Goal: Information Seeking & Learning: Learn about a topic

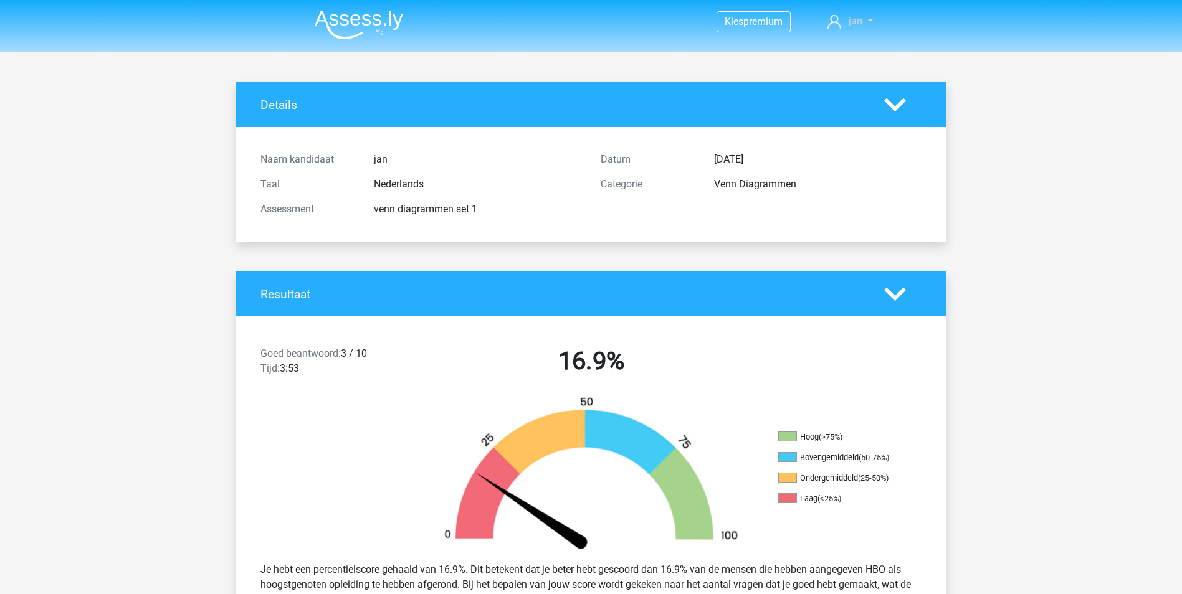
click at [846, 18] on link "jan" at bounding box center [850, 21] width 55 height 15
click at [341, 18] on img at bounding box center [359, 24] width 88 height 29
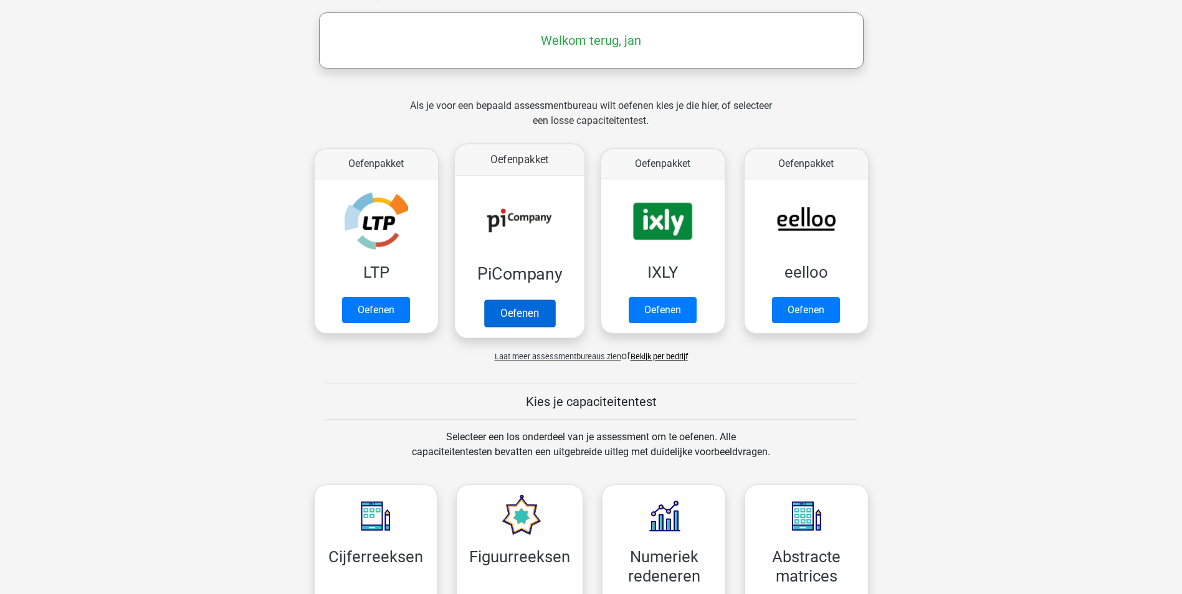
scroll to position [187, 0]
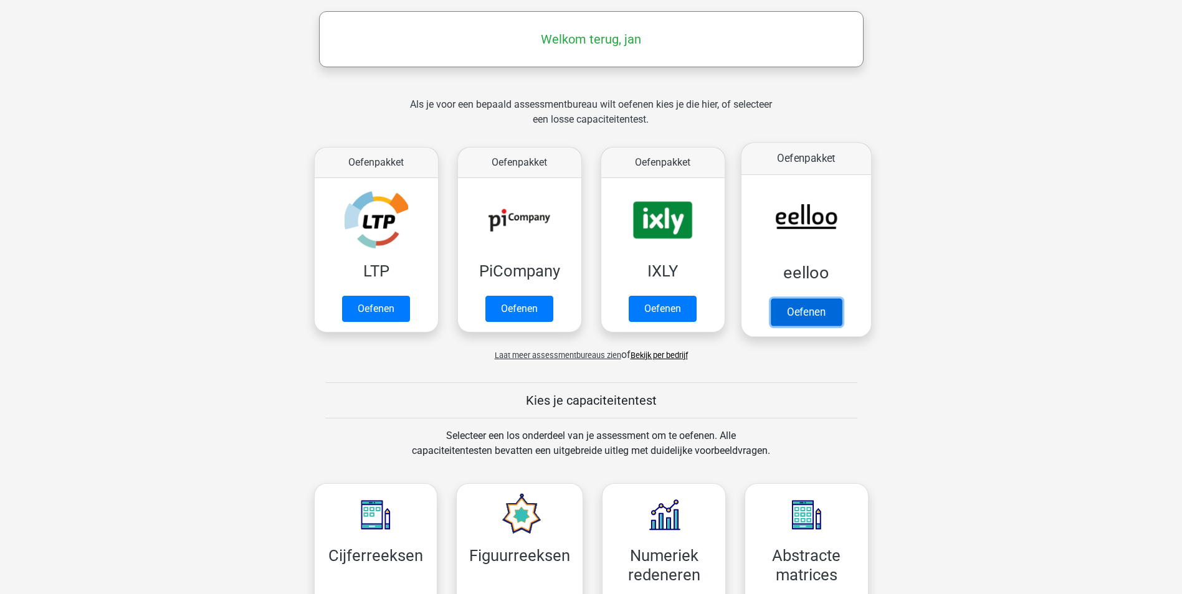
click at [817, 312] on link "Oefenen" at bounding box center [805, 311] width 71 height 27
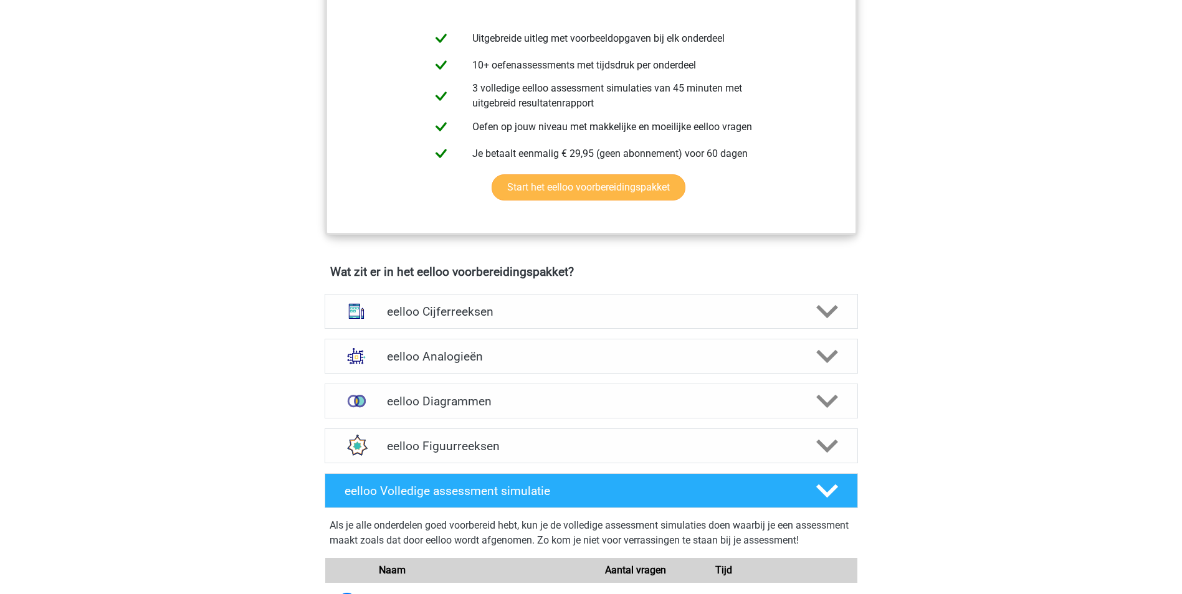
scroll to position [561, 0]
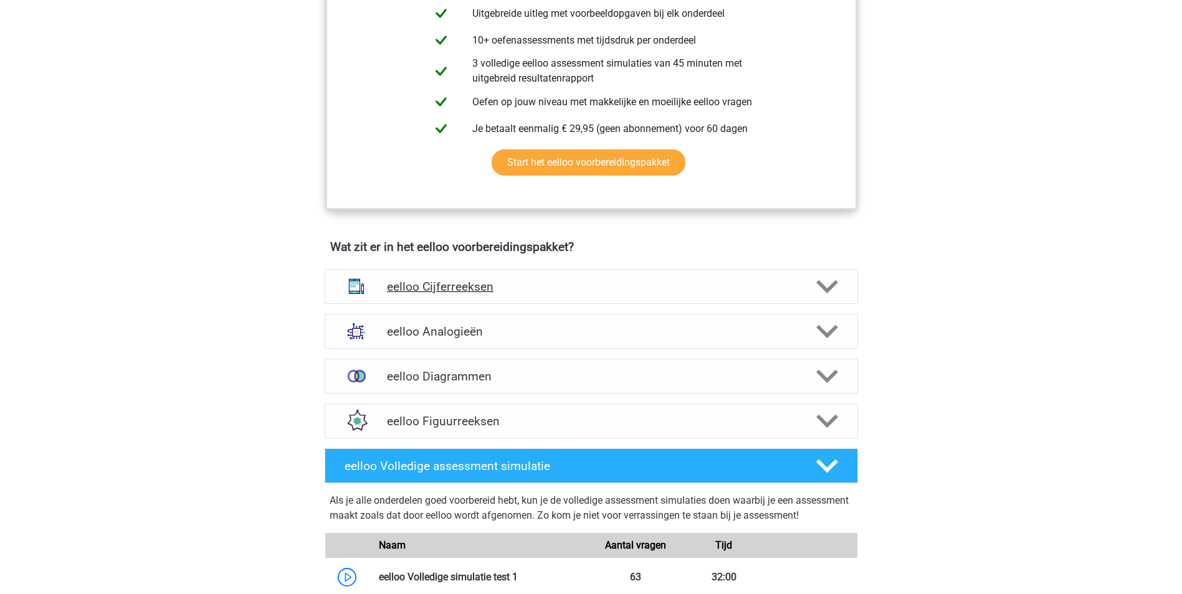
click at [441, 294] on h4 "eelloo Cijferreeksen" at bounding box center [591, 287] width 408 height 14
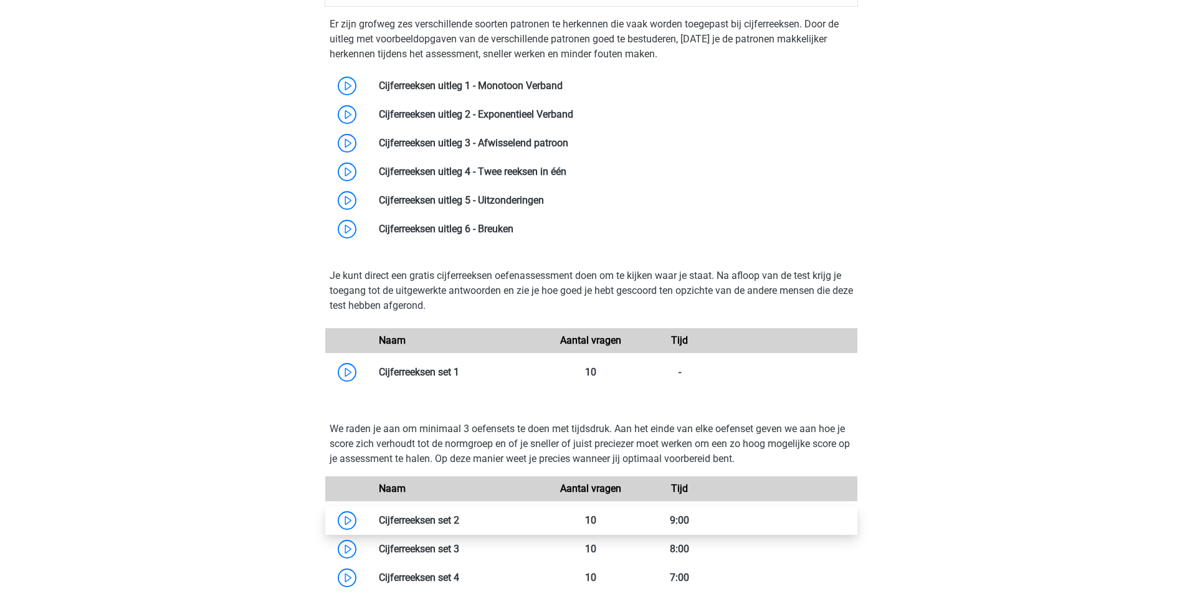
scroll to position [997, 0]
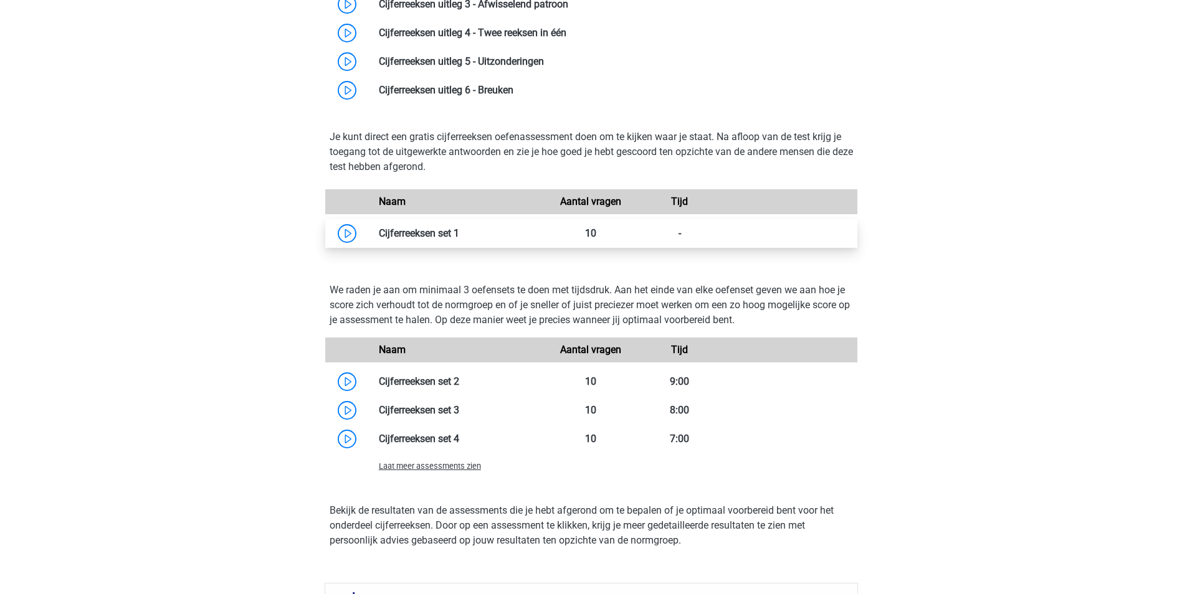
click at [459, 236] on link at bounding box center [459, 233] width 0 height 12
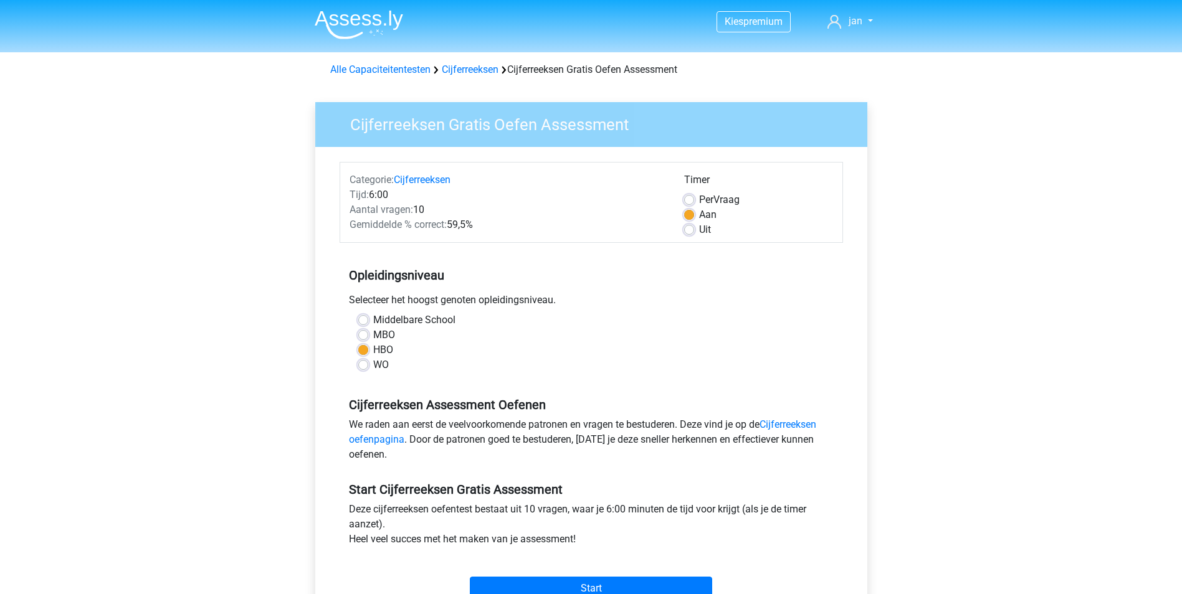
scroll to position [312, 0]
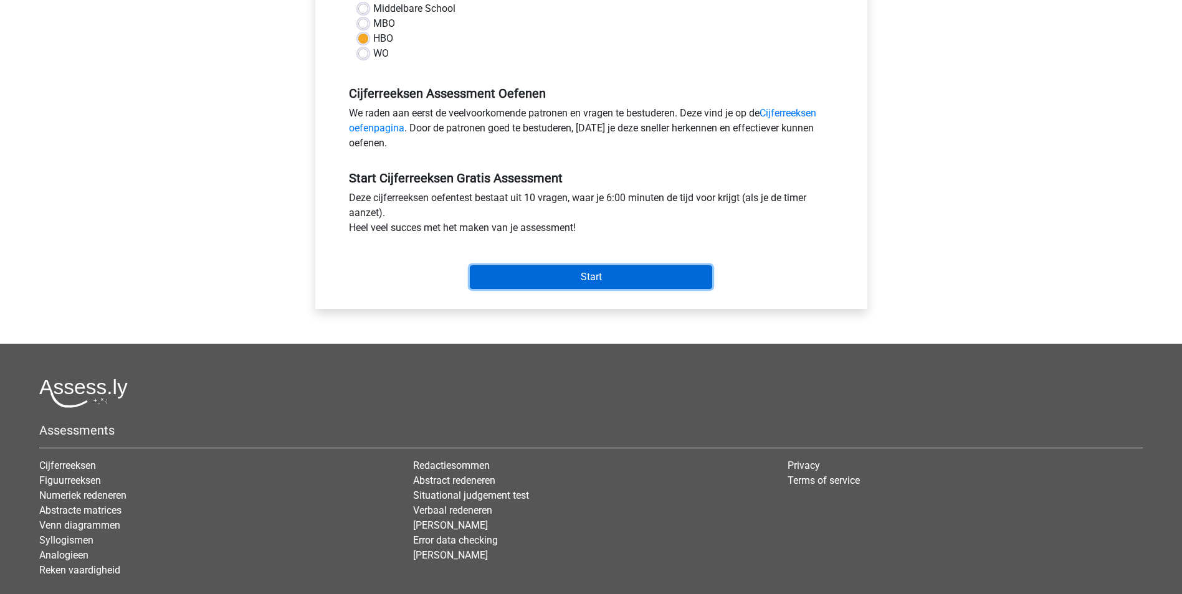
click at [554, 274] on input "Start" at bounding box center [591, 277] width 242 height 24
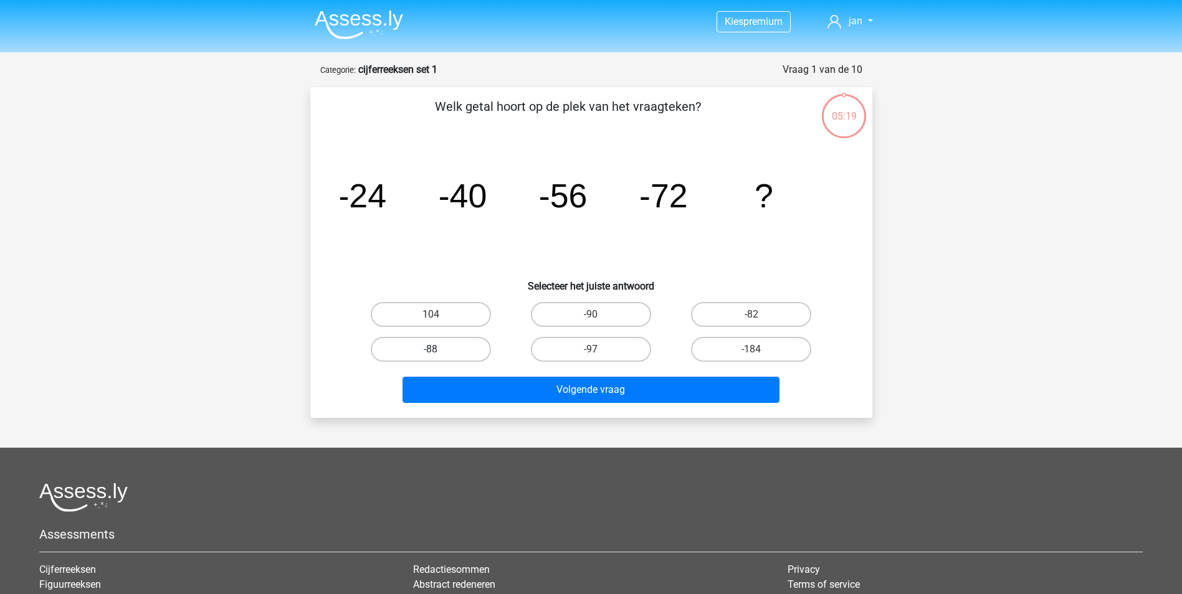
click at [427, 344] on label "-88" at bounding box center [431, 349] width 120 height 25
click at [431, 350] on input "-88" at bounding box center [435, 354] width 8 height 8
radio input "true"
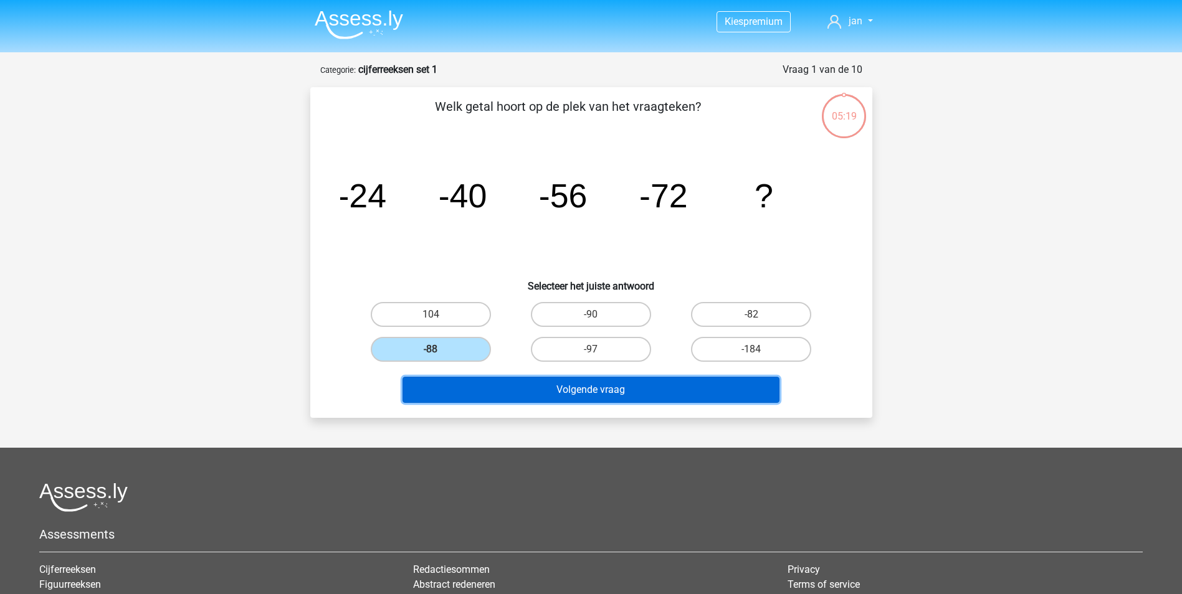
click at [503, 393] on button "Volgende vraag" at bounding box center [591, 390] width 377 height 26
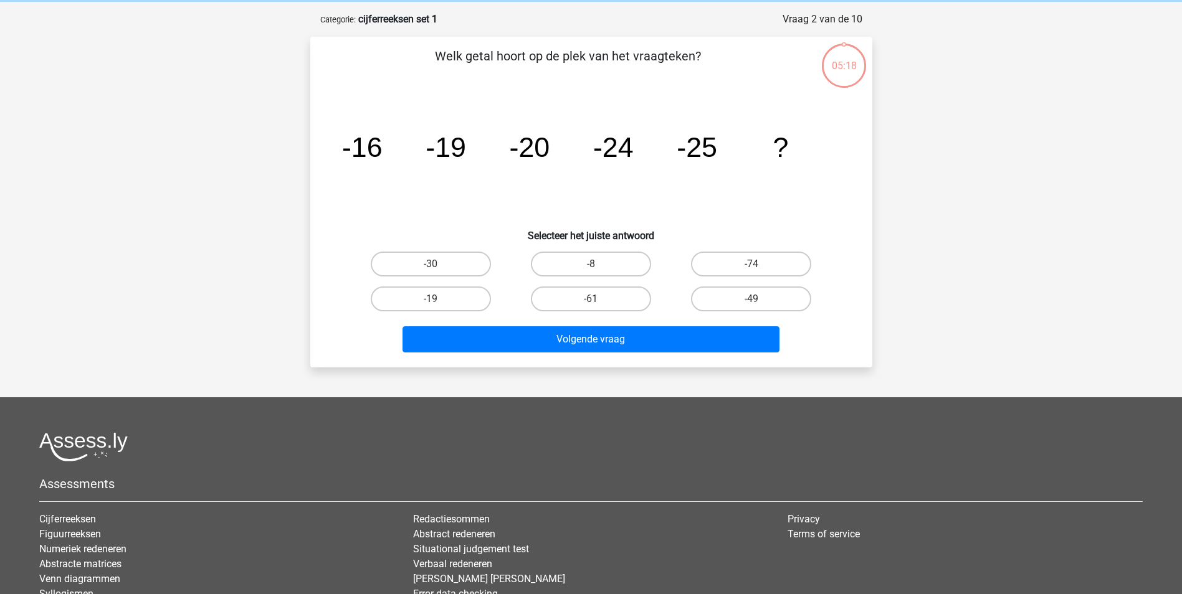
scroll to position [62, 0]
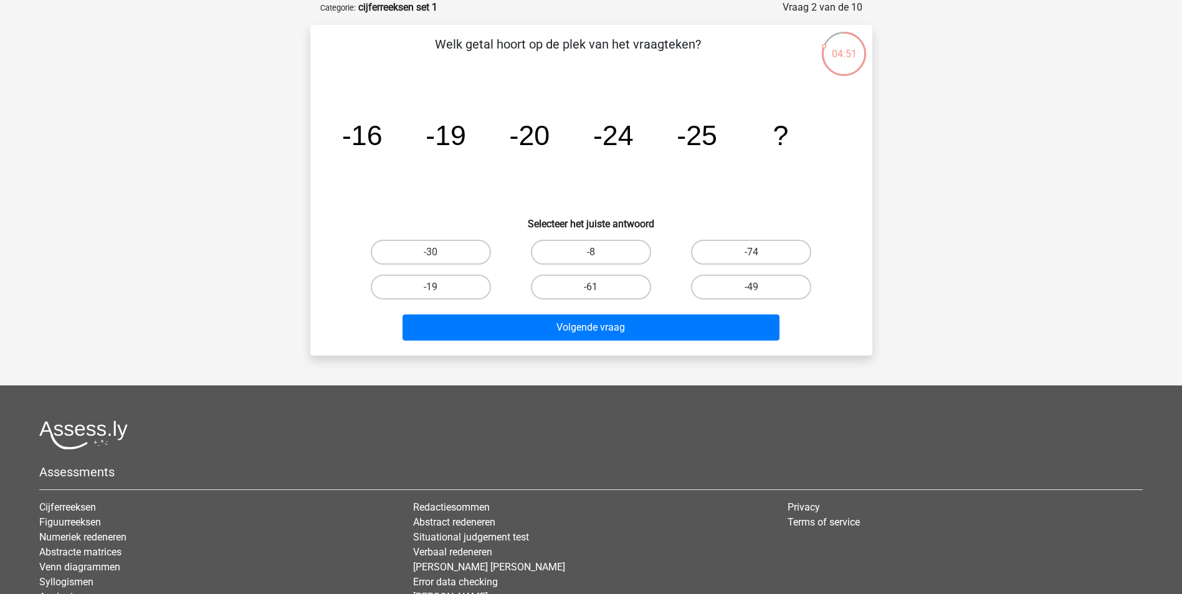
click at [434, 253] on input "-30" at bounding box center [435, 256] width 8 height 8
radio input "true"
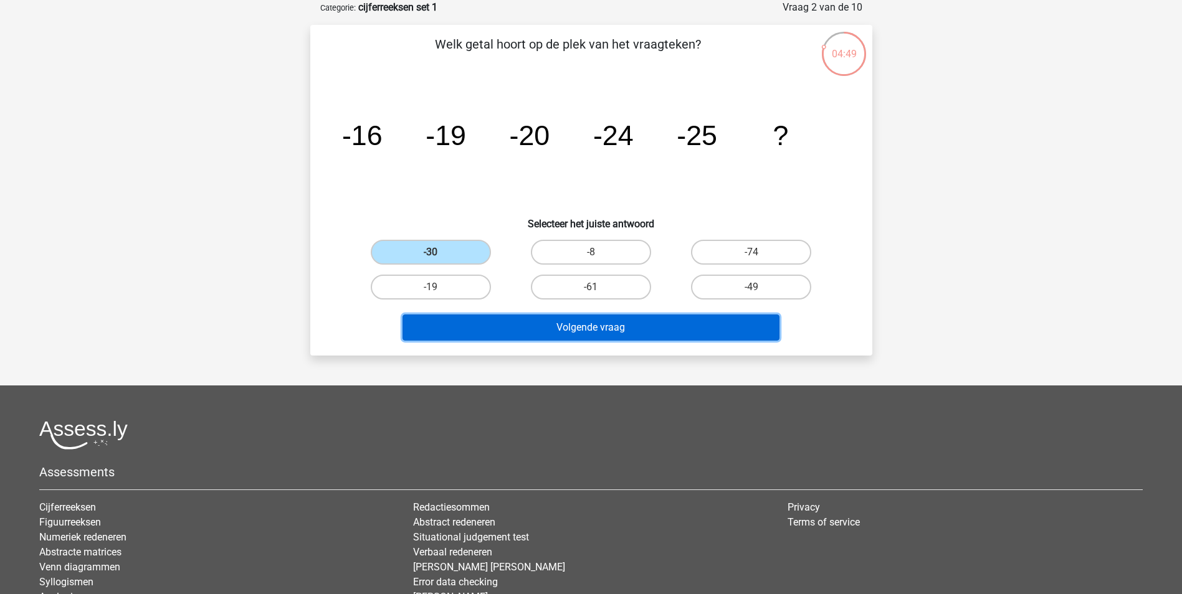
click at [527, 336] on button "Volgende vraag" at bounding box center [591, 328] width 377 height 26
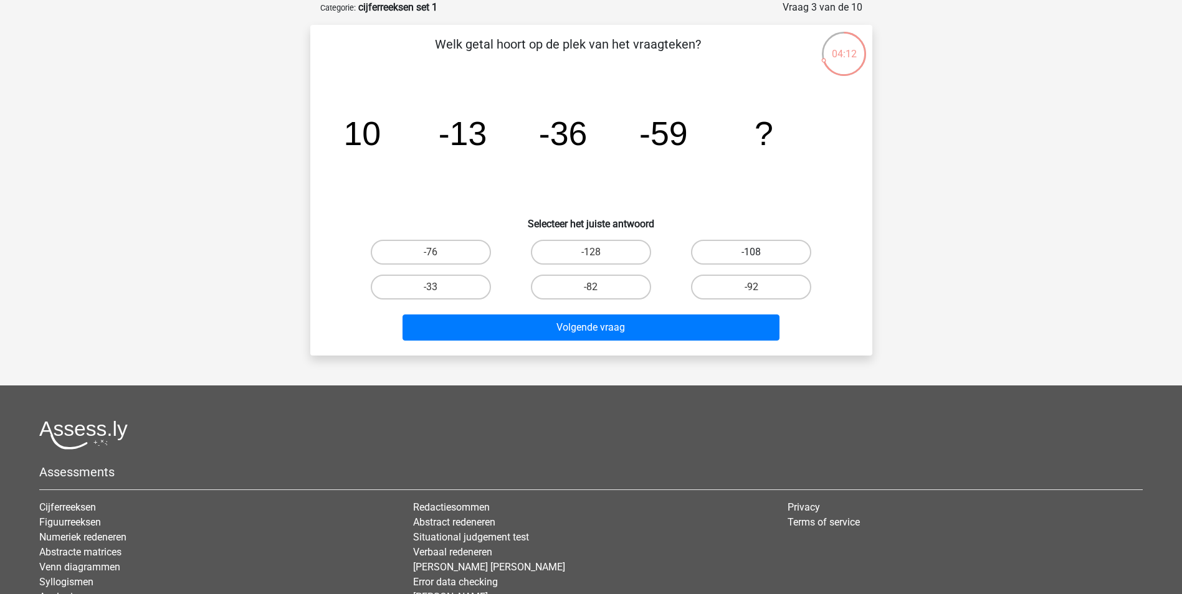
click at [735, 249] on label "-108" at bounding box center [751, 252] width 120 height 25
click at [752, 252] on input "-108" at bounding box center [756, 256] width 8 height 8
radio input "true"
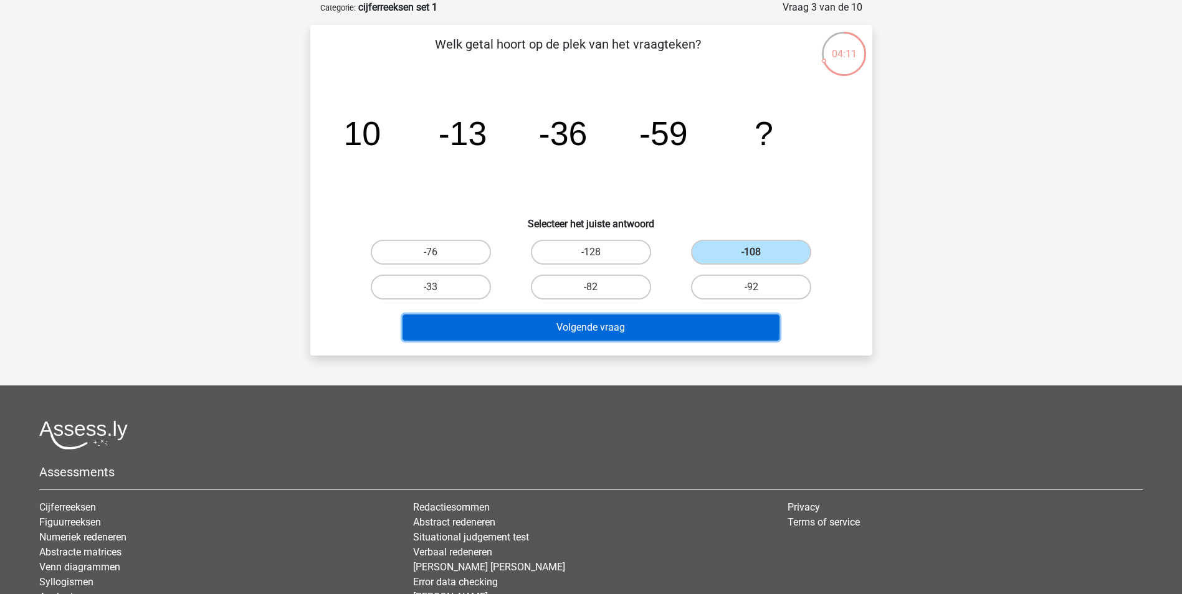
click at [638, 328] on button "Volgende vraag" at bounding box center [591, 328] width 377 height 26
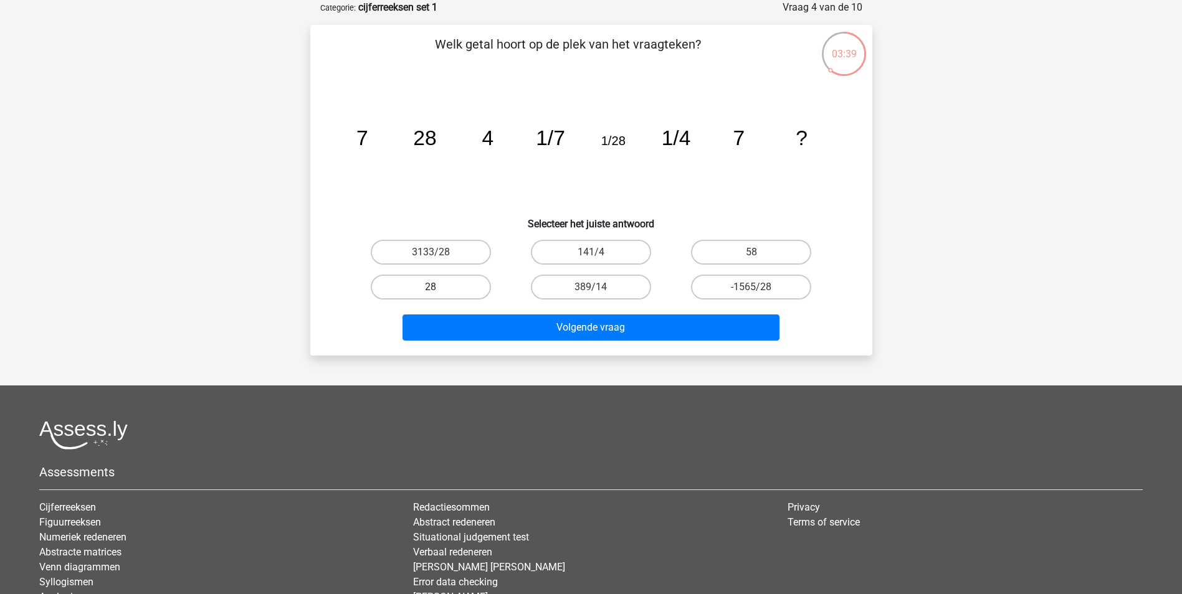
click at [441, 286] on label "28" at bounding box center [431, 287] width 120 height 25
click at [439, 287] on input "28" at bounding box center [435, 291] width 8 height 8
radio input "true"
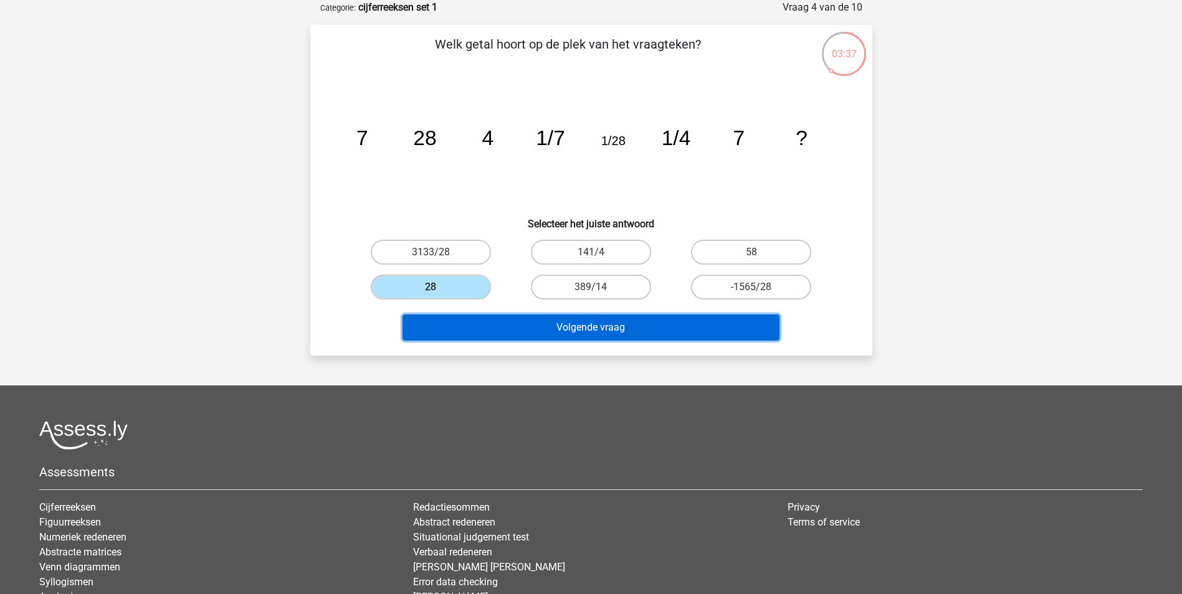
click at [540, 323] on button "Volgende vraag" at bounding box center [591, 328] width 377 height 26
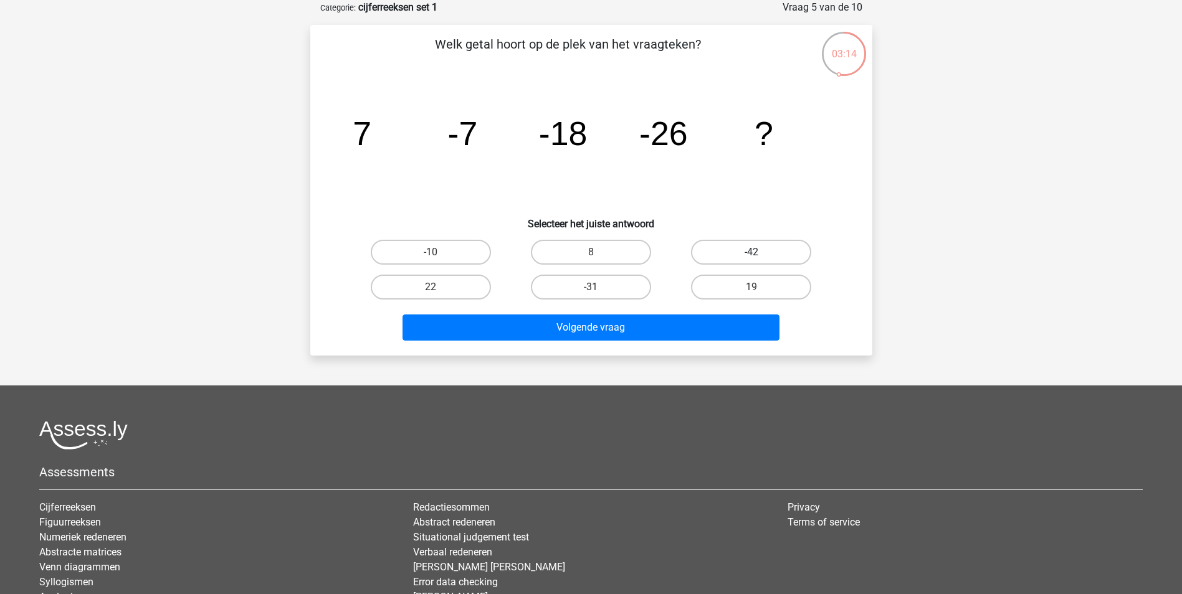
click at [716, 249] on label "-42" at bounding box center [751, 252] width 120 height 25
click at [752, 252] on input "-42" at bounding box center [756, 256] width 8 height 8
radio input "true"
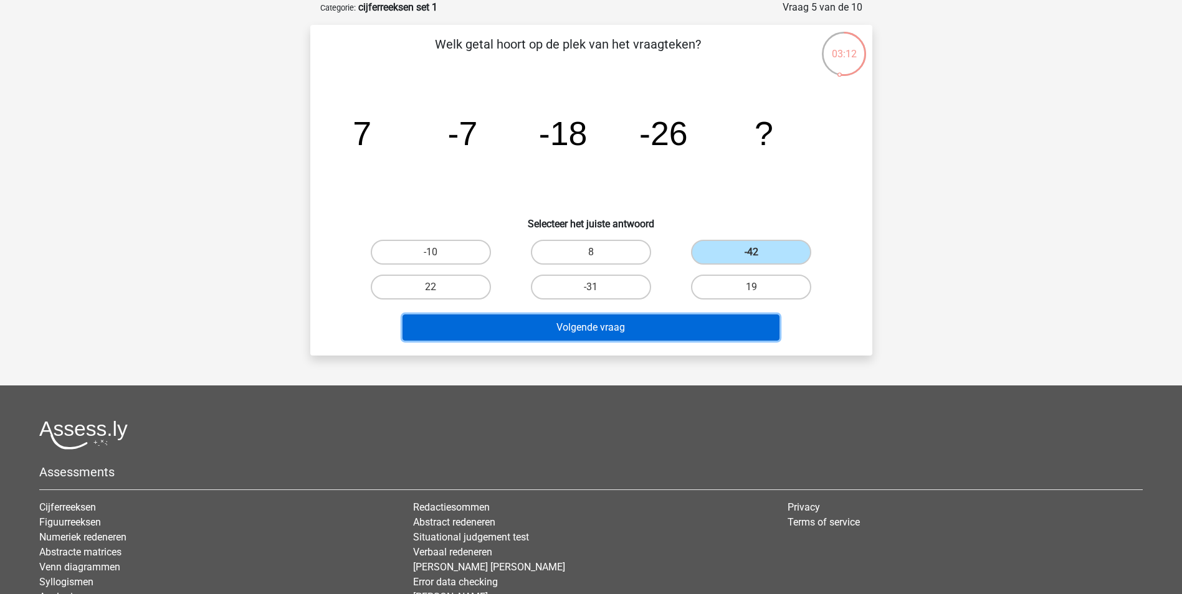
click at [593, 325] on button "Volgende vraag" at bounding box center [591, 328] width 377 height 26
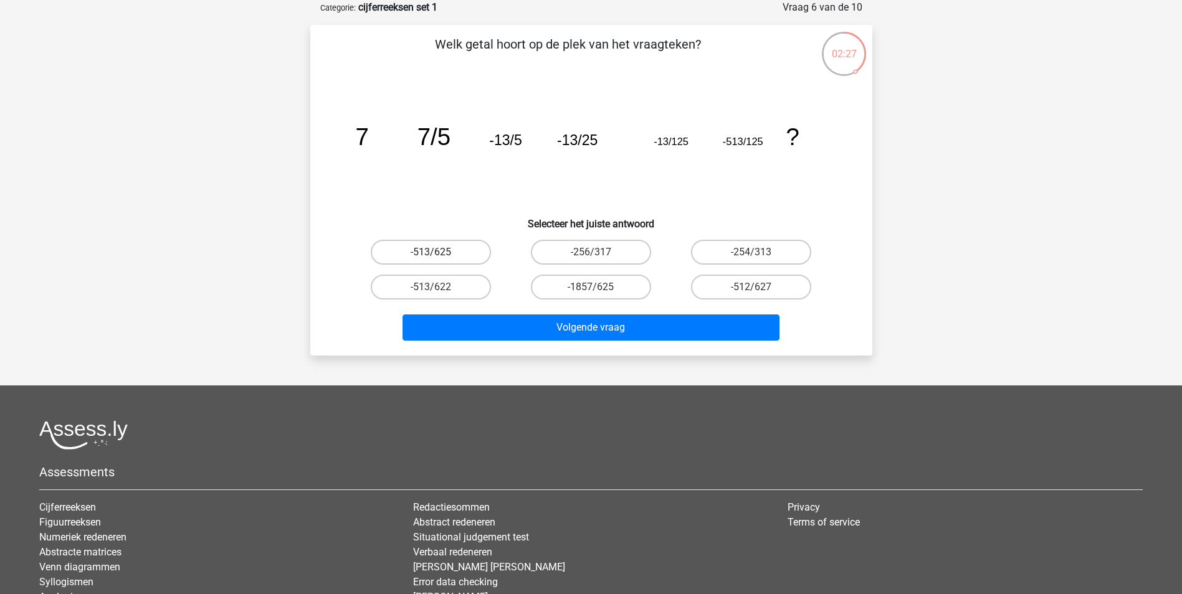
click at [421, 248] on label "-513/625" at bounding box center [431, 252] width 120 height 25
click at [431, 252] on input "-513/625" at bounding box center [435, 256] width 8 height 8
radio input "true"
click at [551, 292] on label "-1857/625" at bounding box center [591, 287] width 120 height 25
click at [591, 292] on input "-1857/625" at bounding box center [595, 291] width 8 height 8
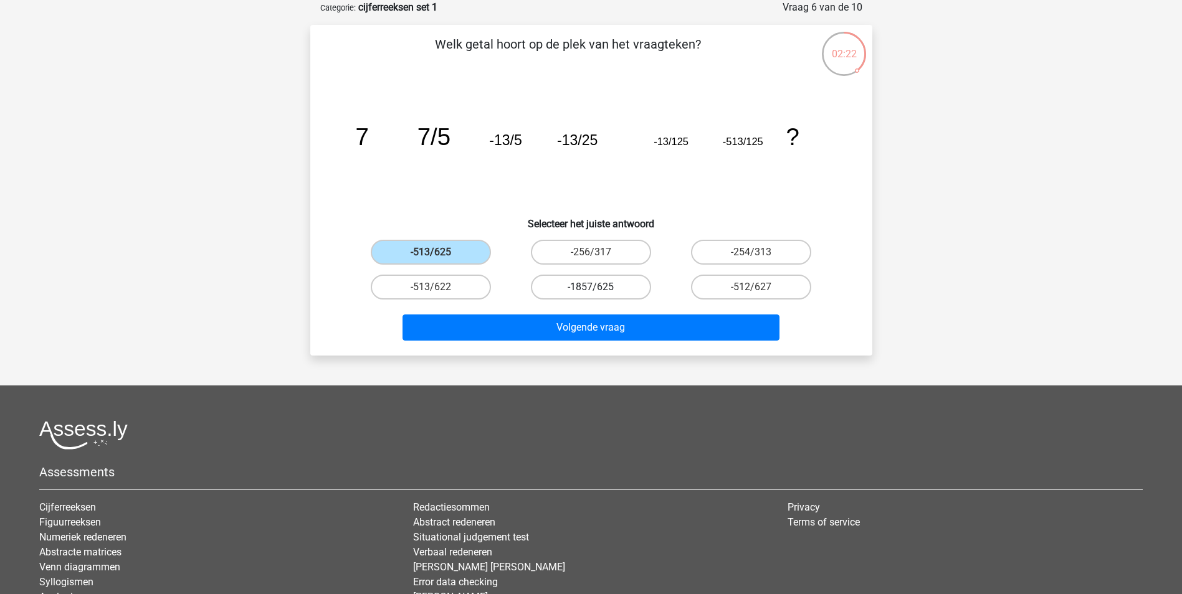
radio input "true"
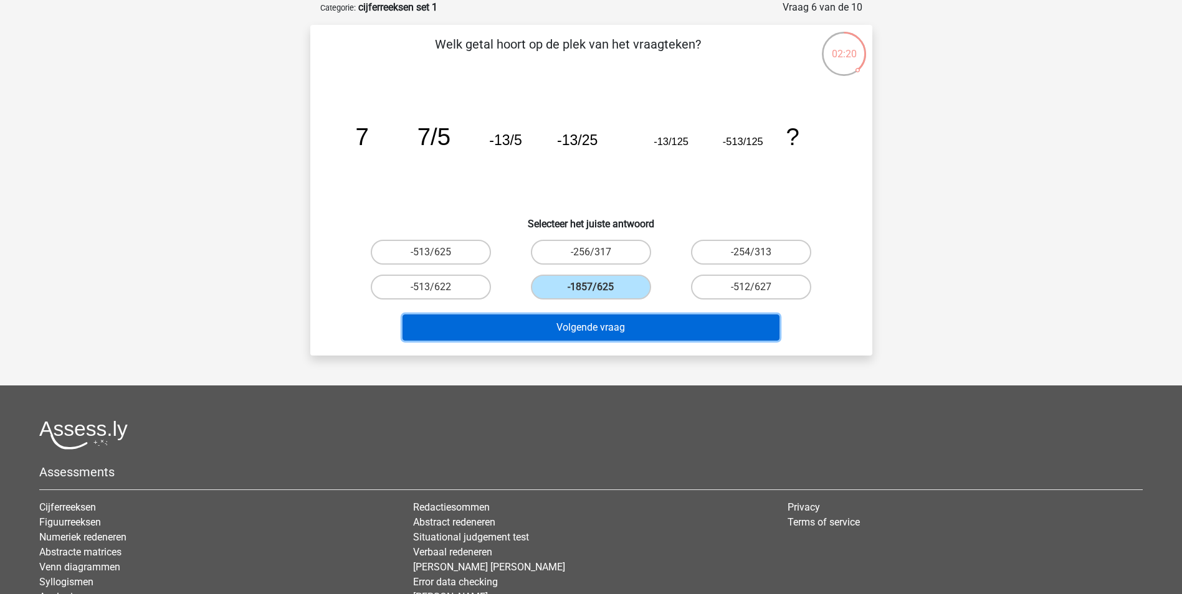
click at [530, 320] on button "Volgende vraag" at bounding box center [591, 328] width 377 height 26
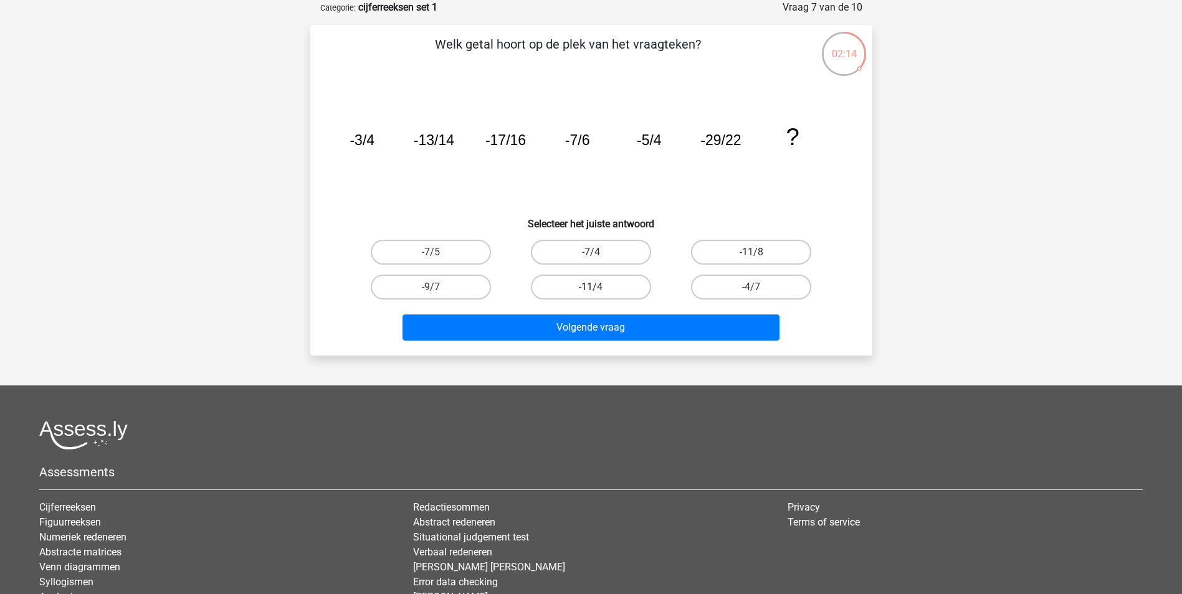
click at [550, 275] on label "-11/4" at bounding box center [591, 287] width 120 height 25
click at [591, 287] on input "-11/4" at bounding box center [595, 291] width 8 height 8
radio input "true"
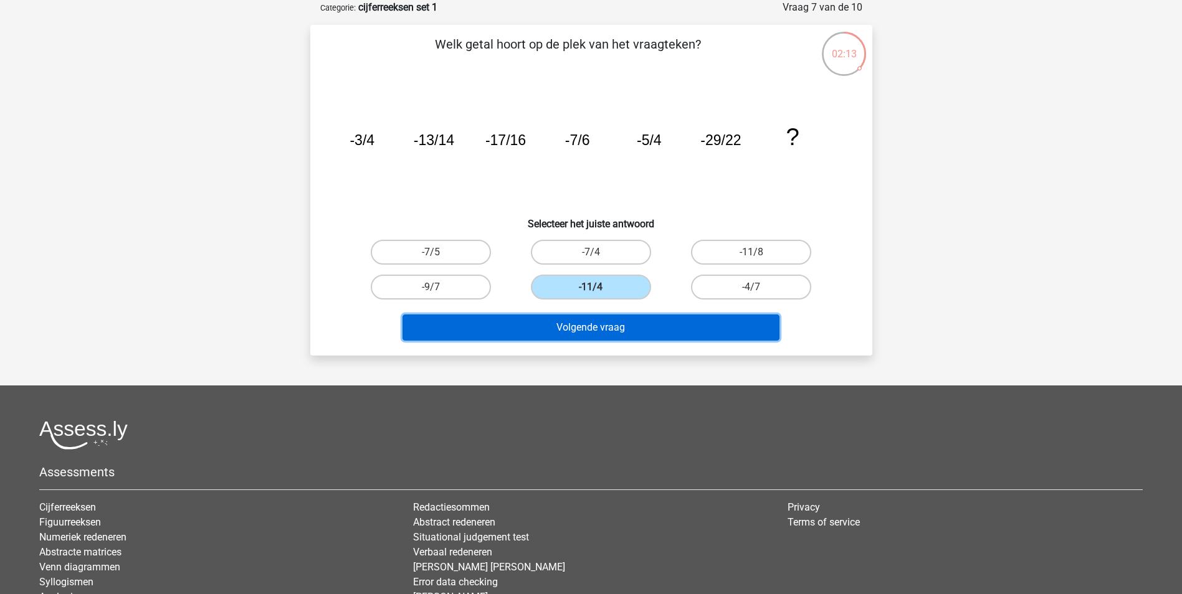
click at [542, 321] on button "Volgende vraag" at bounding box center [591, 328] width 377 height 26
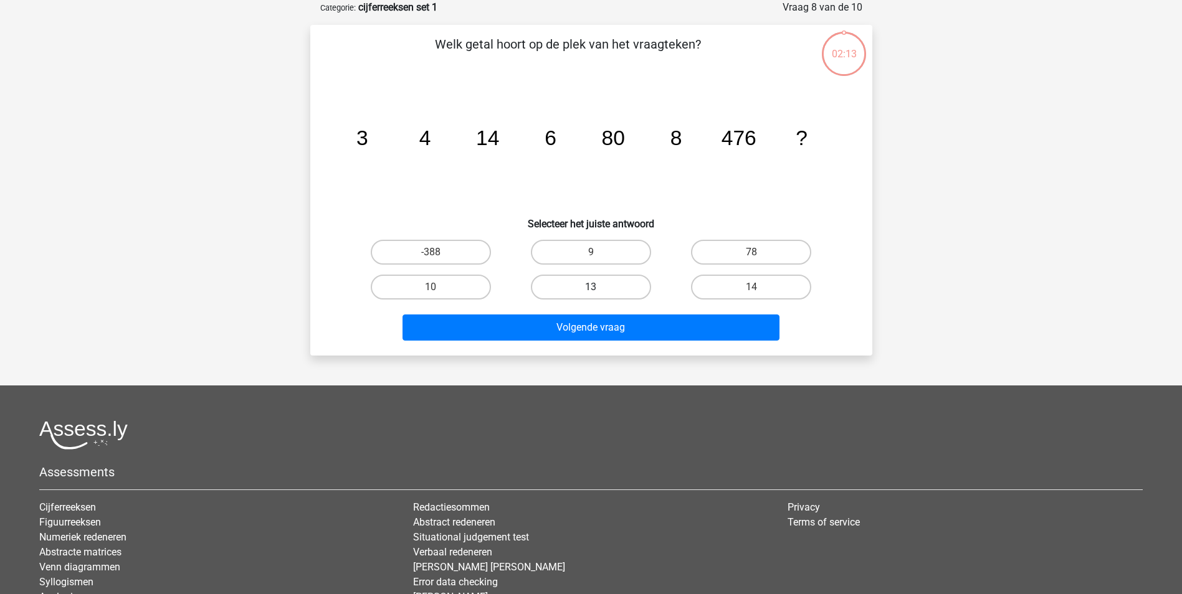
click at [551, 284] on label "13" at bounding box center [591, 287] width 120 height 25
click at [591, 287] on input "13" at bounding box center [595, 291] width 8 height 8
radio input "true"
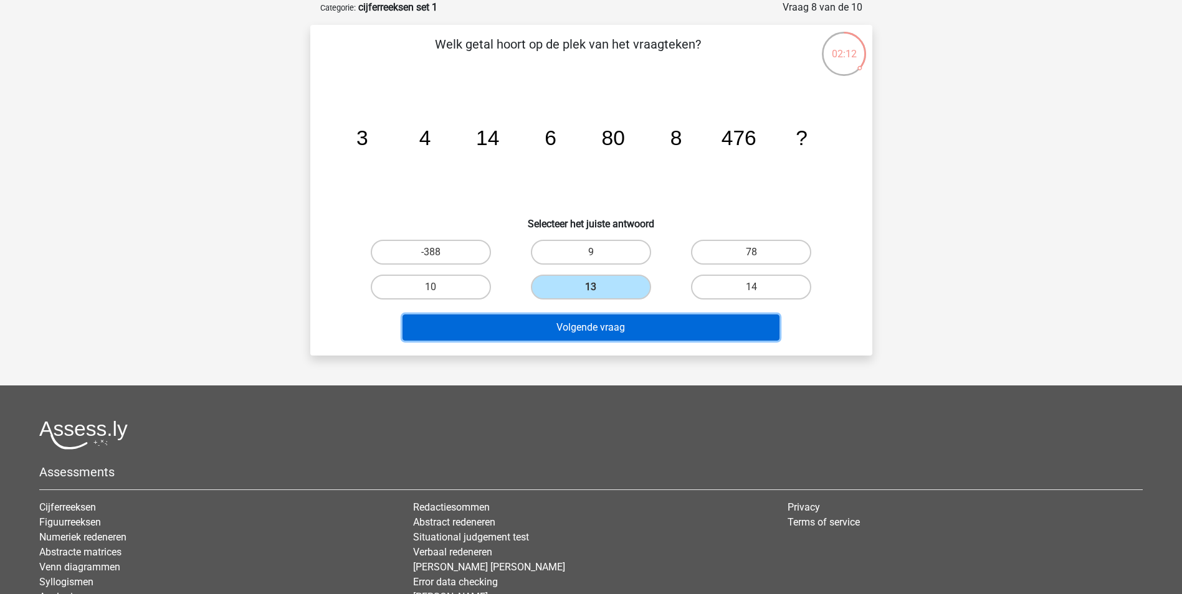
click at [543, 328] on button "Volgende vraag" at bounding box center [591, 328] width 377 height 26
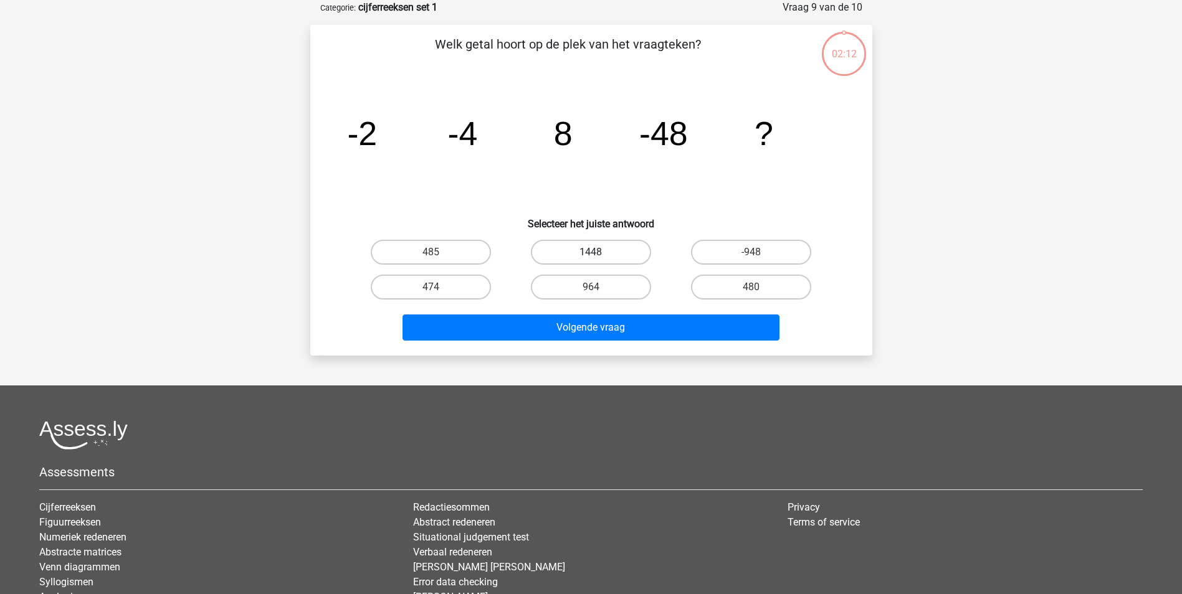
click at [561, 250] on label "1448" at bounding box center [591, 252] width 120 height 25
click at [591, 252] on input "1448" at bounding box center [595, 256] width 8 height 8
radio input "true"
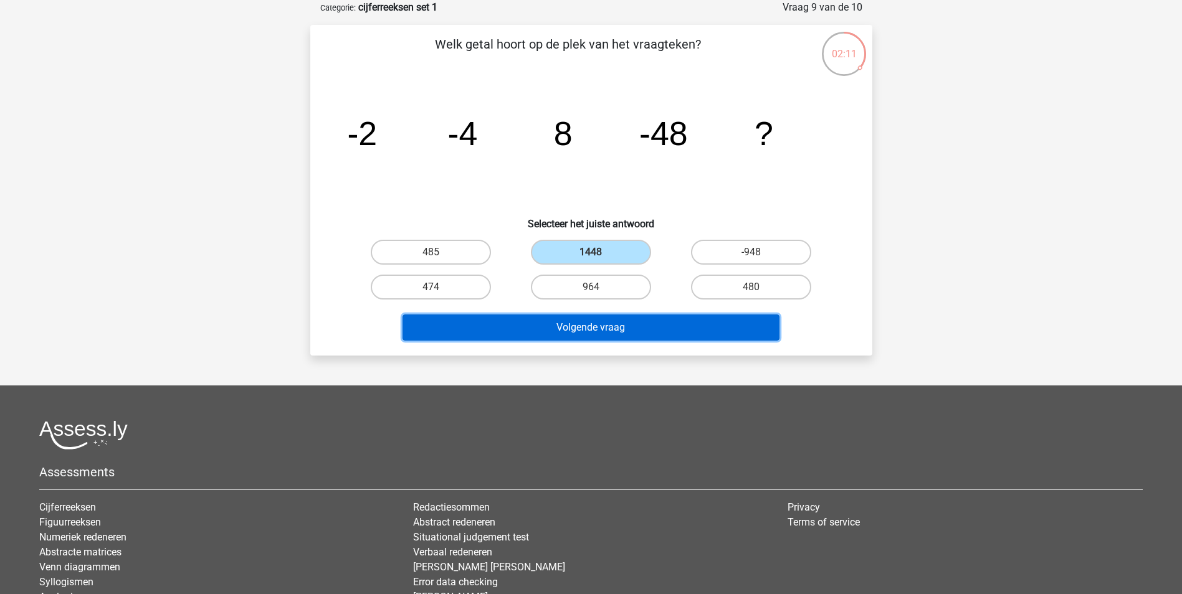
click at [545, 327] on button "Volgende vraag" at bounding box center [591, 328] width 377 height 26
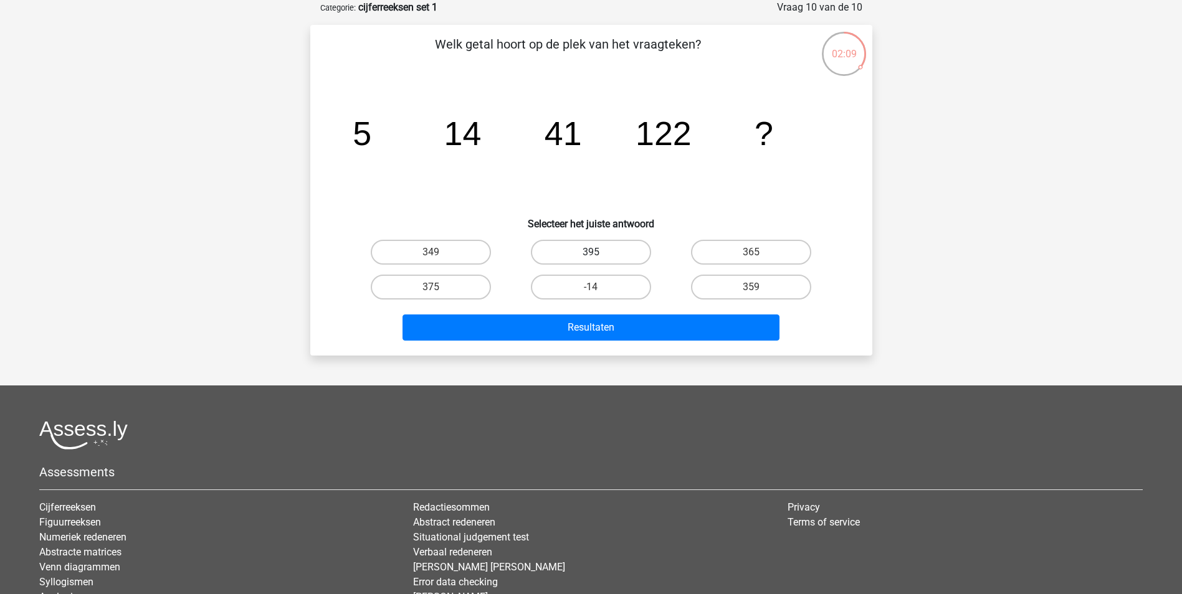
click at [575, 251] on label "395" at bounding box center [591, 252] width 120 height 25
click at [591, 252] on input "395" at bounding box center [595, 256] width 8 height 8
radio input "true"
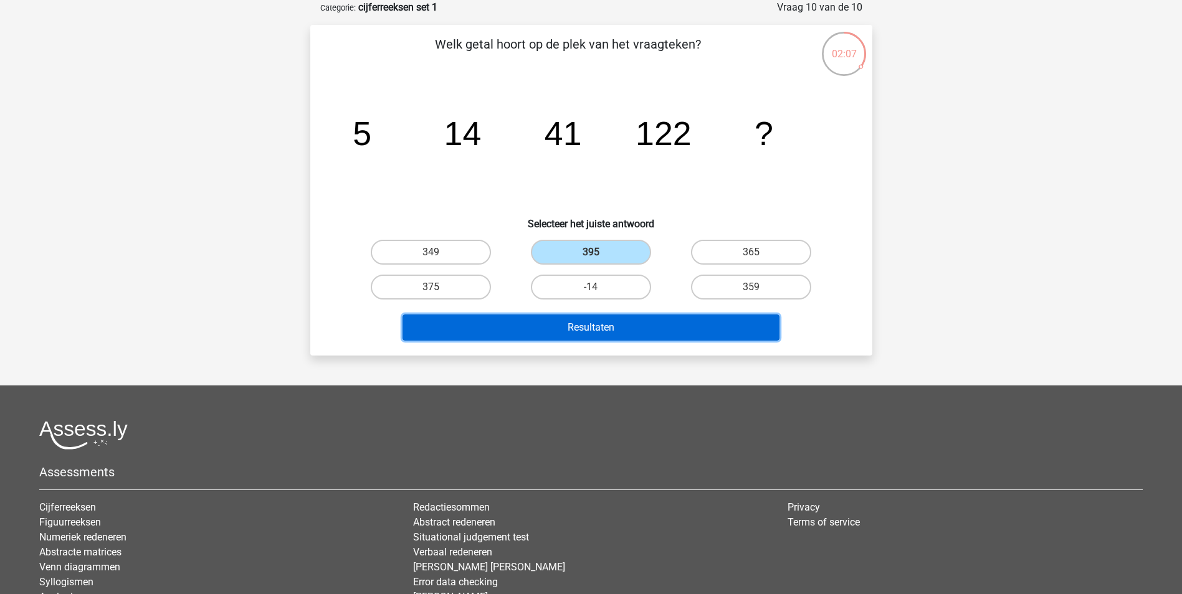
click at [537, 327] on button "Resultaten" at bounding box center [591, 328] width 377 height 26
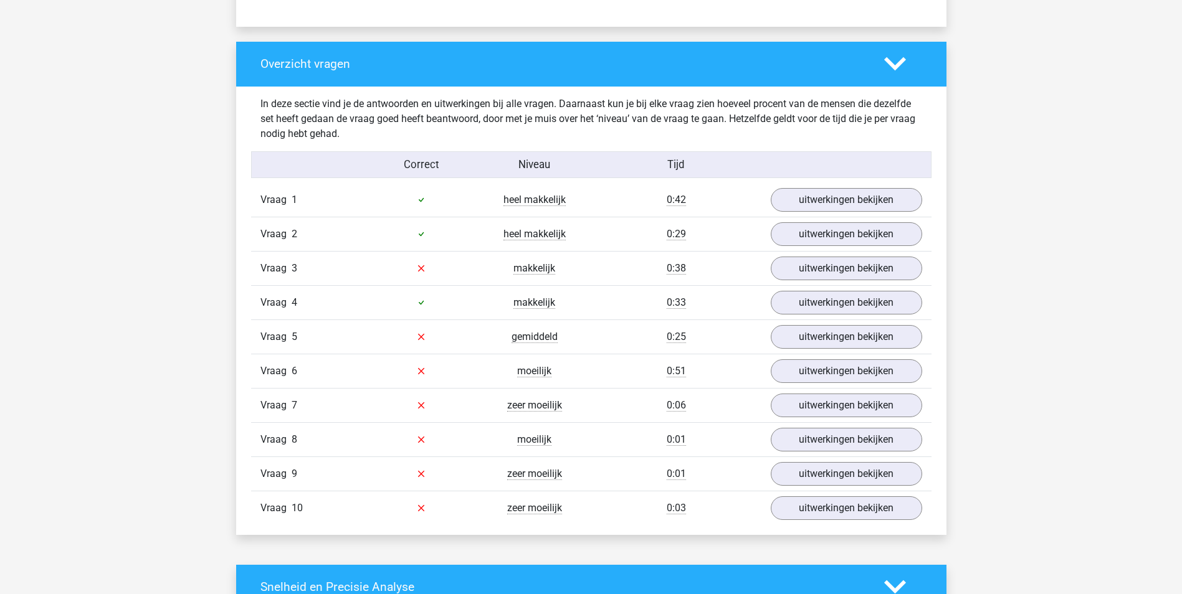
scroll to position [872, 0]
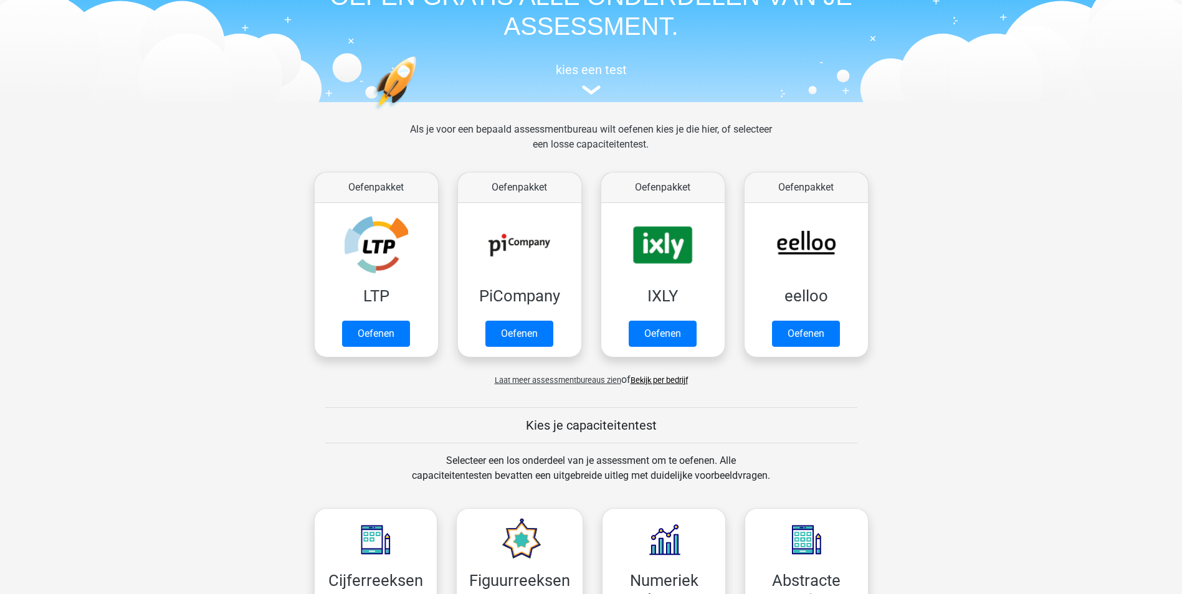
scroll to position [187, 0]
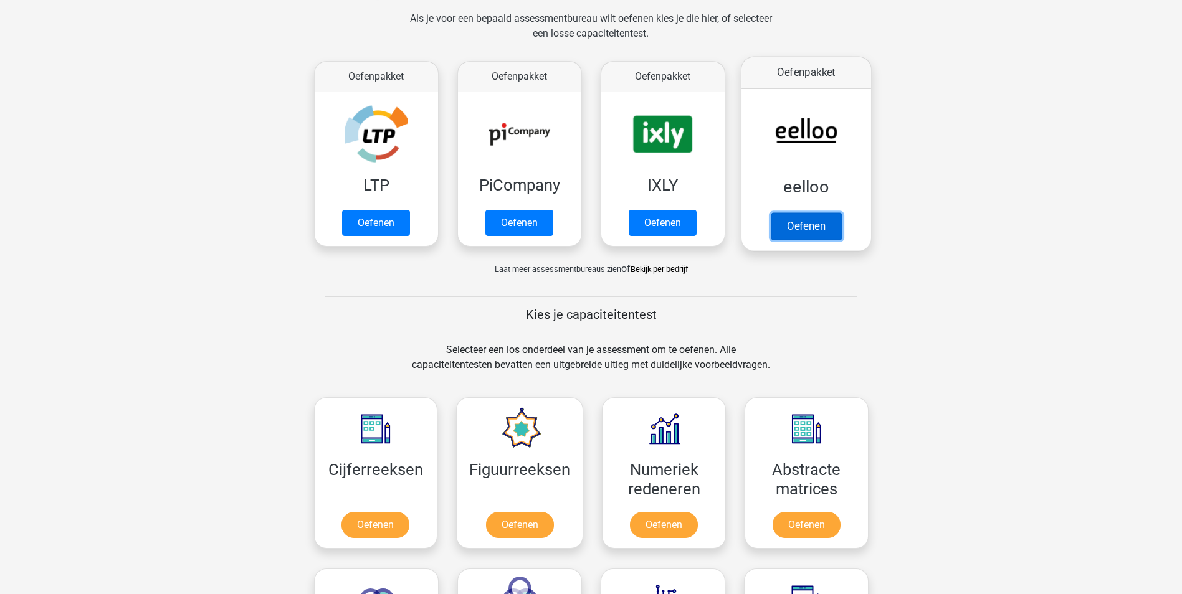
click at [808, 231] on link "Oefenen" at bounding box center [805, 225] width 71 height 27
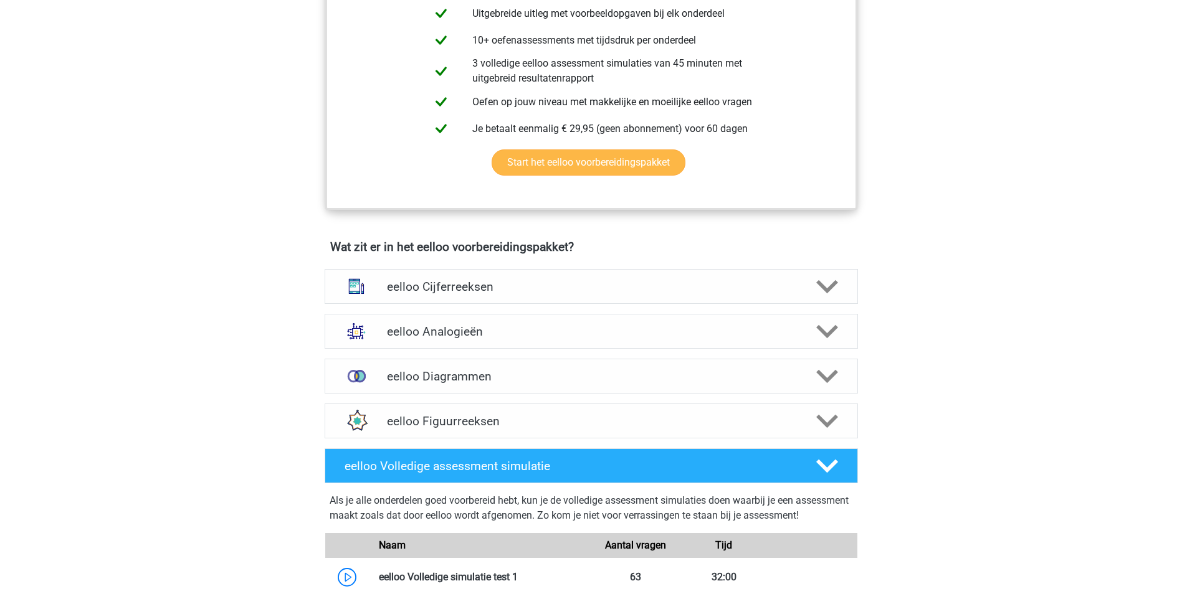
scroll to position [748, 0]
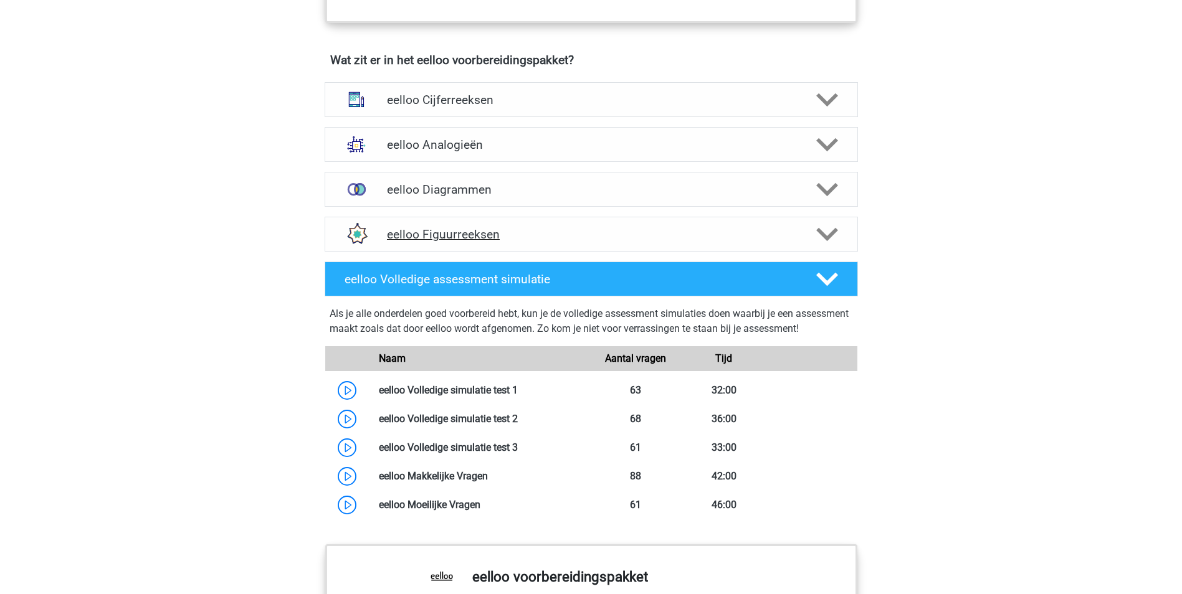
click at [477, 242] on h4 "eelloo Figuurreeksen" at bounding box center [591, 234] width 408 height 14
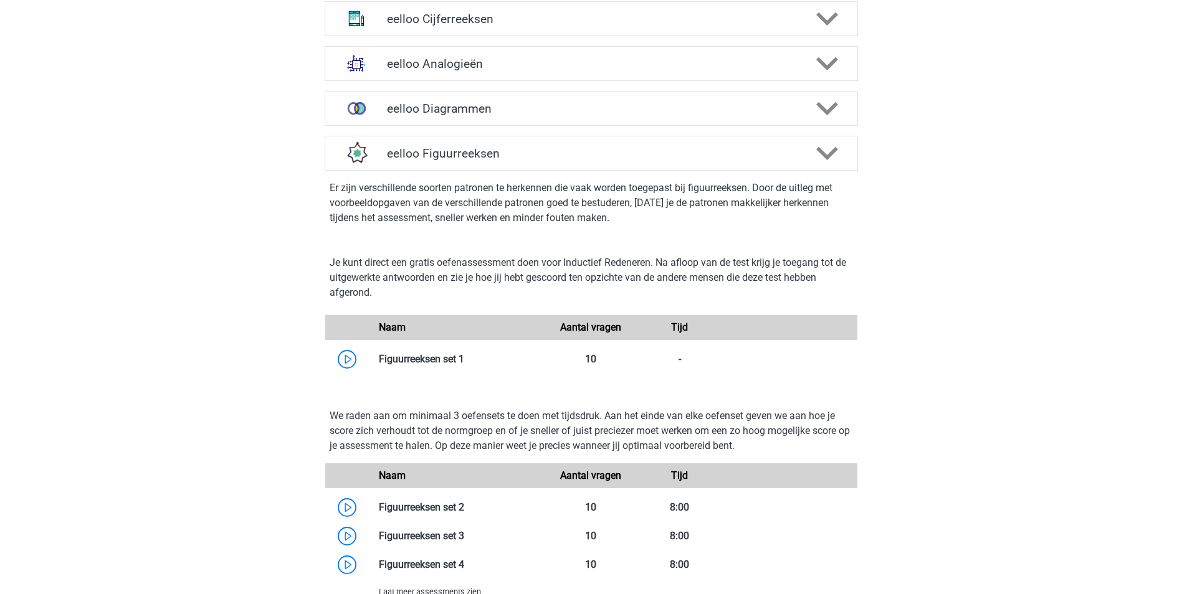
scroll to position [935, 0]
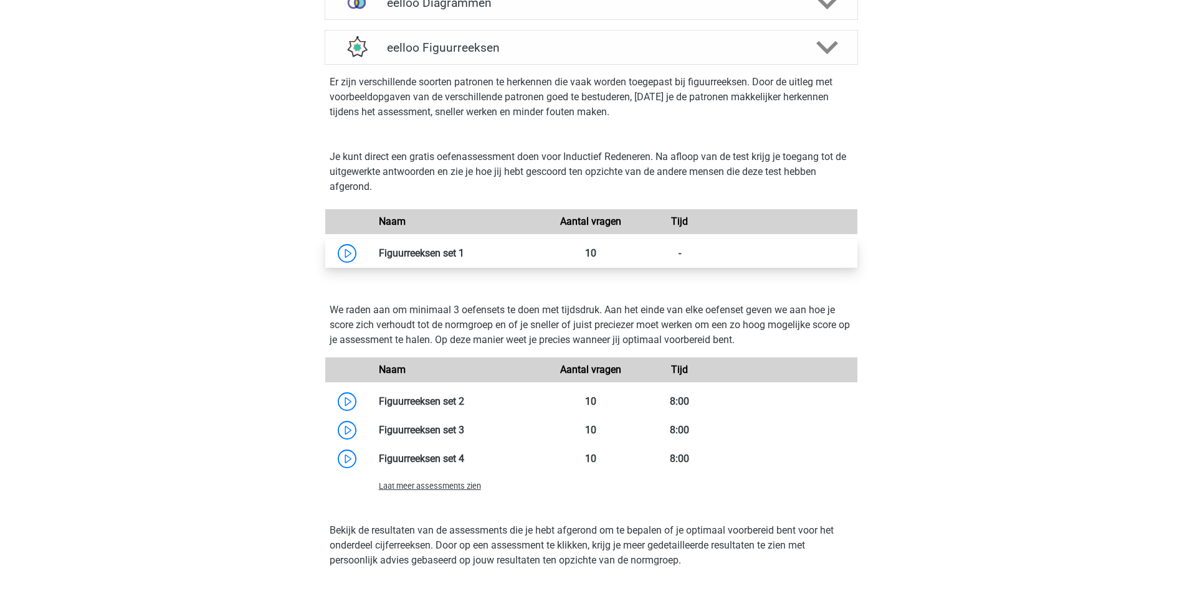
click at [464, 259] on link at bounding box center [464, 253] width 0 height 12
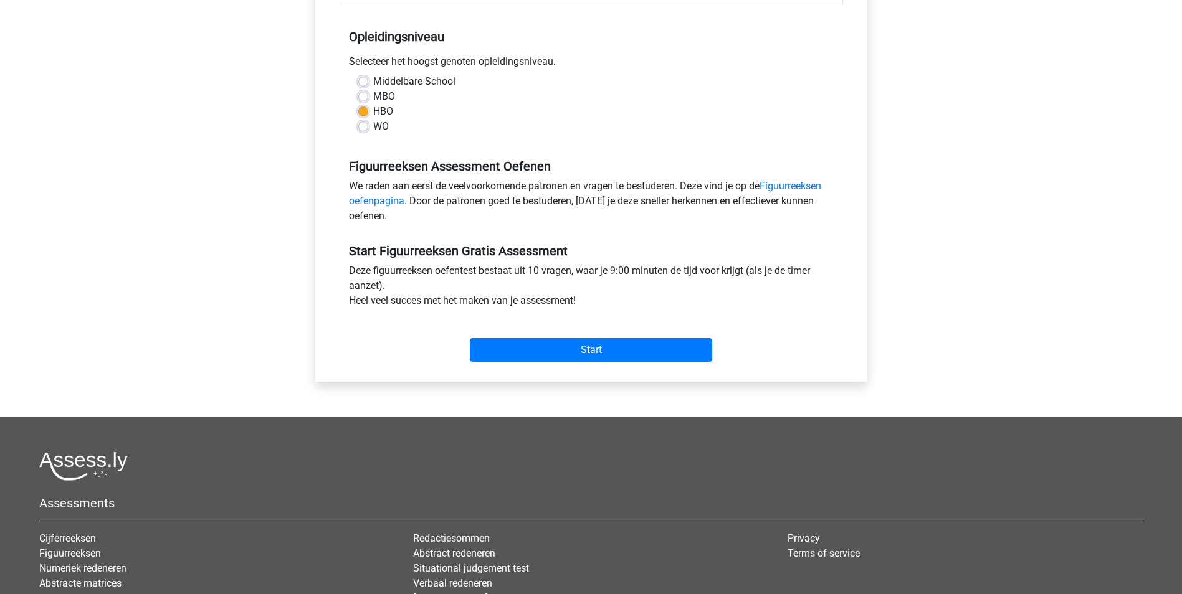
scroll to position [249, 0]
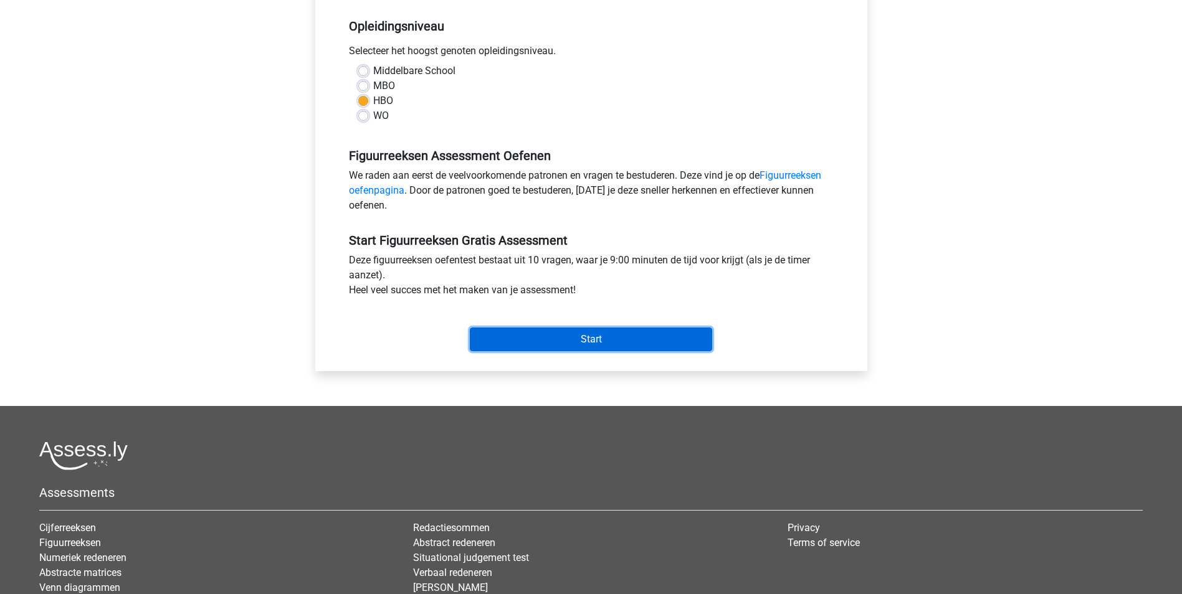
click at [570, 335] on input "Start" at bounding box center [591, 340] width 242 height 24
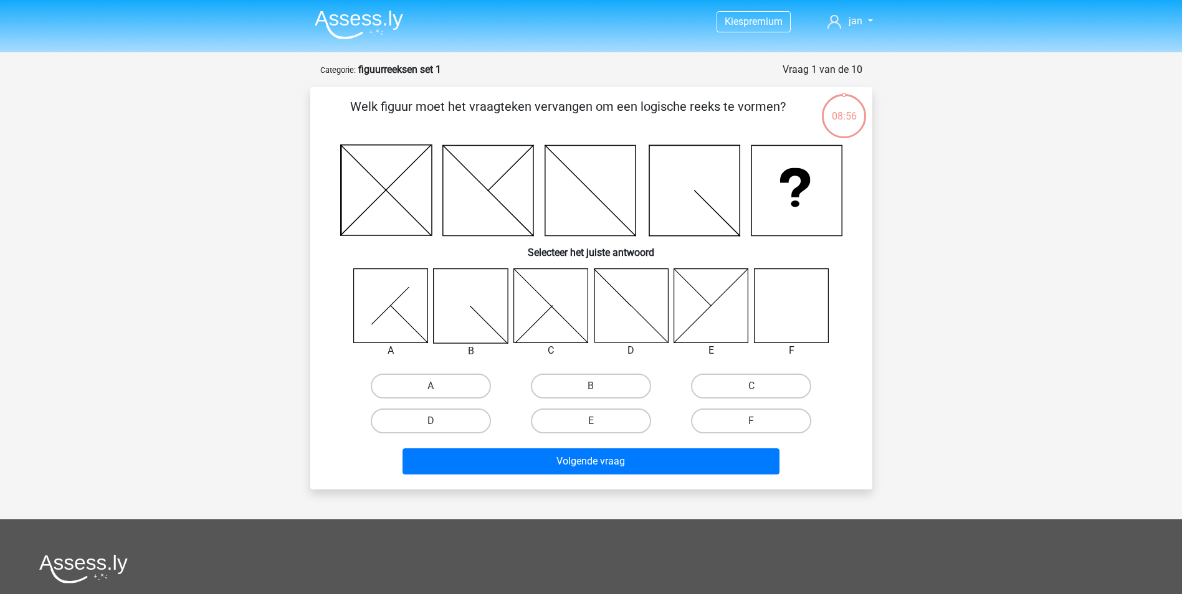
click at [795, 313] on icon at bounding box center [791, 306] width 74 height 74
click at [725, 416] on label "F" at bounding box center [751, 421] width 120 height 25
click at [752, 421] on input "F" at bounding box center [756, 425] width 8 height 8
radio input "true"
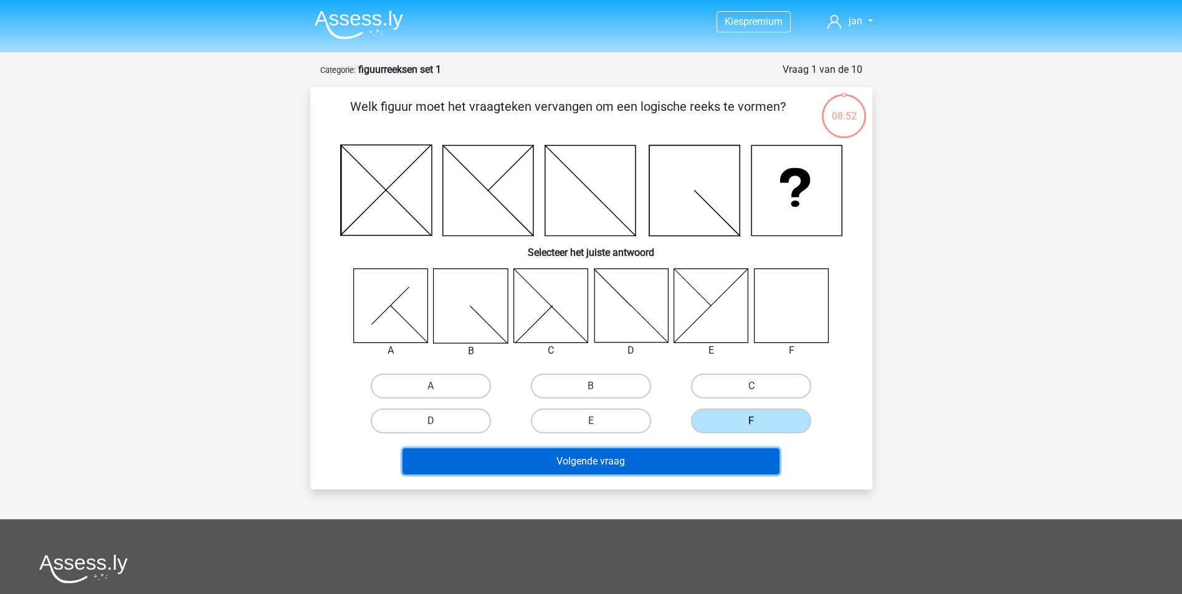
click at [611, 463] on button "Volgende vraag" at bounding box center [591, 462] width 377 height 26
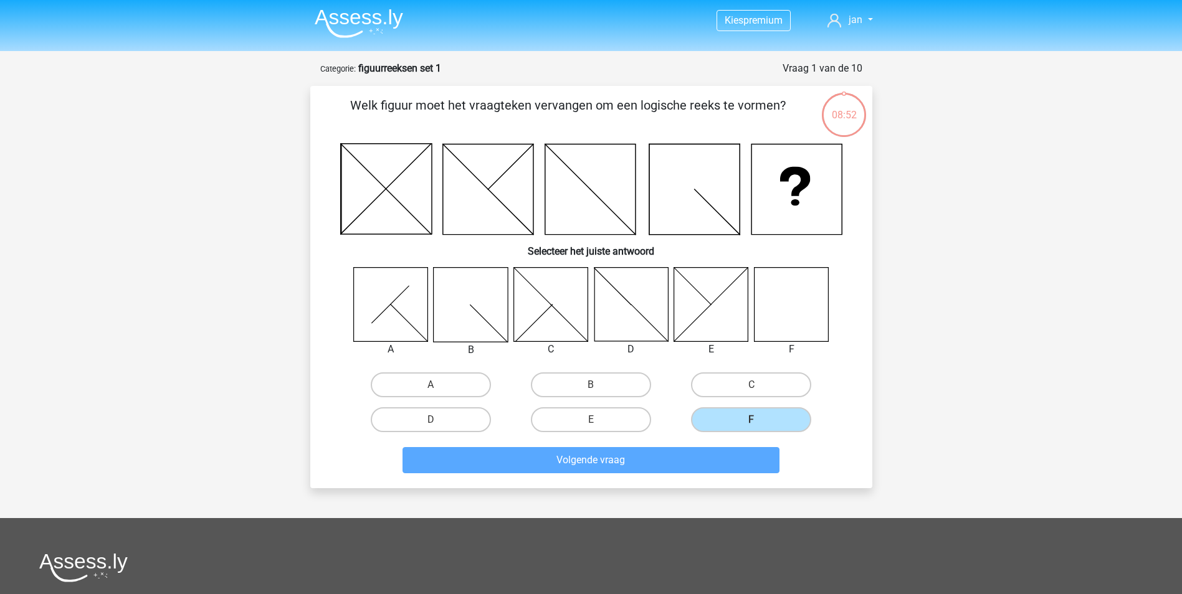
scroll to position [62, 0]
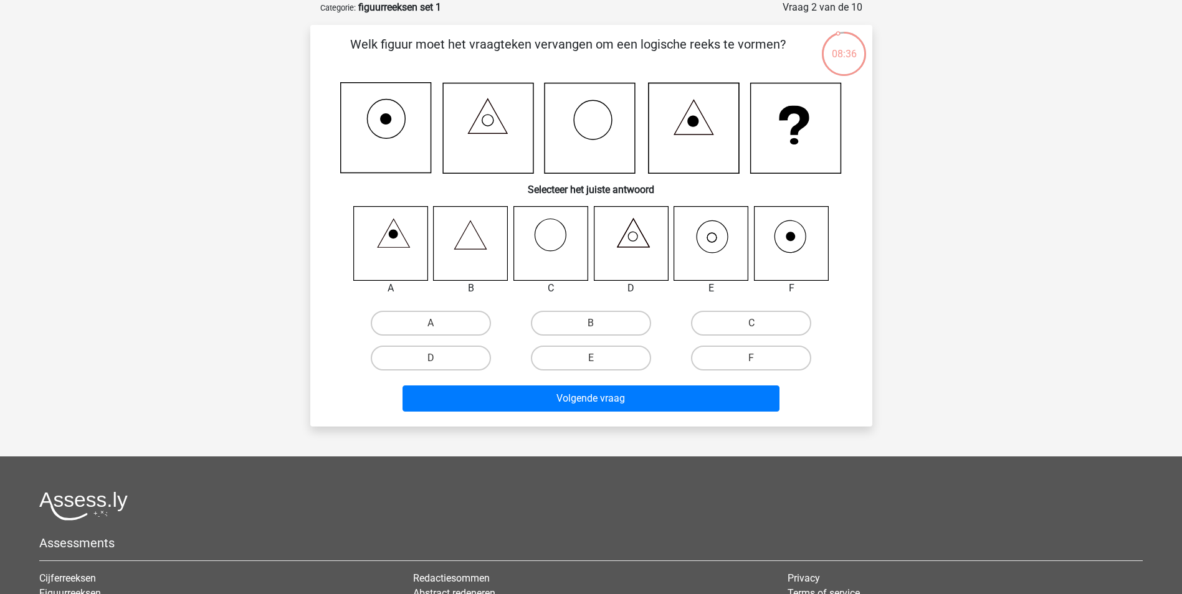
click at [710, 237] on icon at bounding box center [711, 243] width 74 height 74
click at [581, 363] on label "E" at bounding box center [591, 358] width 120 height 25
click at [591, 363] on input "E" at bounding box center [595, 362] width 8 height 8
radio input "true"
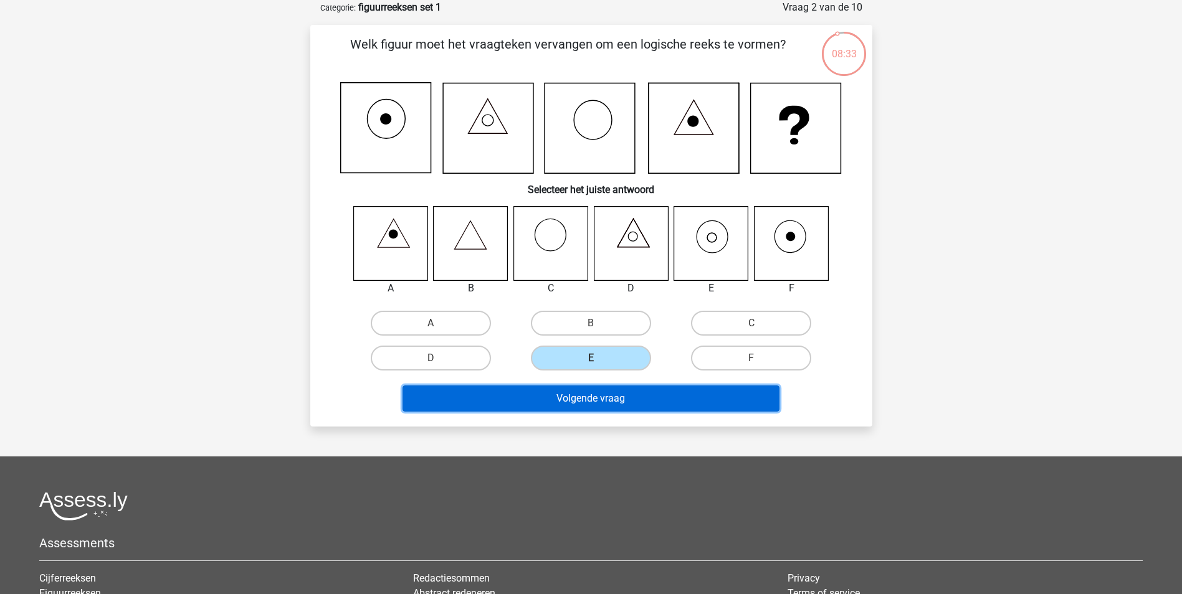
click at [585, 393] on button "Volgende vraag" at bounding box center [591, 399] width 377 height 26
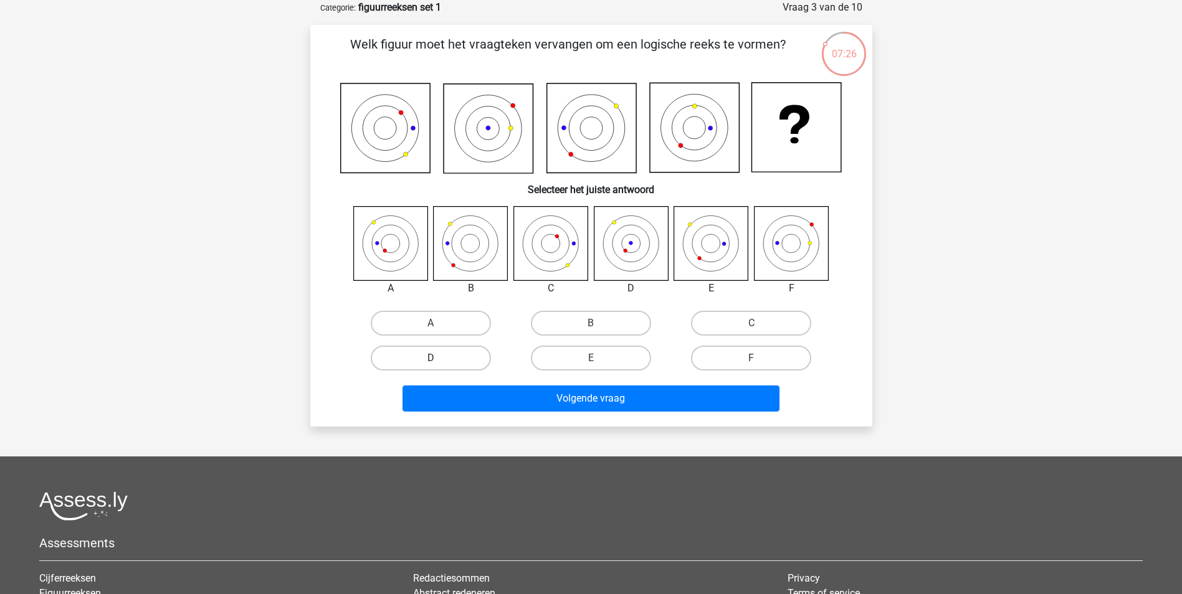
click at [429, 357] on label "D" at bounding box center [431, 358] width 120 height 25
click at [431, 358] on input "D" at bounding box center [435, 362] width 8 height 8
radio input "true"
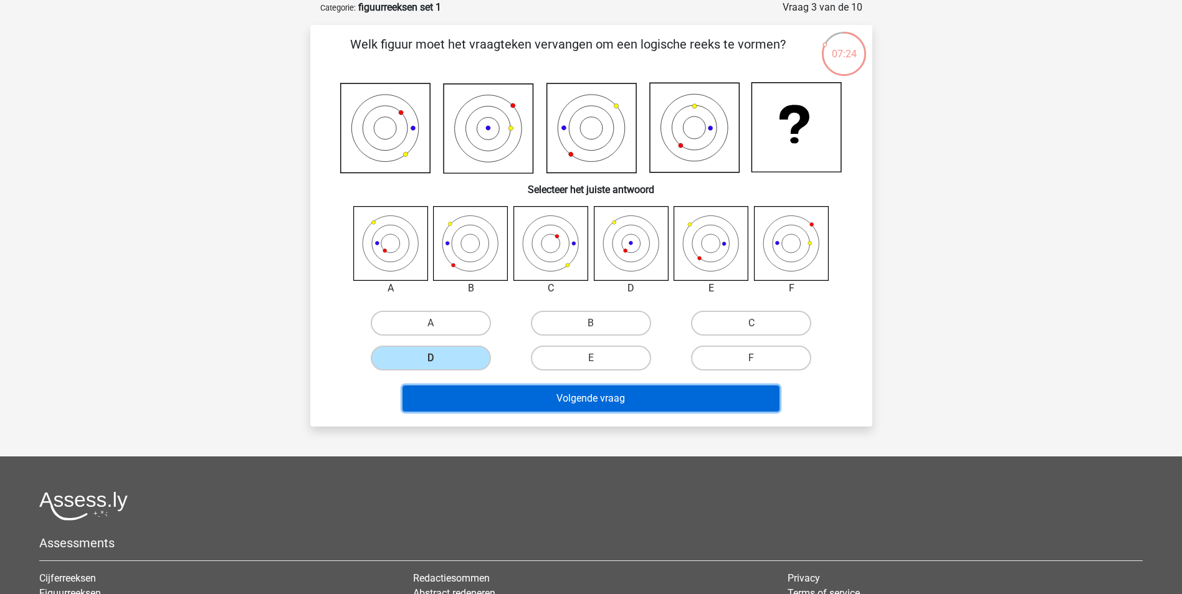
click at [508, 394] on button "Volgende vraag" at bounding box center [591, 399] width 377 height 26
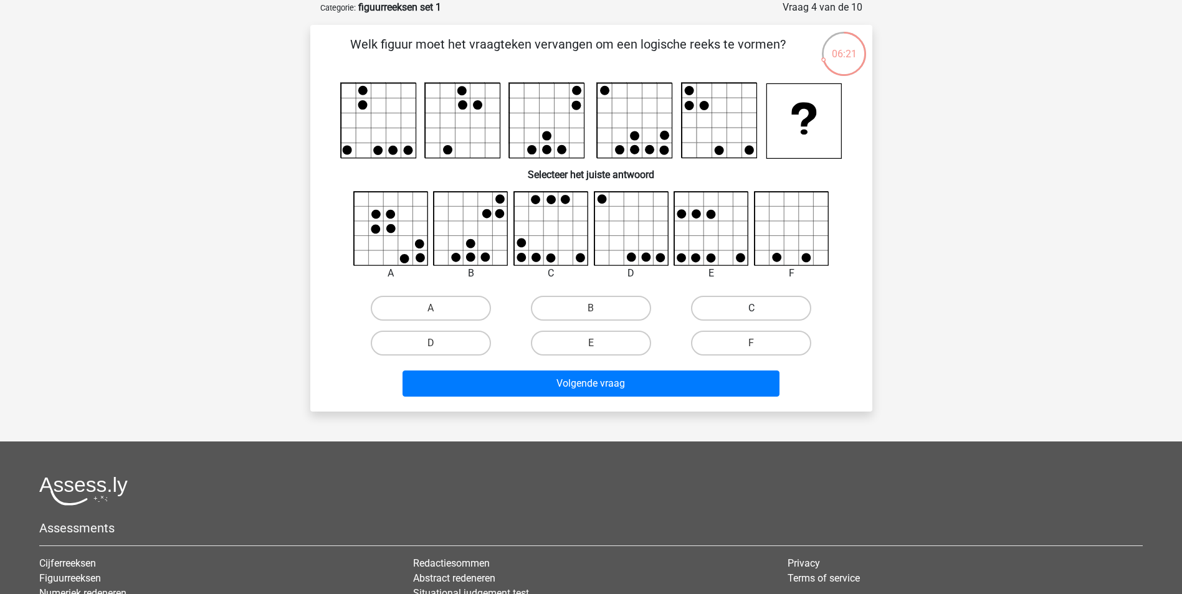
click at [720, 305] on label "C" at bounding box center [751, 308] width 120 height 25
click at [752, 308] on input "C" at bounding box center [756, 312] width 8 height 8
radio input "true"
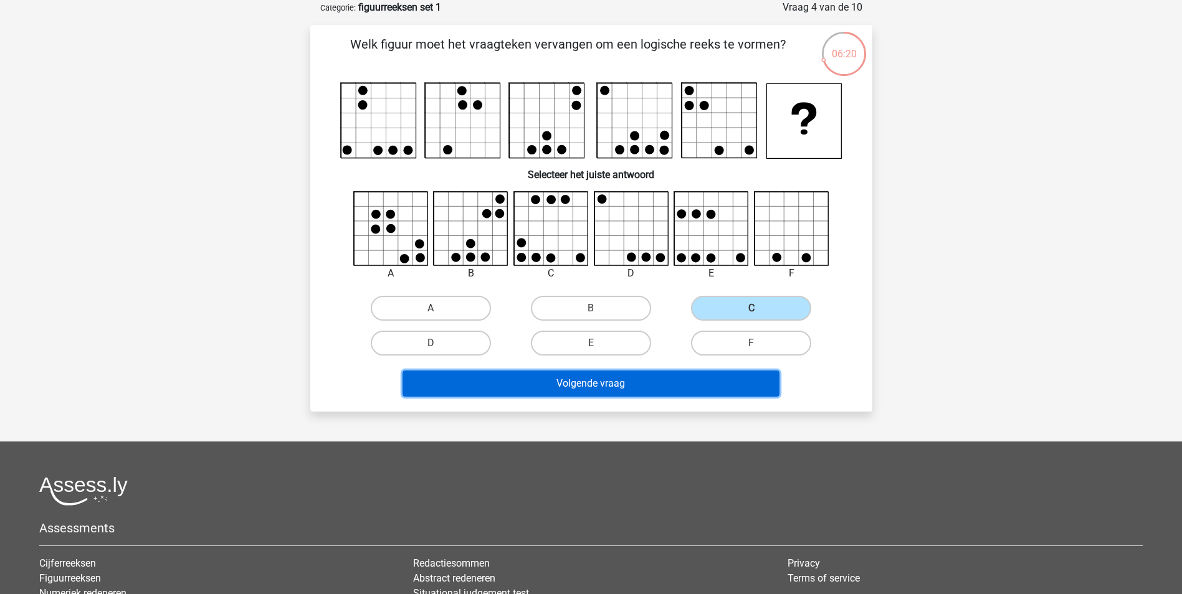
click at [565, 385] on button "Volgende vraag" at bounding box center [591, 384] width 377 height 26
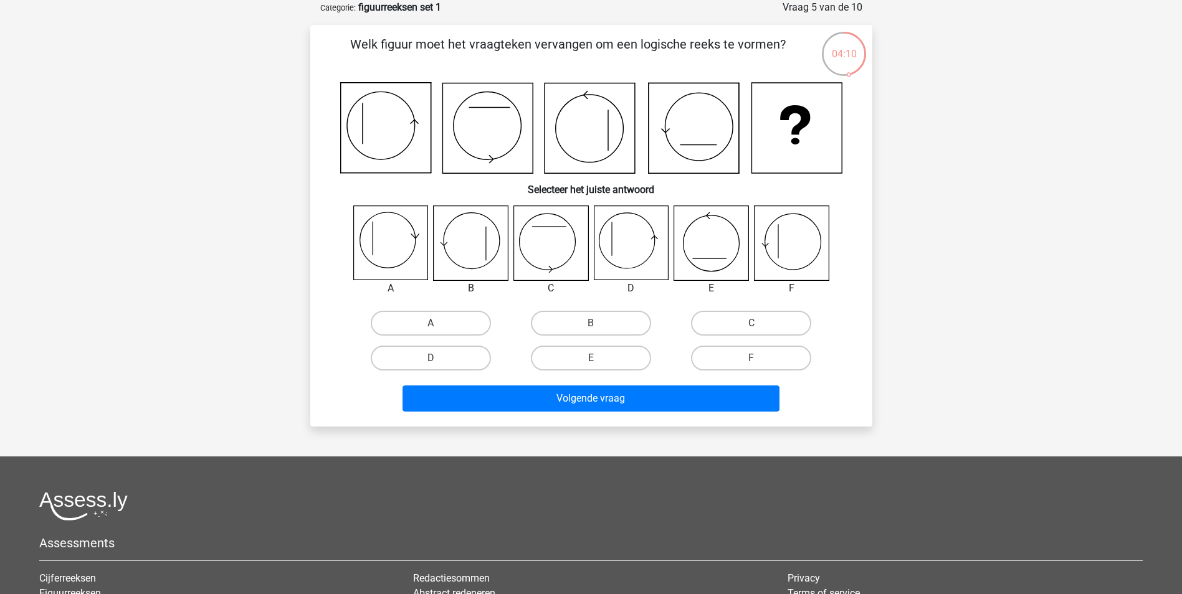
click at [767, 244] on icon at bounding box center [791, 243] width 74 height 74
click at [733, 362] on label "F" at bounding box center [751, 358] width 120 height 25
click at [752, 362] on input "F" at bounding box center [756, 362] width 8 height 8
radio input "true"
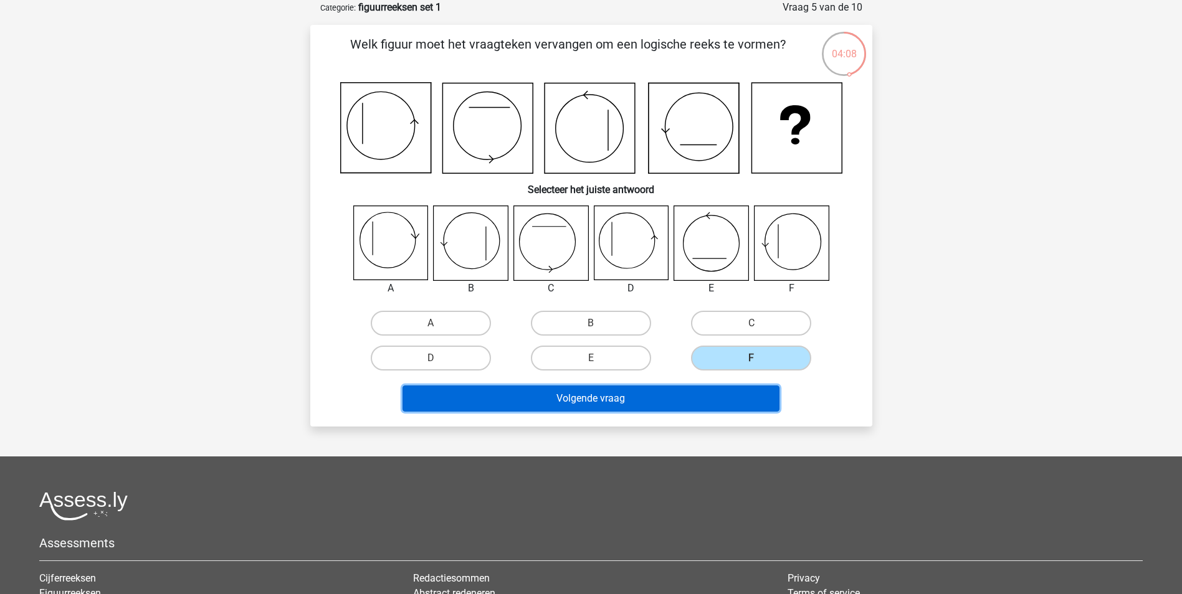
click at [695, 391] on button "Volgende vraag" at bounding box center [591, 399] width 377 height 26
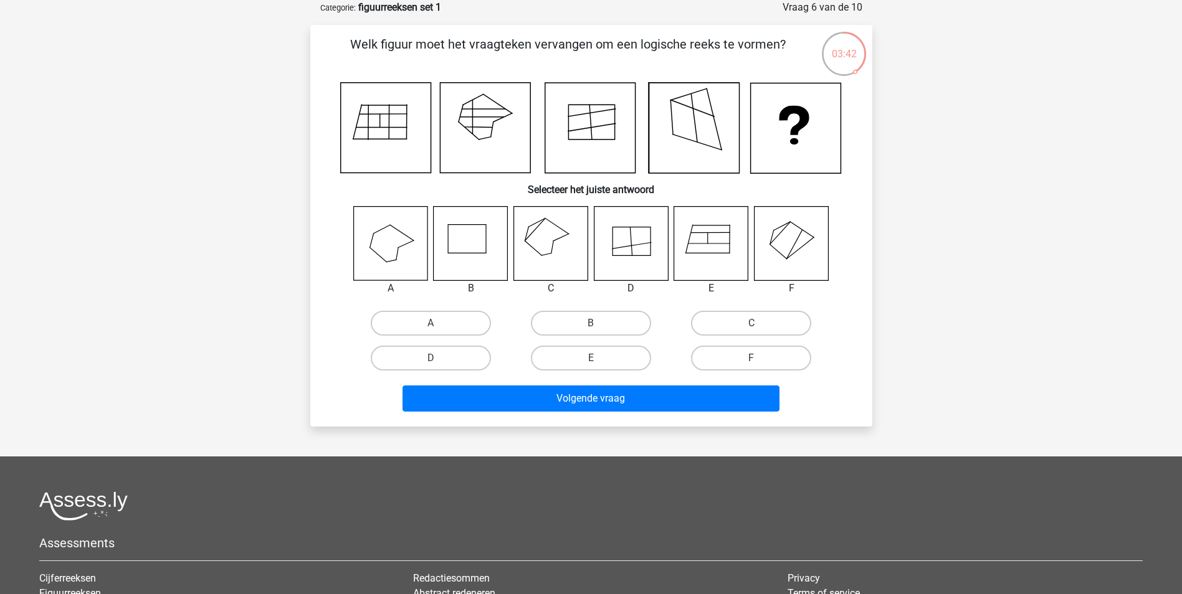
click at [543, 234] on icon at bounding box center [550, 243] width 74 height 74
click at [729, 323] on label "C" at bounding box center [751, 323] width 120 height 25
click at [752, 323] on input "C" at bounding box center [756, 327] width 8 height 8
radio input "true"
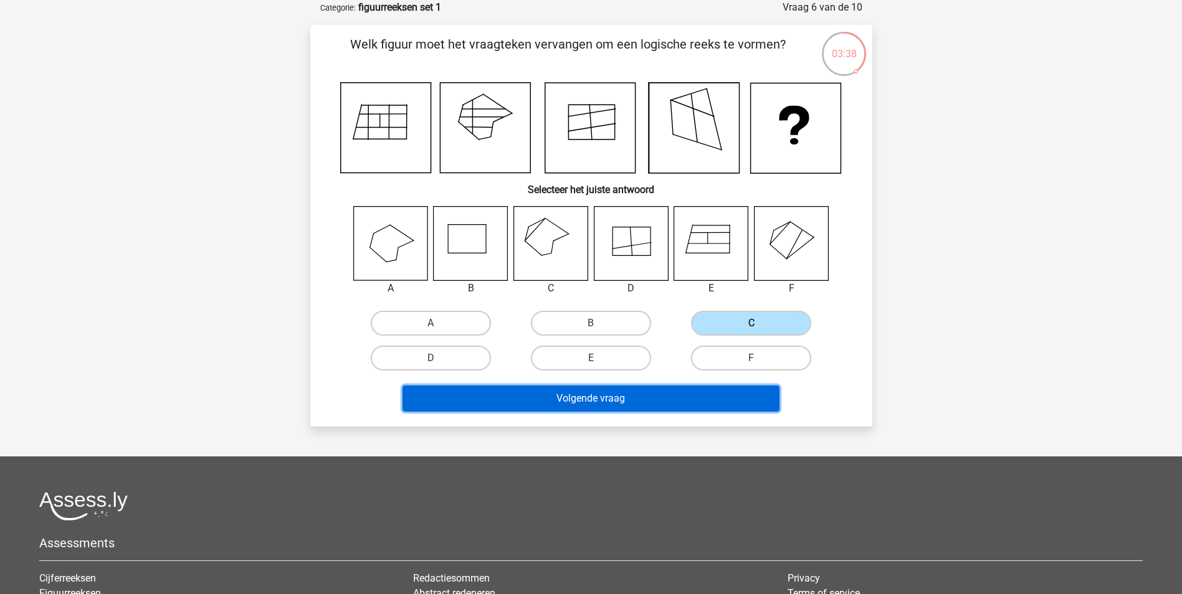
click at [618, 398] on button "Volgende vraag" at bounding box center [591, 399] width 377 height 26
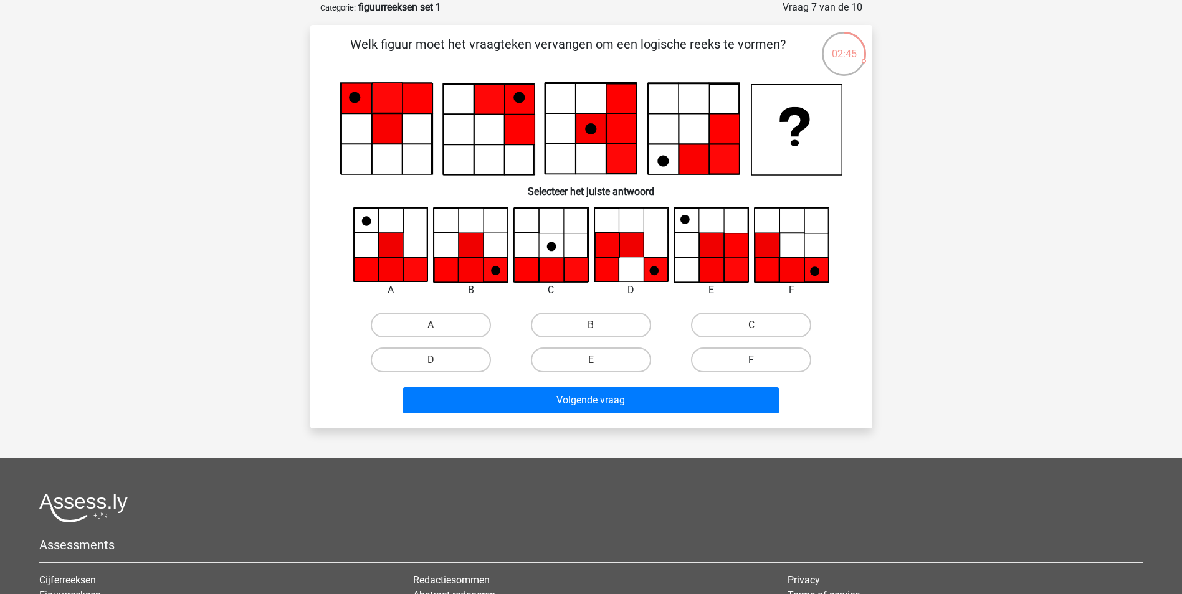
click at [737, 361] on label "F" at bounding box center [751, 360] width 120 height 25
click at [752, 361] on input "F" at bounding box center [756, 364] width 8 height 8
radio input "true"
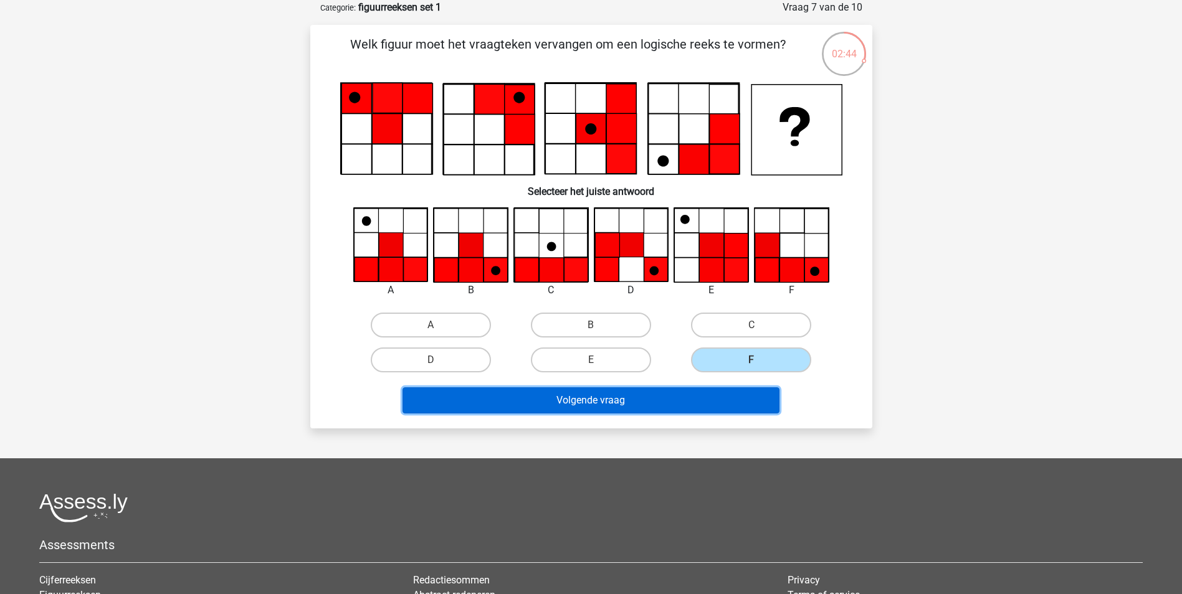
click at [660, 394] on button "Volgende vraag" at bounding box center [591, 401] width 377 height 26
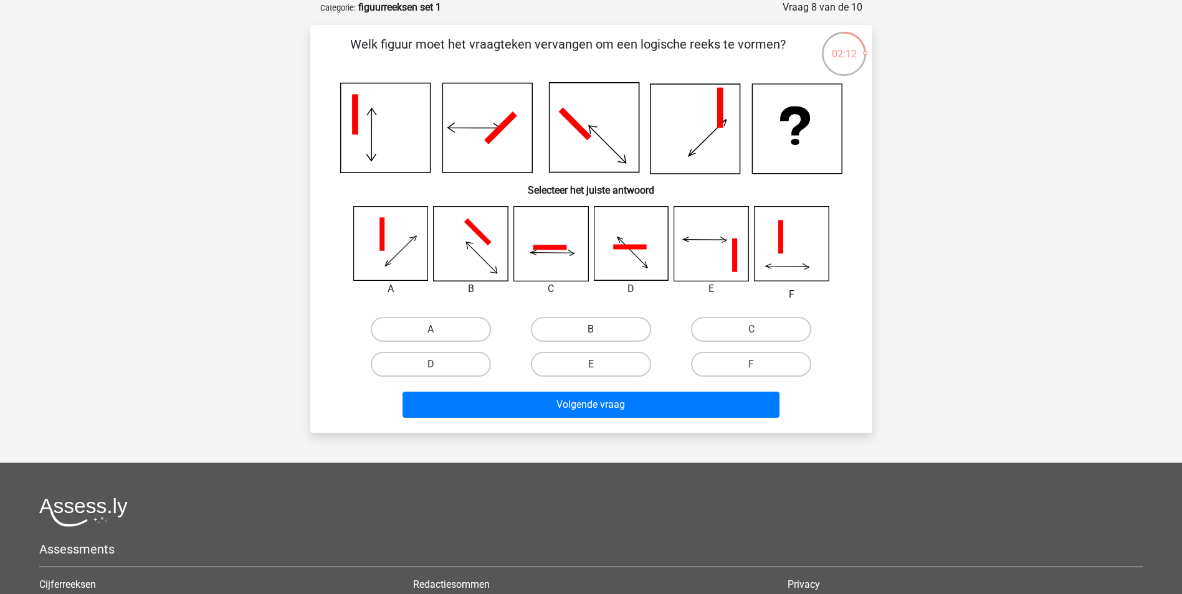
click at [577, 327] on label "B" at bounding box center [591, 329] width 120 height 25
click at [591, 330] on input "B" at bounding box center [595, 334] width 8 height 8
radio input "true"
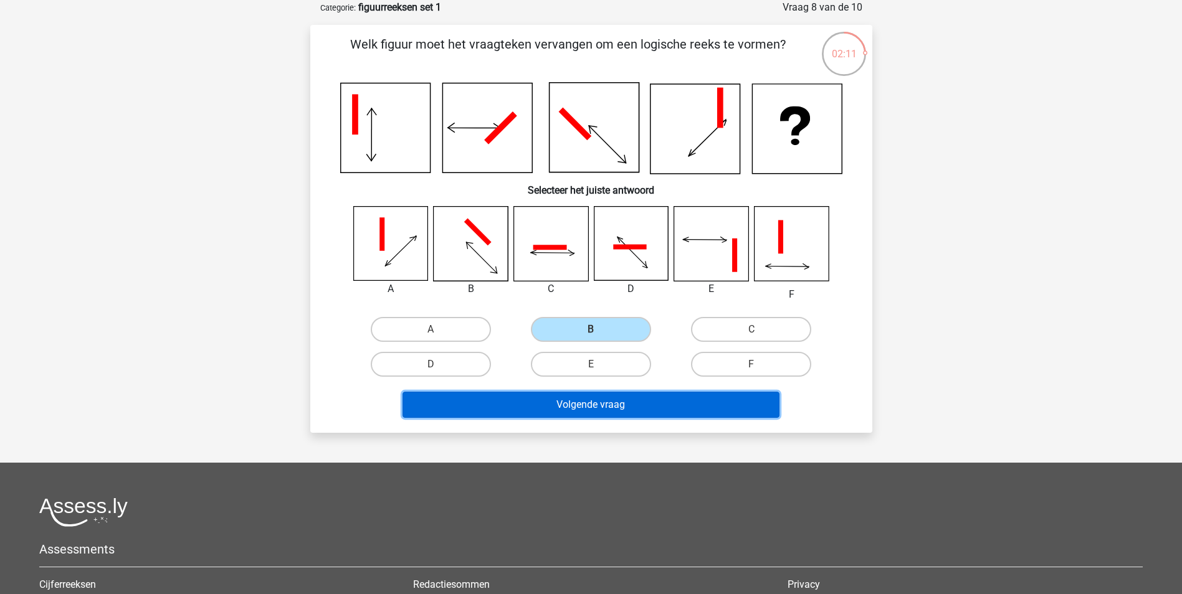
click at [553, 408] on button "Volgende vraag" at bounding box center [591, 405] width 377 height 26
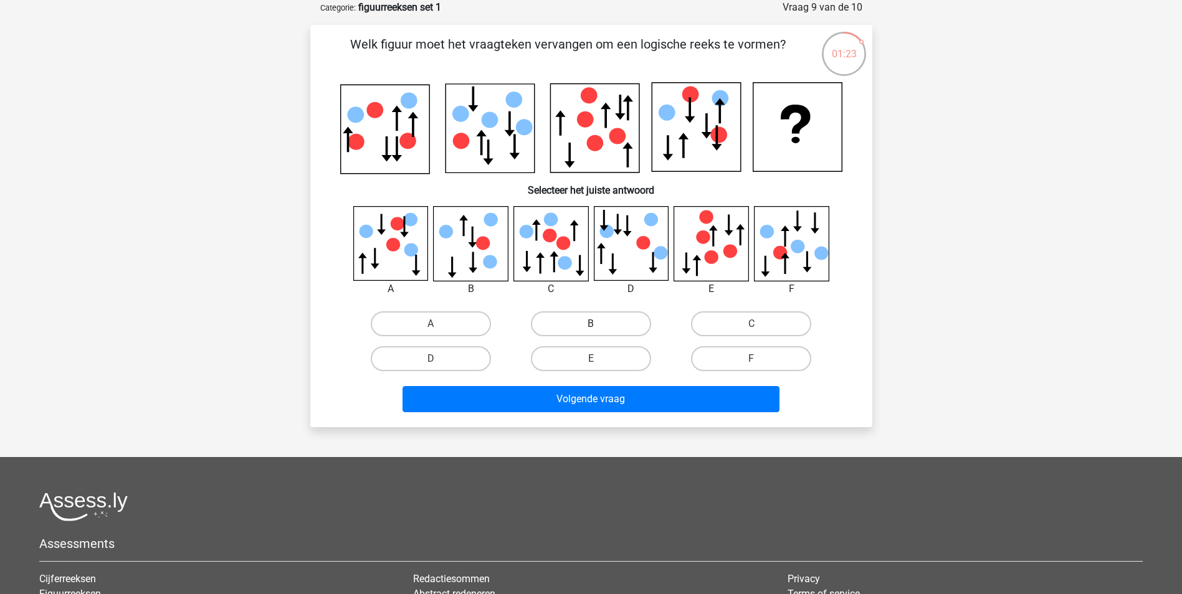
click at [570, 314] on label "B" at bounding box center [591, 324] width 120 height 25
click at [591, 324] on input "B" at bounding box center [595, 328] width 8 height 8
radio input "true"
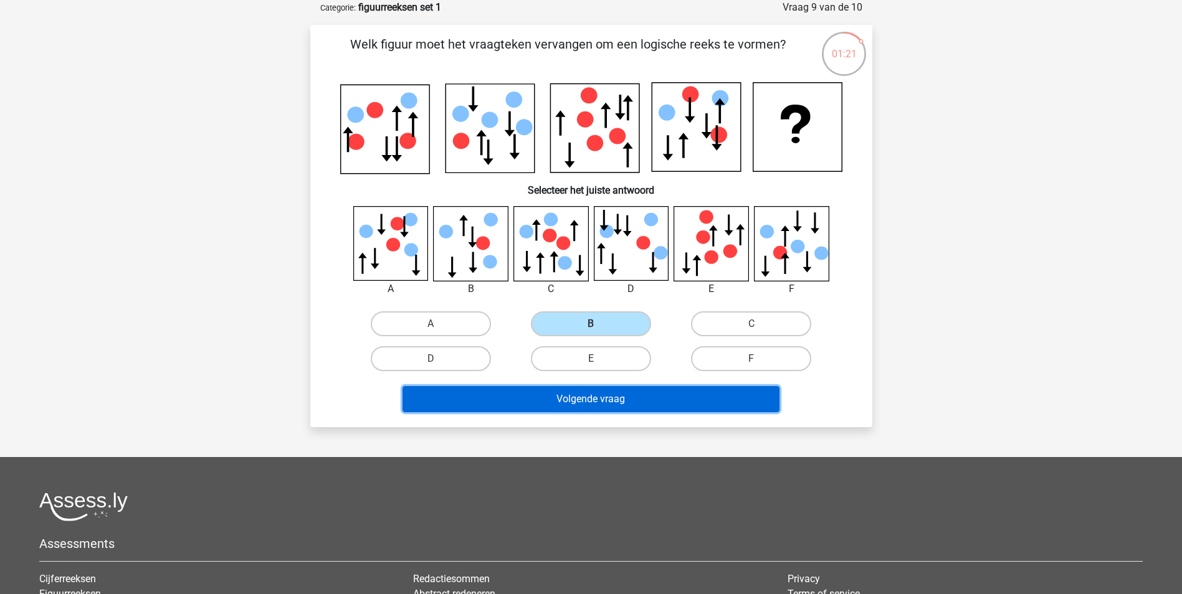
click at [553, 393] on button "Volgende vraag" at bounding box center [591, 399] width 377 height 26
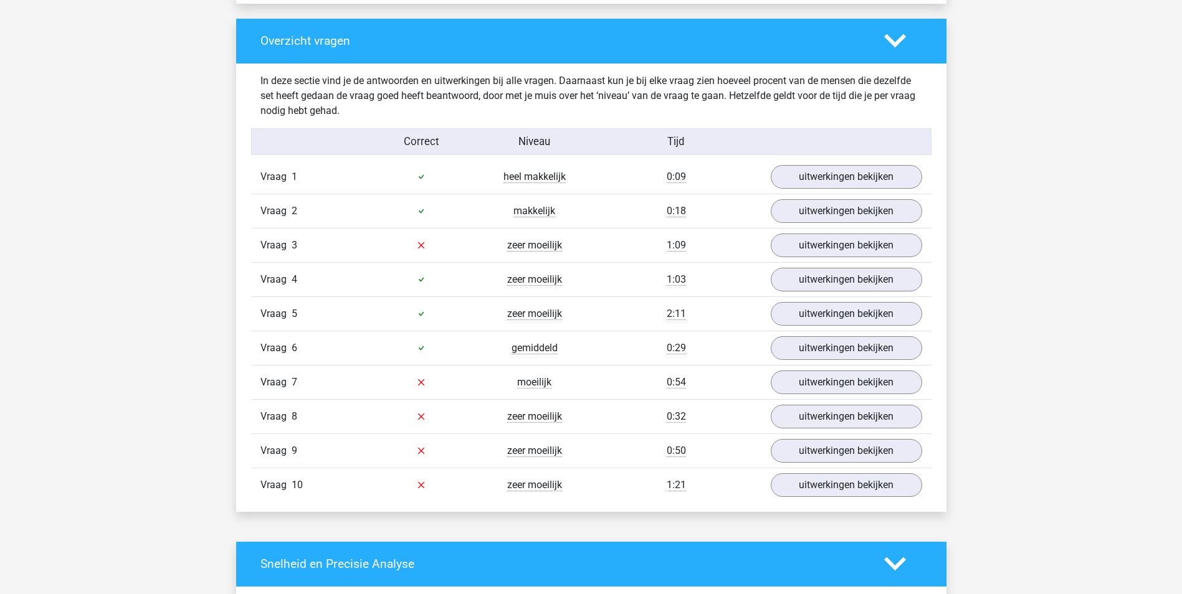
scroll to position [935, 0]
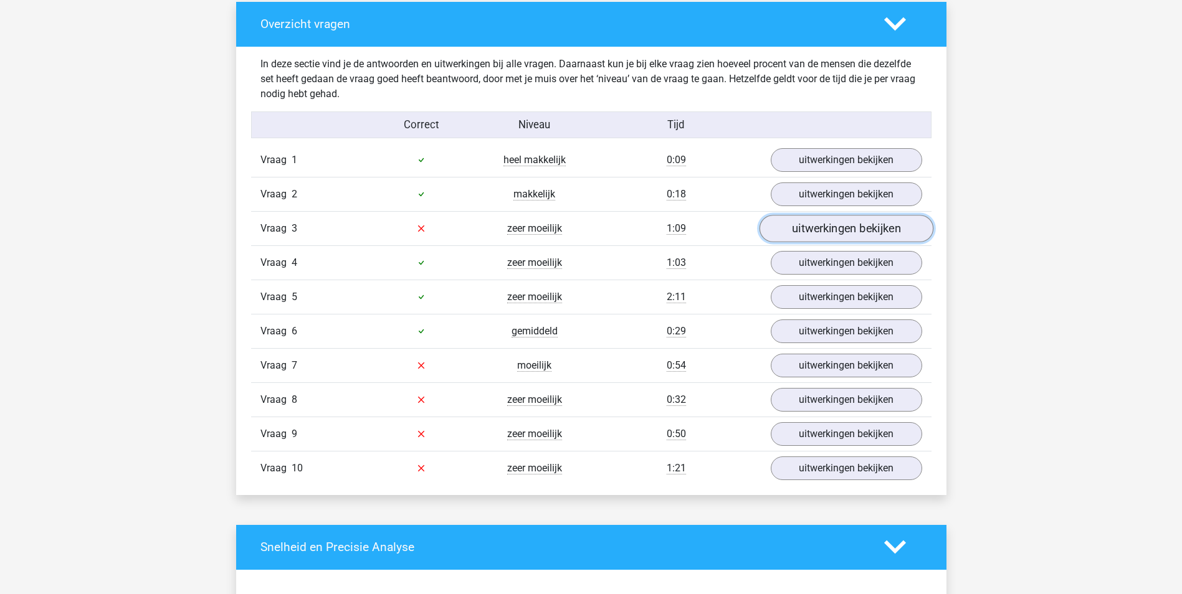
click at [851, 225] on link "uitwerkingen bekijken" at bounding box center [846, 228] width 174 height 27
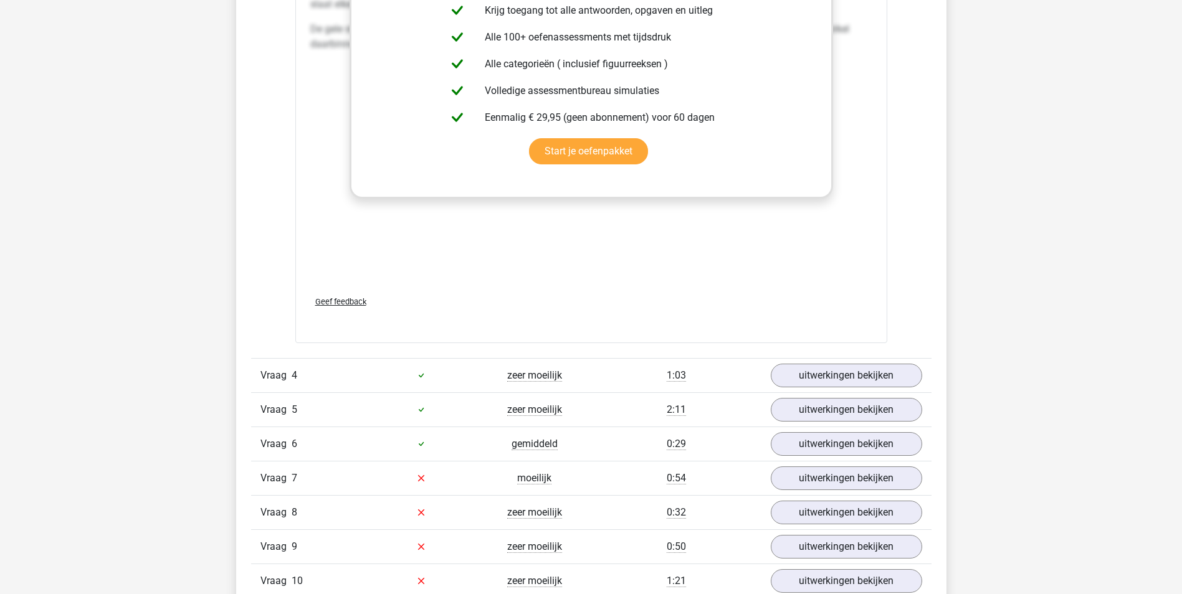
scroll to position [1994, 0]
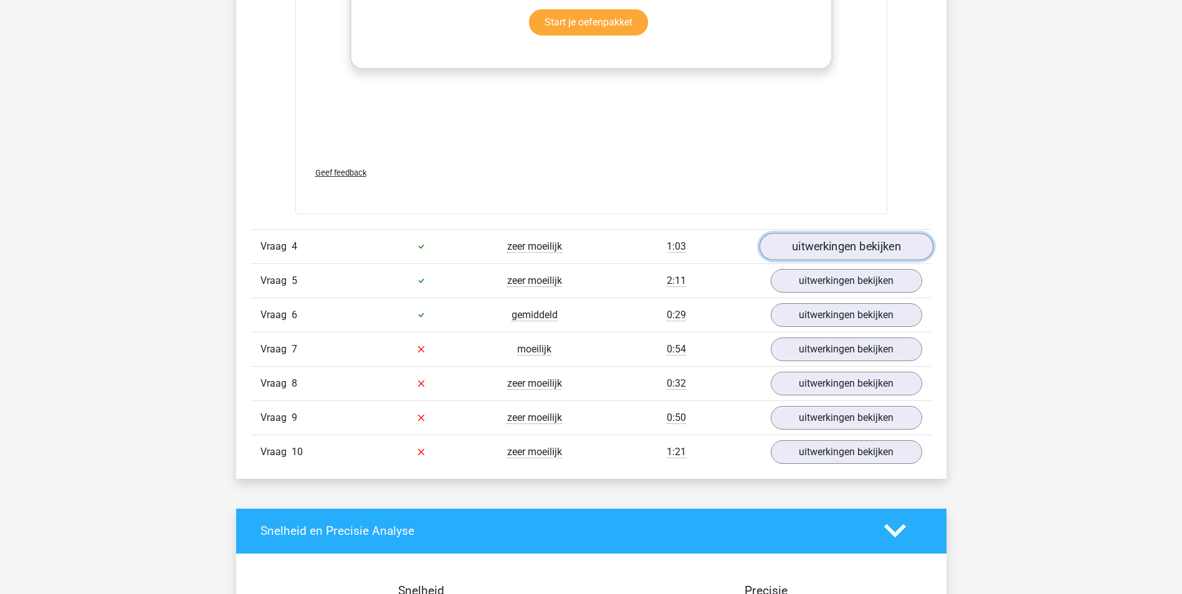
click at [792, 248] on link "uitwerkingen bekijken" at bounding box center [846, 246] width 174 height 27
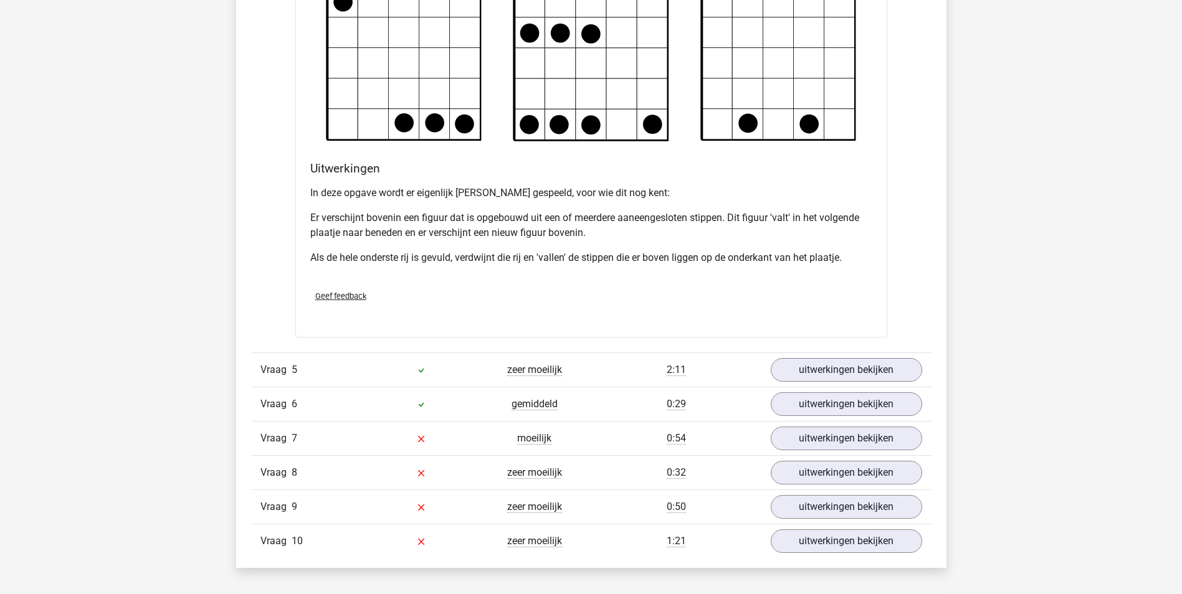
scroll to position [2742, 0]
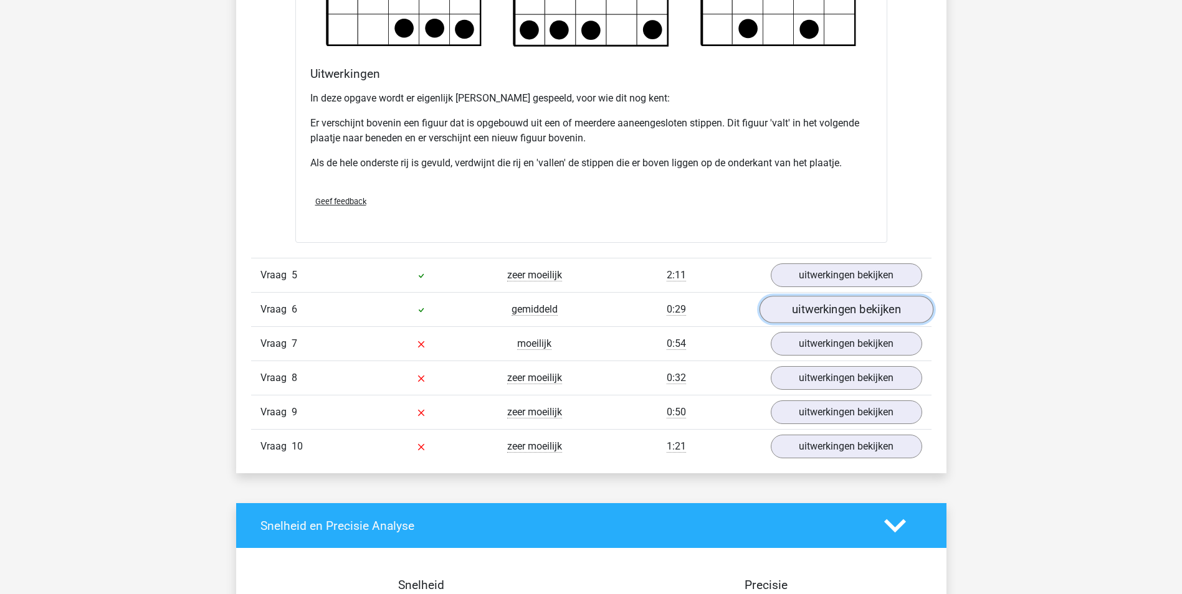
click at [809, 308] on link "uitwerkingen bekijken" at bounding box center [846, 309] width 174 height 27
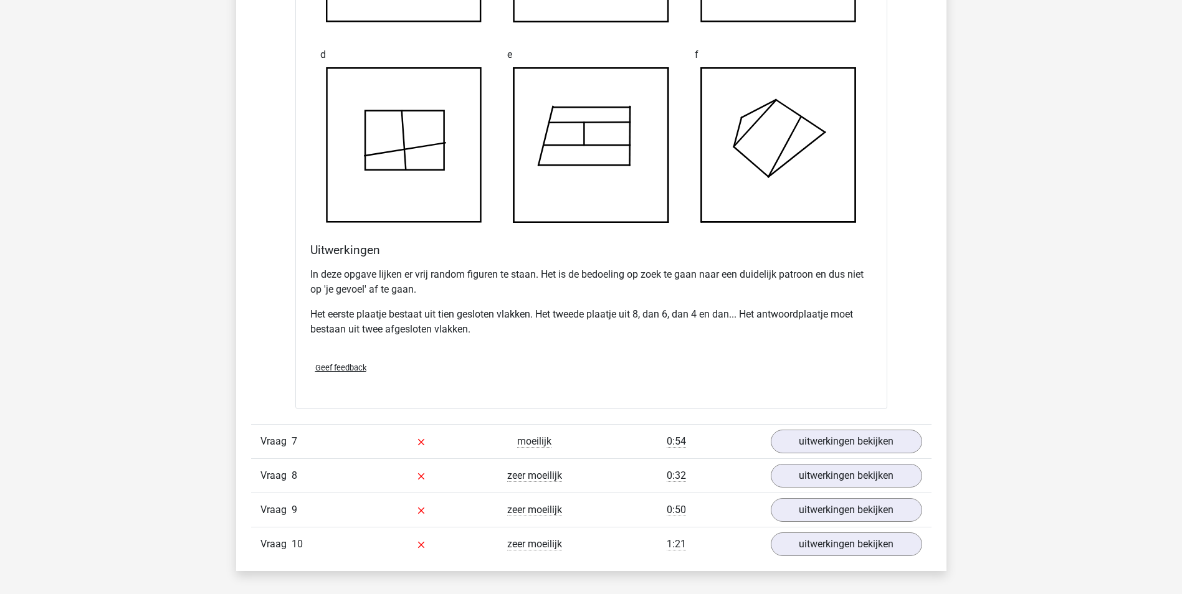
scroll to position [3427, 0]
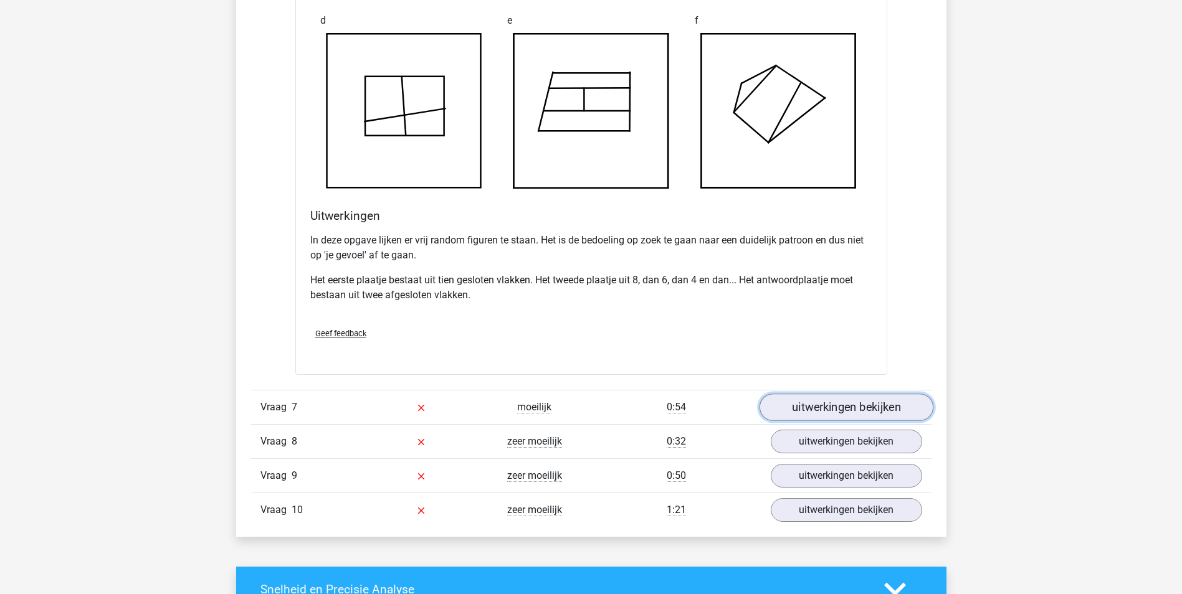
click at [842, 406] on link "uitwerkingen bekijken" at bounding box center [846, 407] width 174 height 27
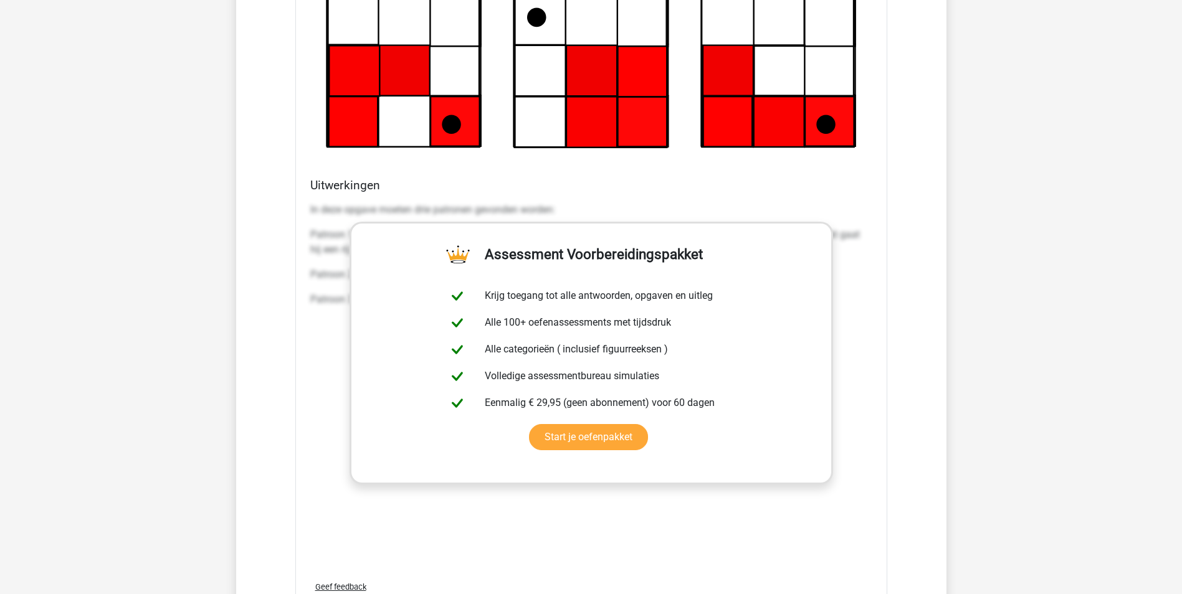
scroll to position [4300, 0]
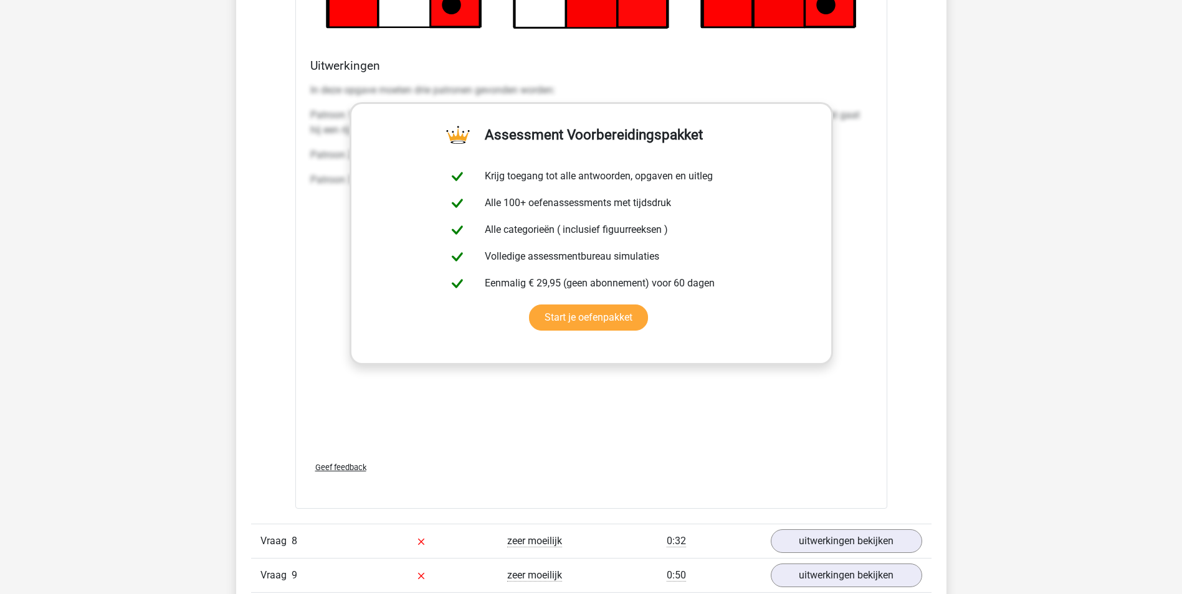
scroll to position [4611, 0]
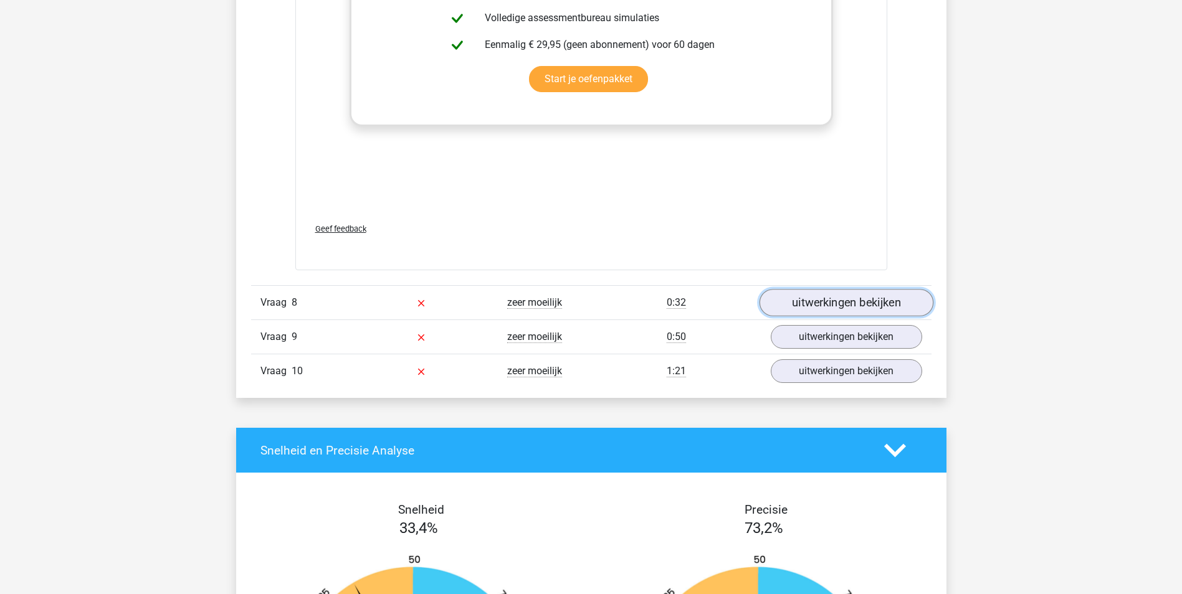
click at [819, 294] on link "uitwerkingen bekijken" at bounding box center [846, 302] width 174 height 27
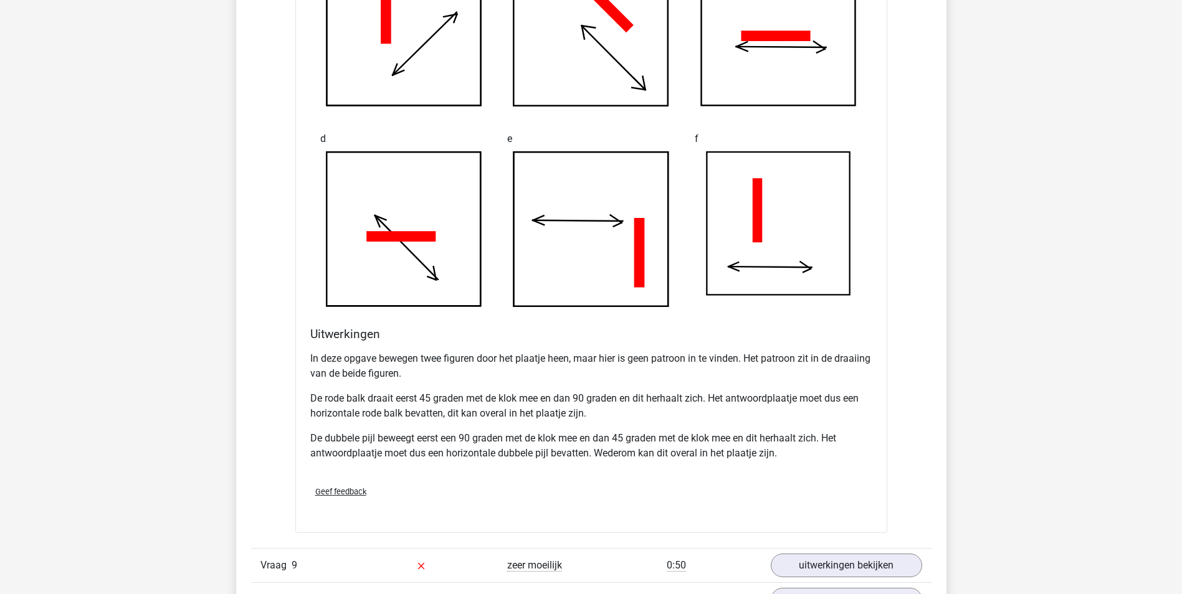
scroll to position [5484, 0]
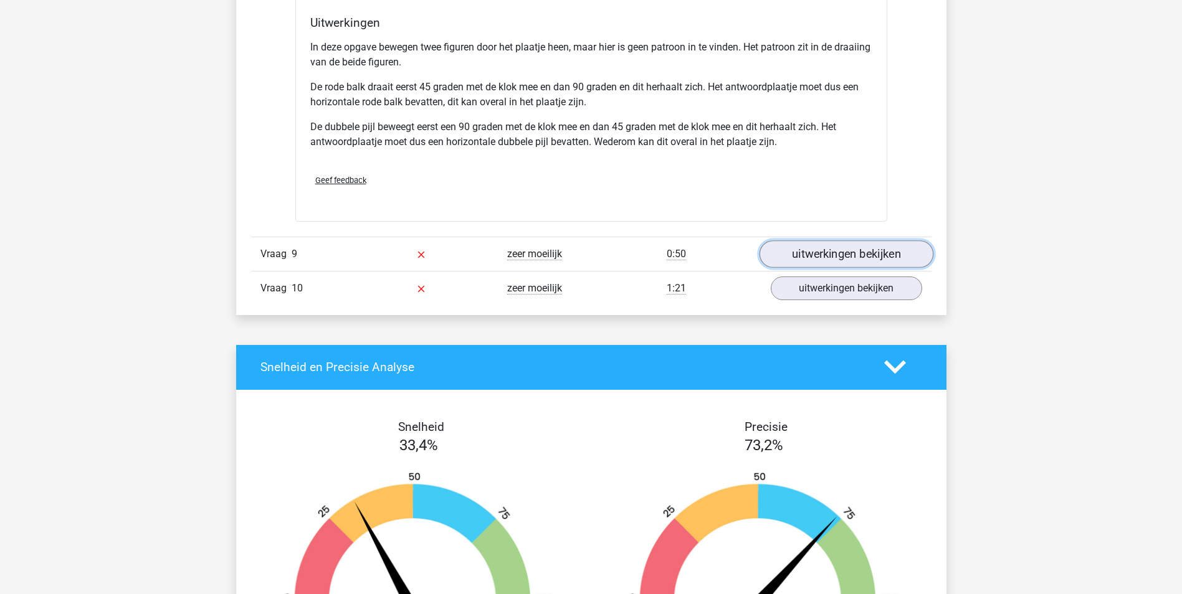
click at [841, 253] on link "uitwerkingen bekijken" at bounding box center [846, 254] width 174 height 27
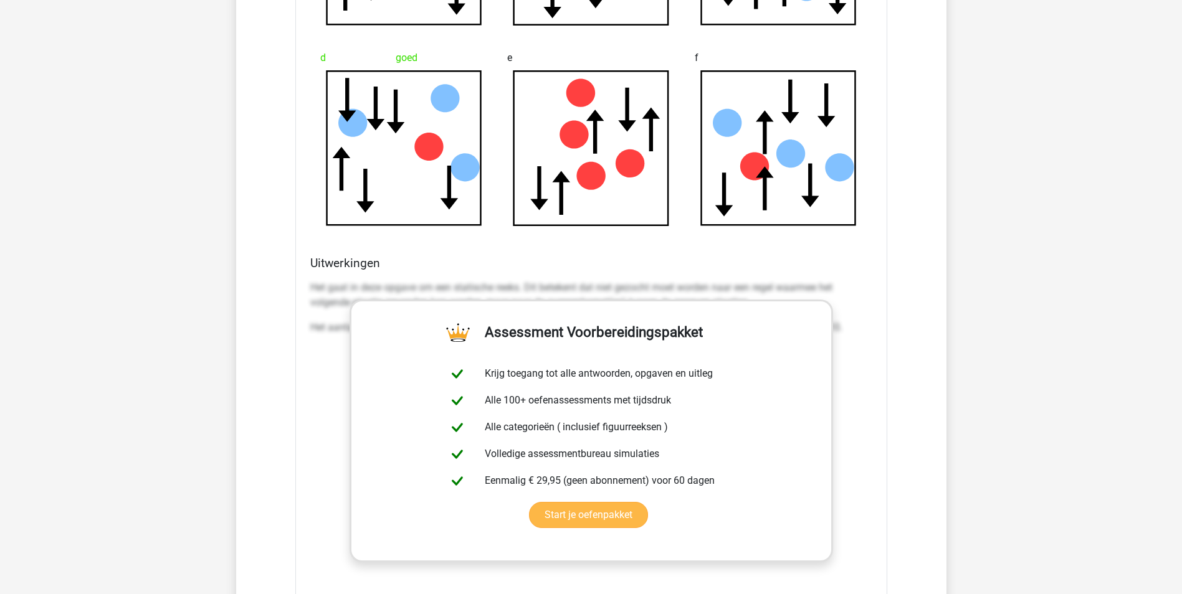
scroll to position [6294, 0]
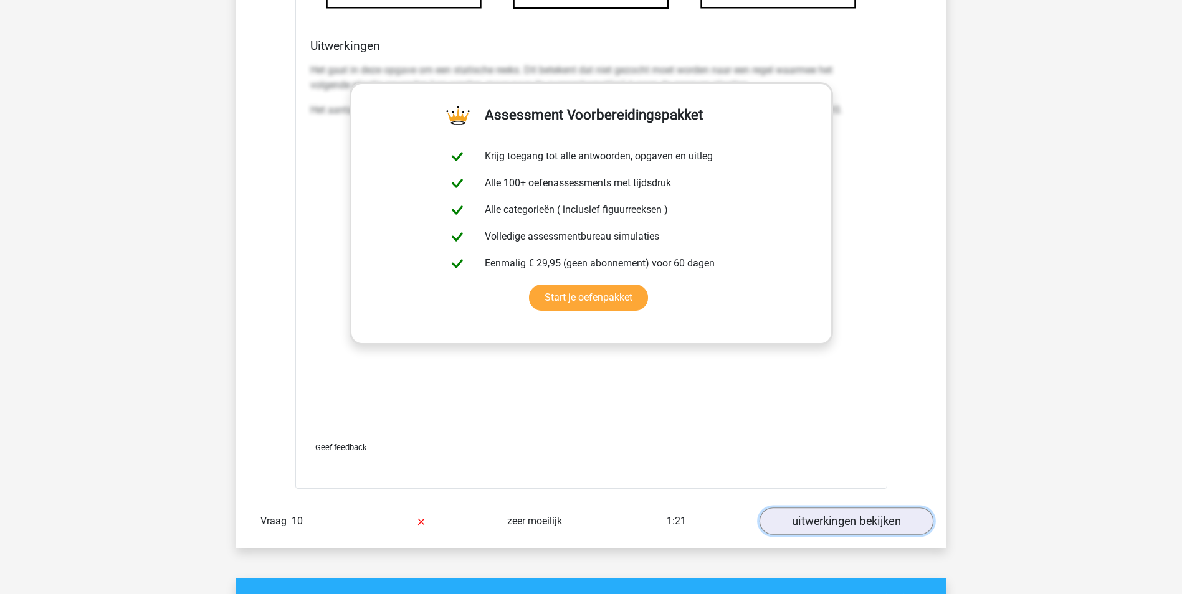
click at [827, 521] on link "uitwerkingen bekijken" at bounding box center [846, 521] width 174 height 27
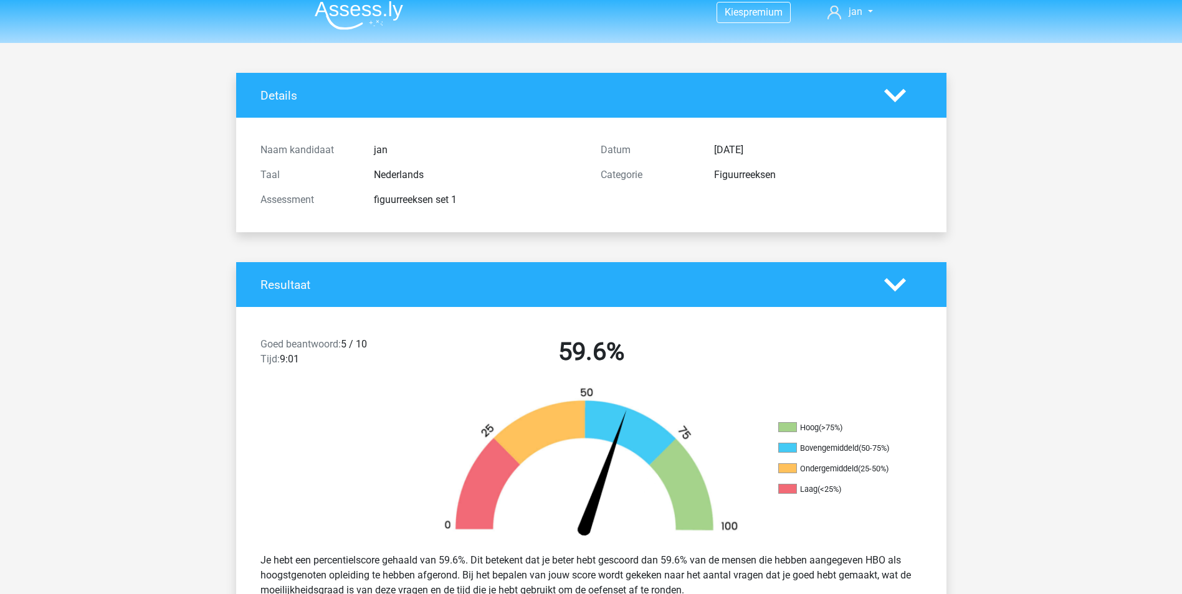
scroll to position [0, 0]
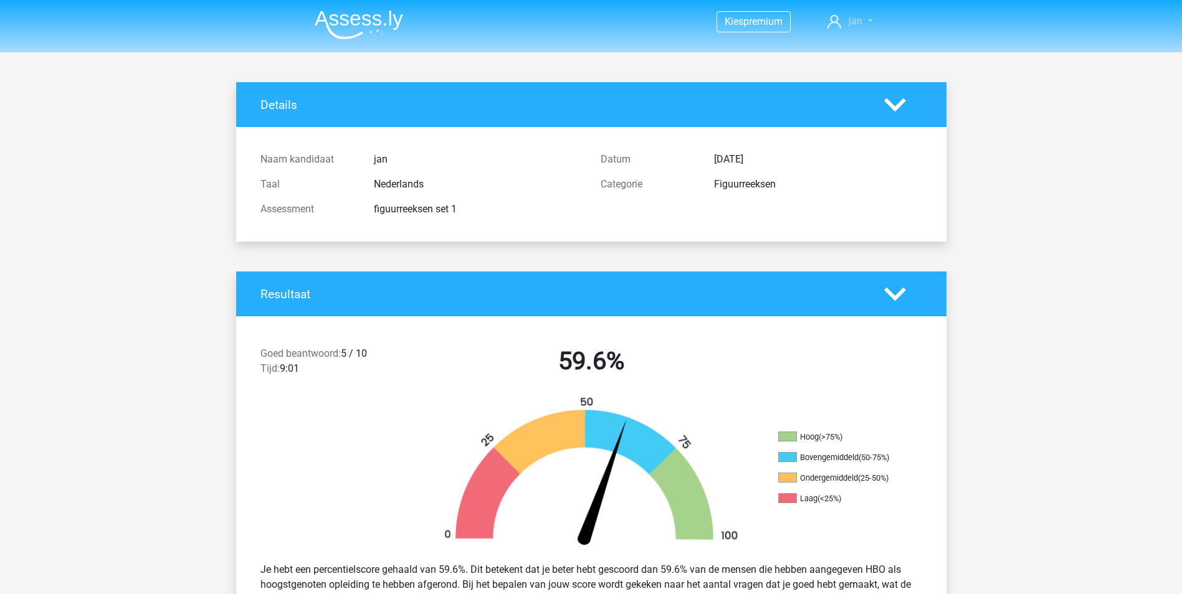
click at [849, 21] on span "jan" at bounding box center [856, 21] width 14 height 12
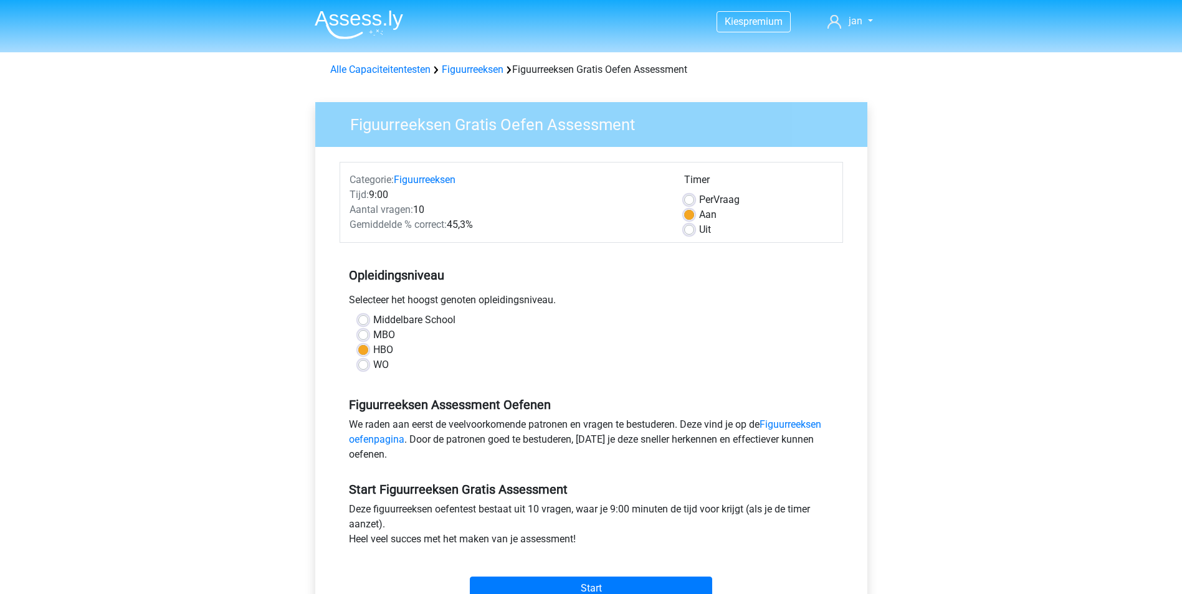
scroll to position [249, 0]
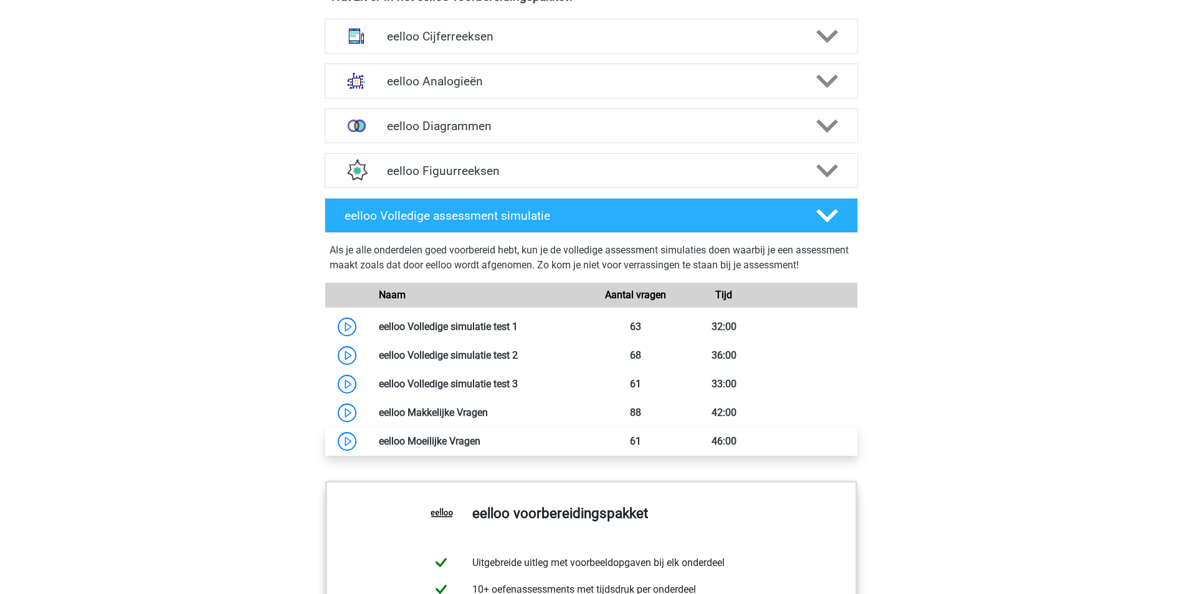
scroll to position [810, 0]
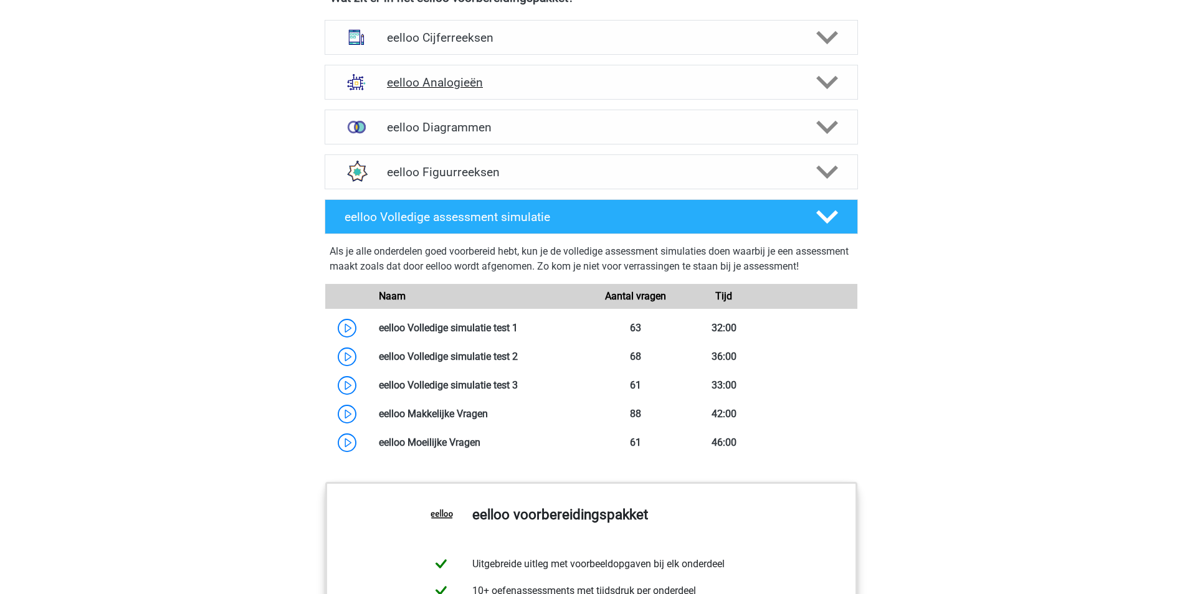
click at [826, 90] on icon at bounding box center [827, 83] width 22 height 22
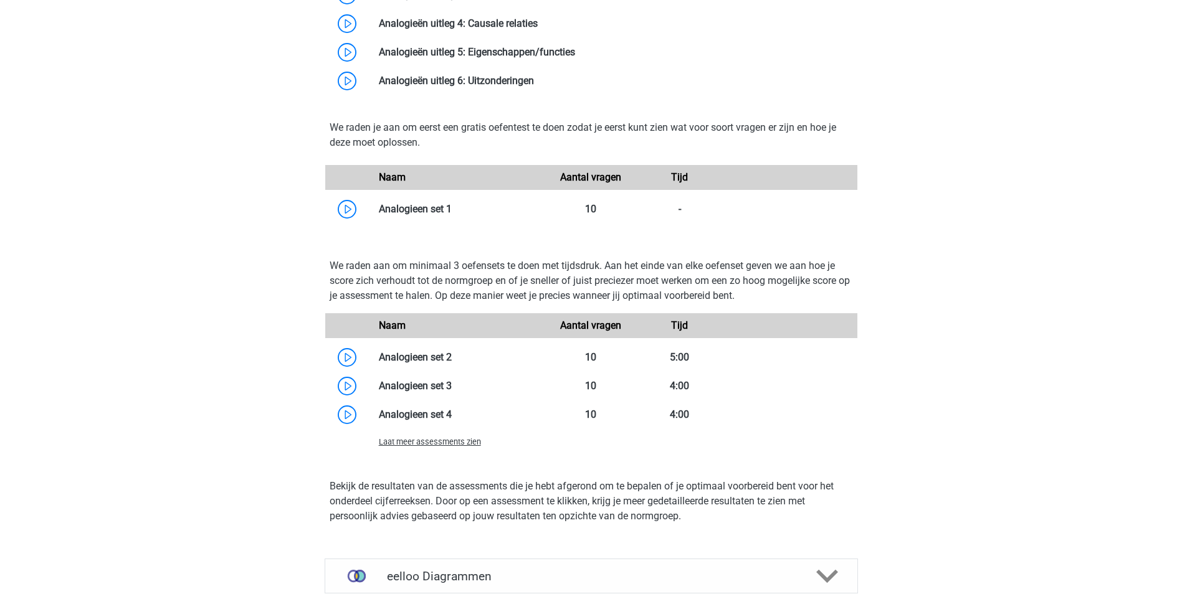
scroll to position [1246, 0]
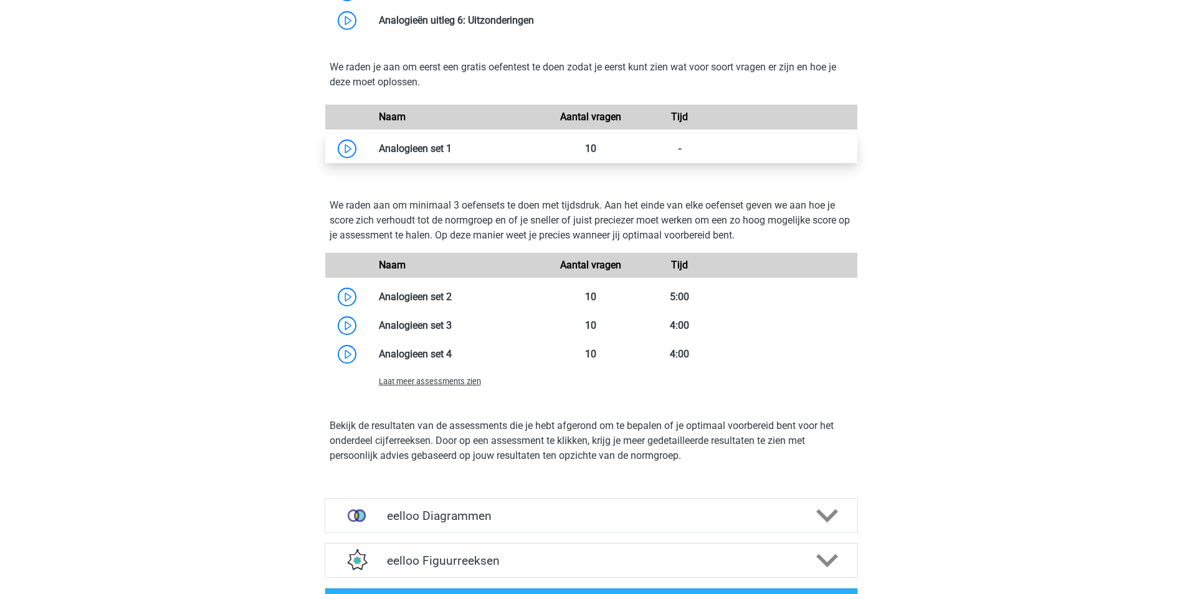
click at [452, 154] on link at bounding box center [452, 149] width 0 height 12
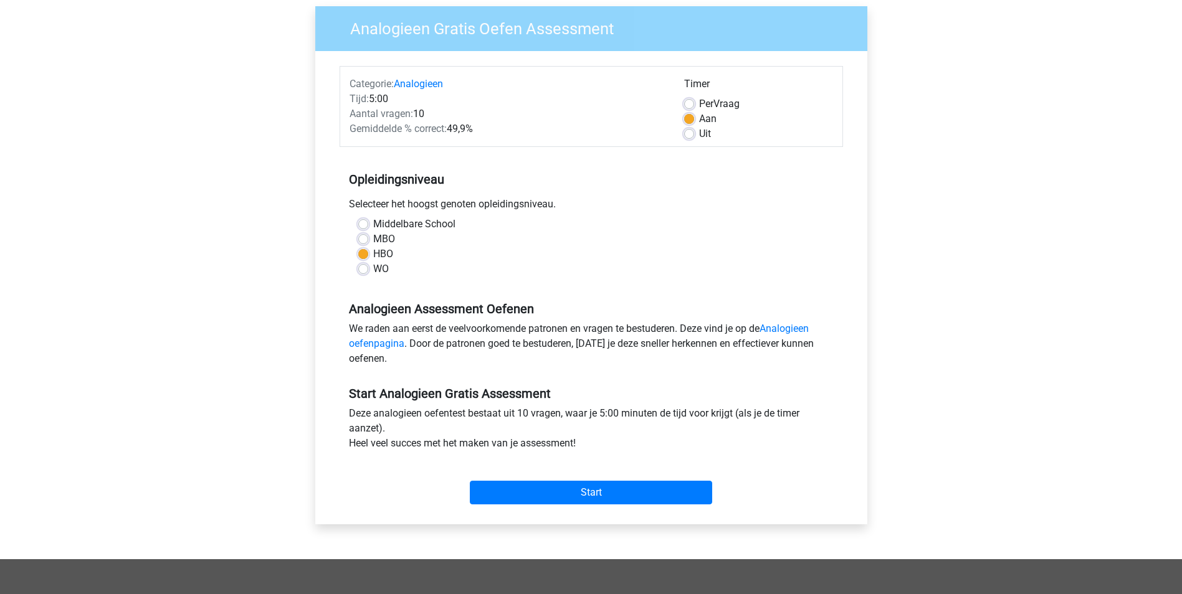
scroll to position [249, 0]
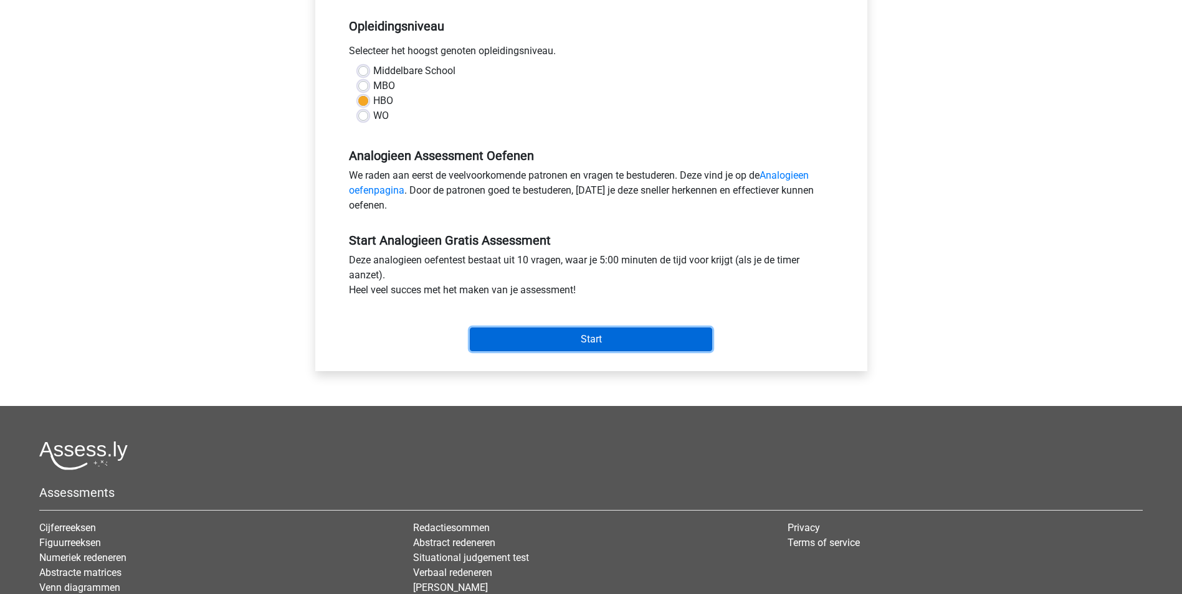
click at [594, 328] on input "Start" at bounding box center [591, 340] width 242 height 24
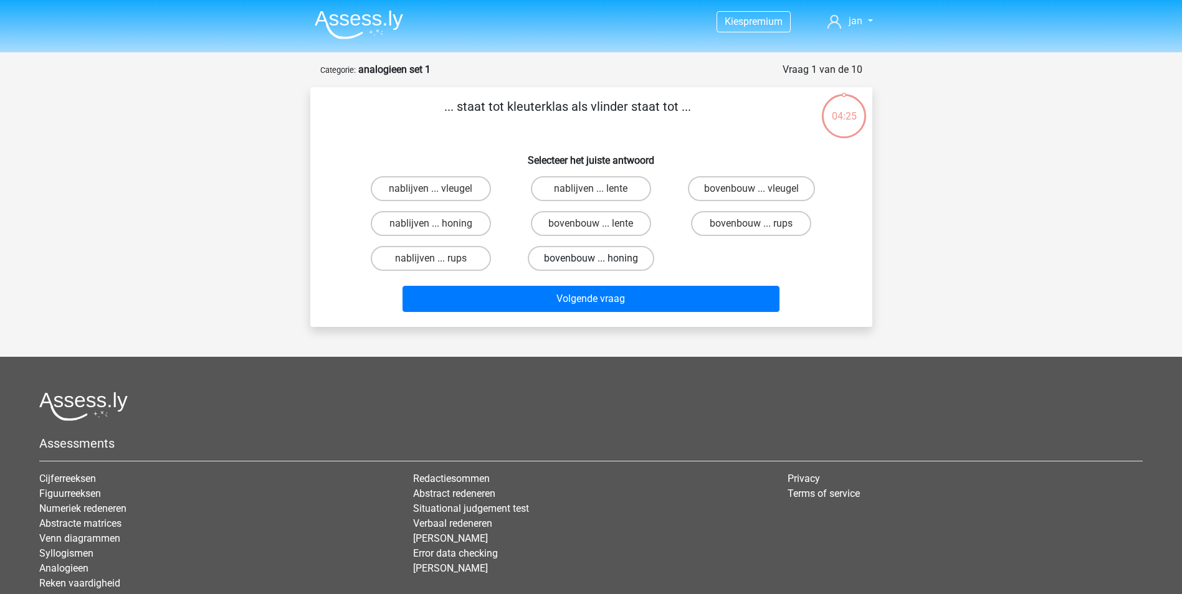
click at [579, 257] on label "bovenbouw ... honing" at bounding box center [591, 258] width 126 height 25
click at [591, 259] on input "bovenbouw ... honing" at bounding box center [595, 263] width 8 height 8
radio input "true"
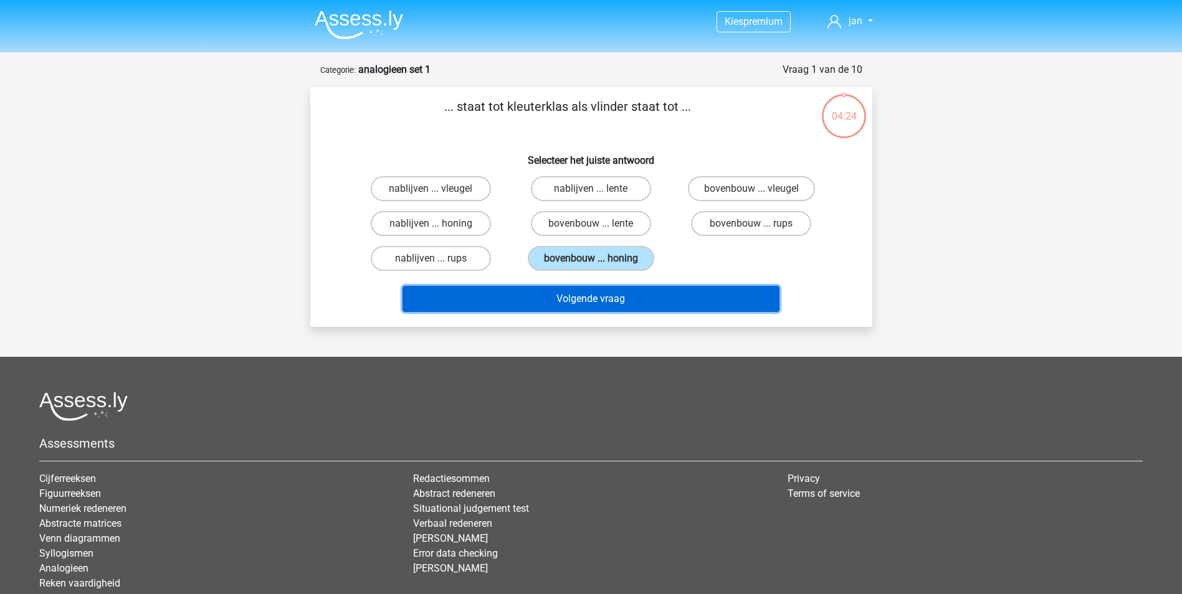
click at [565, 302] on button "Volgende vraag" at bounding box center [591, 299] width 377 height 26
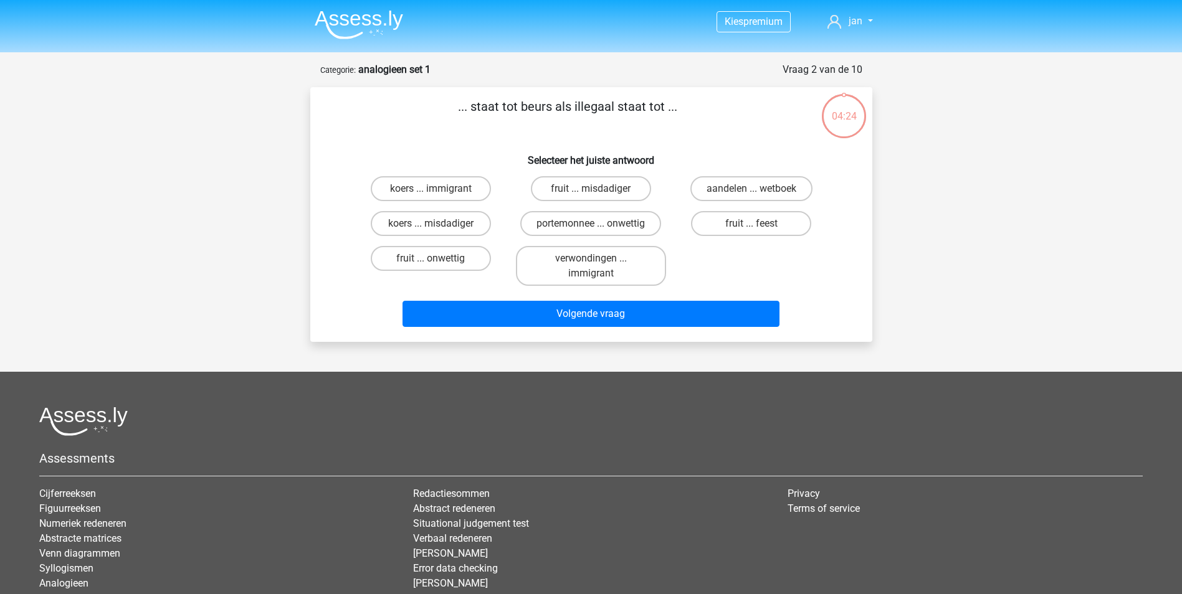
scroll to position [62, 0]
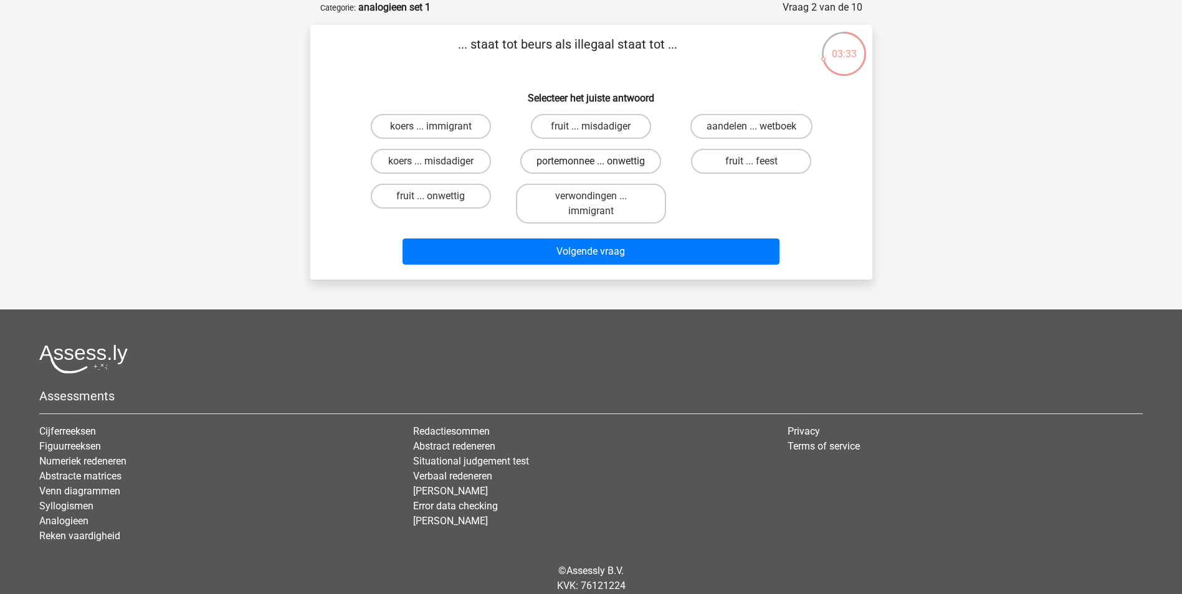
click at [553, 160] on label "portemonnee ... onwettig" at bounding box center [590, 161] width 141 height 25
click at [591, 161] on input "portemonnee ... onwettig" at bounding box center [595, 165] width 8 height 8
radio input "true"
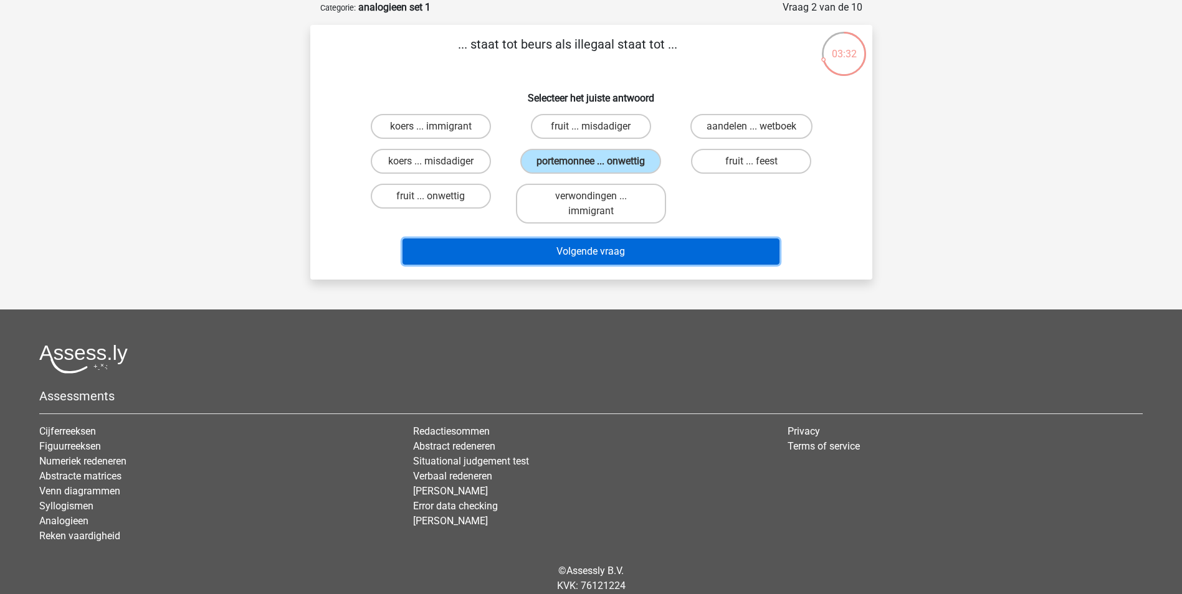
click at [538, 249] on button "Volgende vraag" at bounding box center [591, 252] width 377 height 26
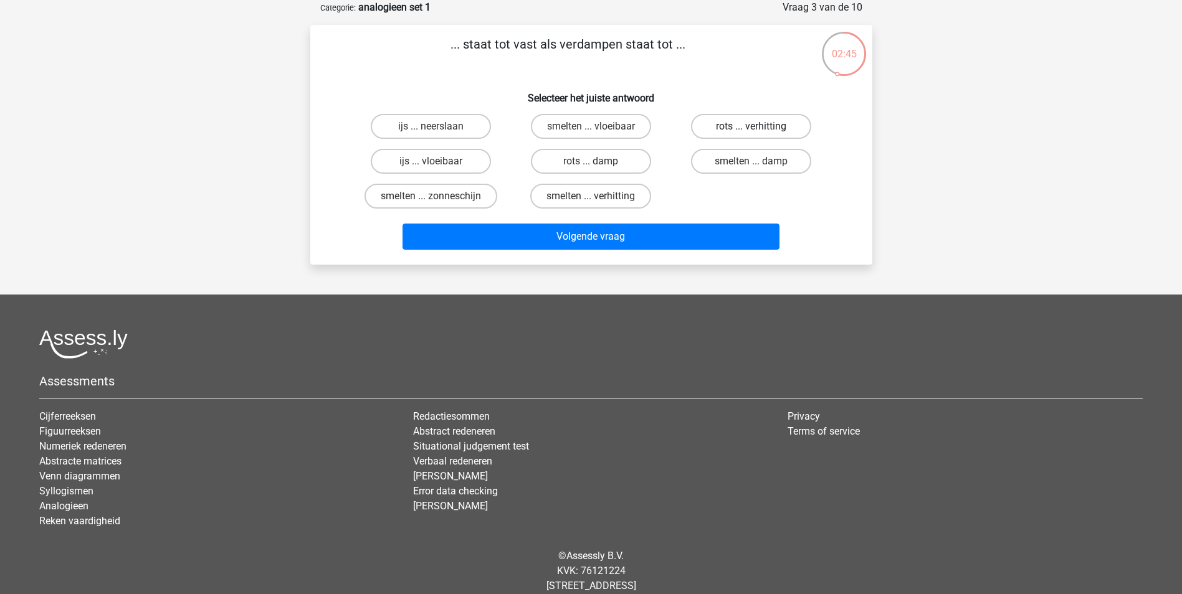
click at [733, 121] on label "rots ... verhitting" at bounding box center [751, 126] width 120 height 25
click at [752, 126] on input "rots ... verhitting" at bounding box center [756, 130] width 8 height 8
radio input "true"
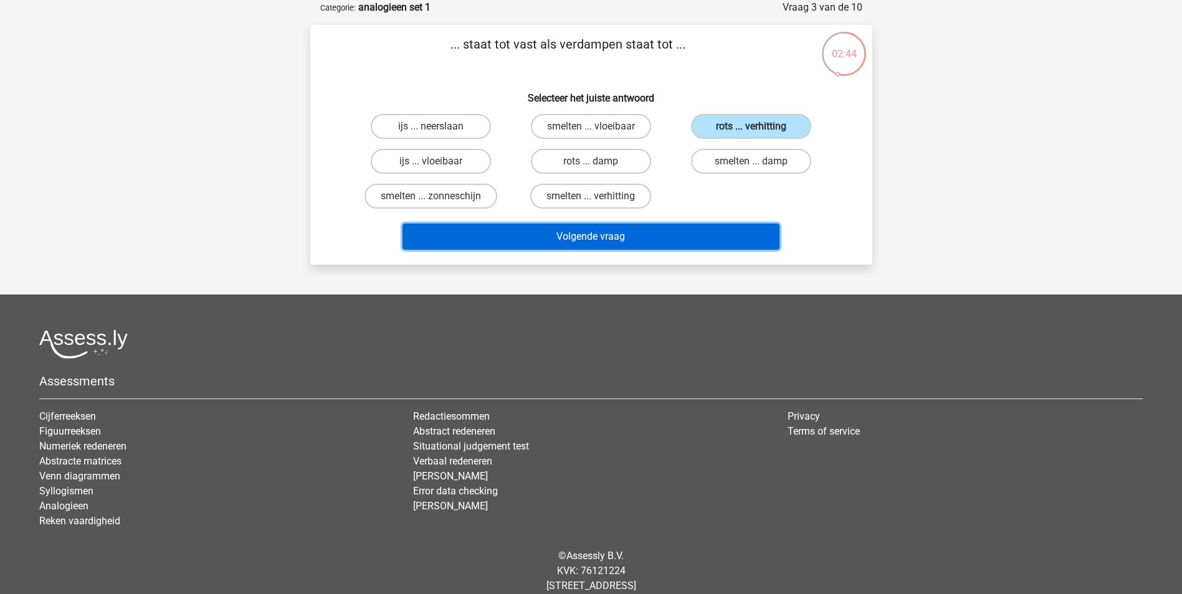
click at [631, 233] on button "Volgende vraag" at bounding box center [591, 237] width 377 height 26
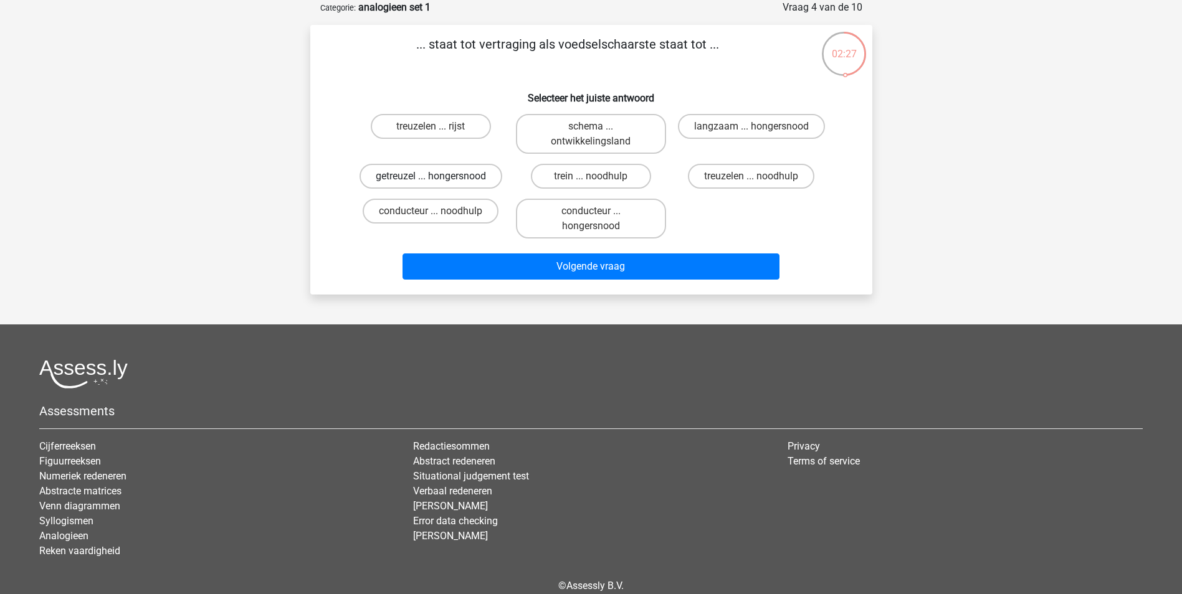
click at [398, 178] on label "getreuzel ... hongersnood" at bounding box center [431, 176] width 143 height 25
click at [431, 178] on input "getreuzel ... hongersnood" at bounding box center [435, 180] width 8 height 8
radio input "true"
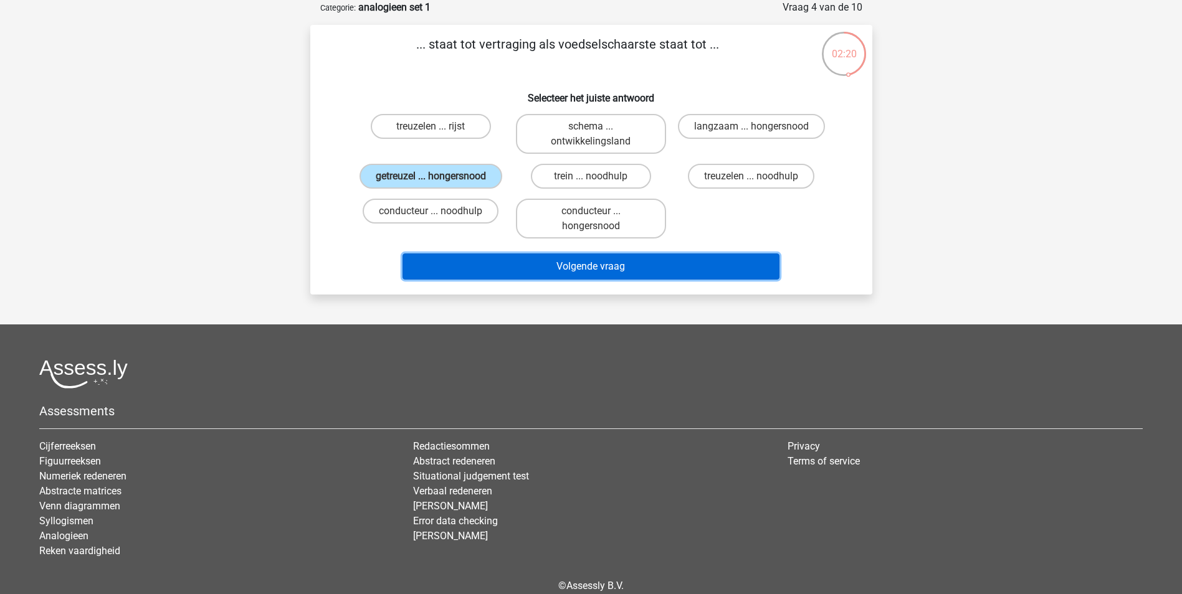
click at [591, 263] on button "Volgende vraag" at bounding box center [591, 267] width 377 height 26
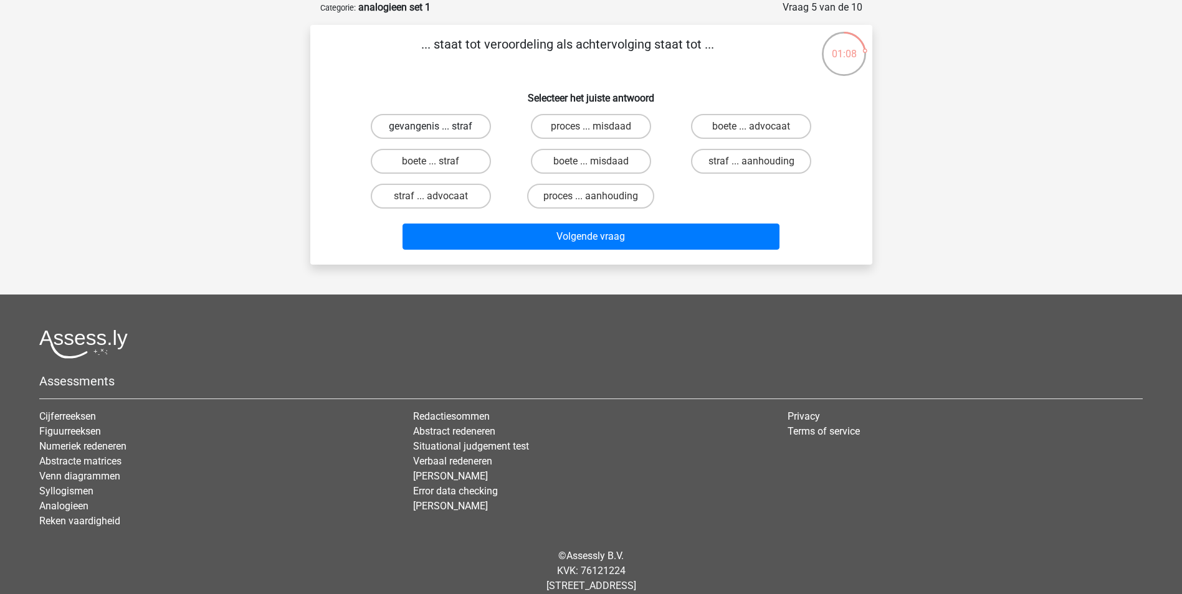
click at [402, 126] on label "gevangenis ... straf" at bounding box center [431, 126] width 120 height 25
click at [431, 126] on input "gevangenis ... straf" at bounding box center [435, 130] width 8 height 8
radio input "true"
click at [402, 126] on label "gevangenis ... straf" at bounding box center [431, 126] width 120 height 25
click at [431, 126] on input "gevangenis ... straf" at bounding box center [435, 130] width 8 height 8
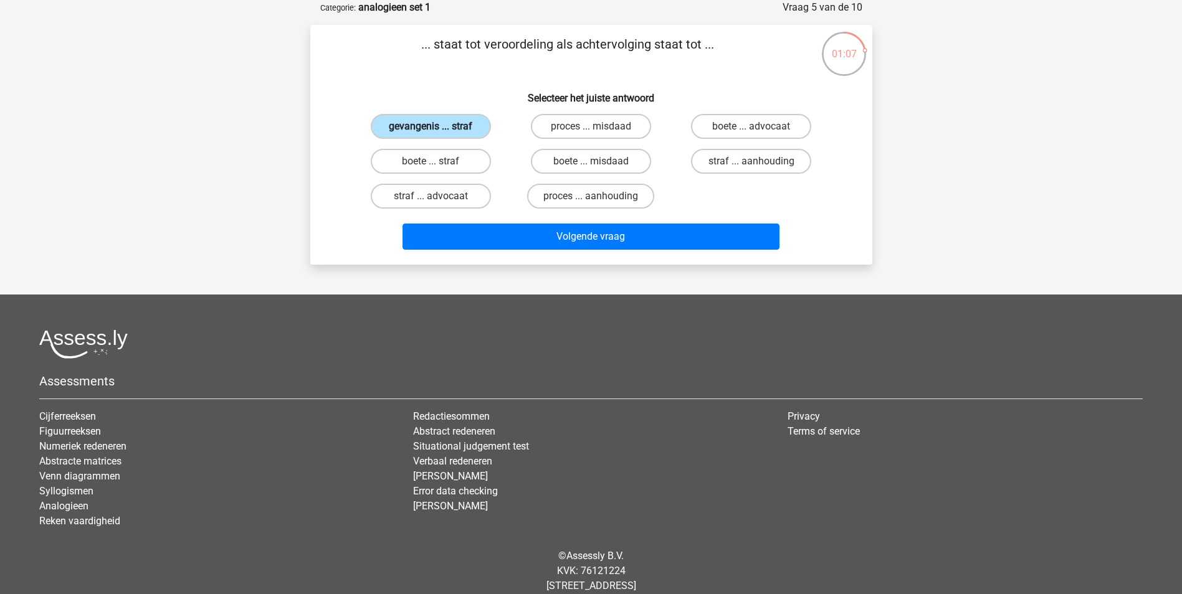
click at [402, 126] on label "gevangenis ... straf" at bounding box center [431, 126] width 120 height 25
click at [431, 126] on input "gevangenis ... straf" at bounding box center [435, 130] width 8 height 8
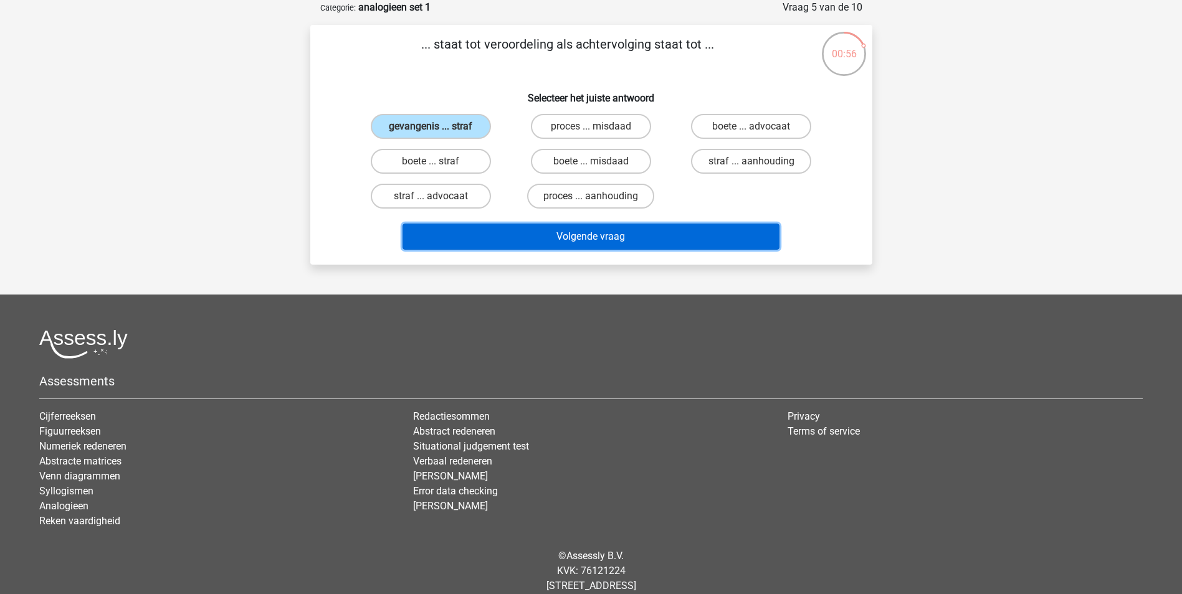
click at [509, 233] on button "Volgende vraag" at bounding box center [591, 237] width 377 height 26
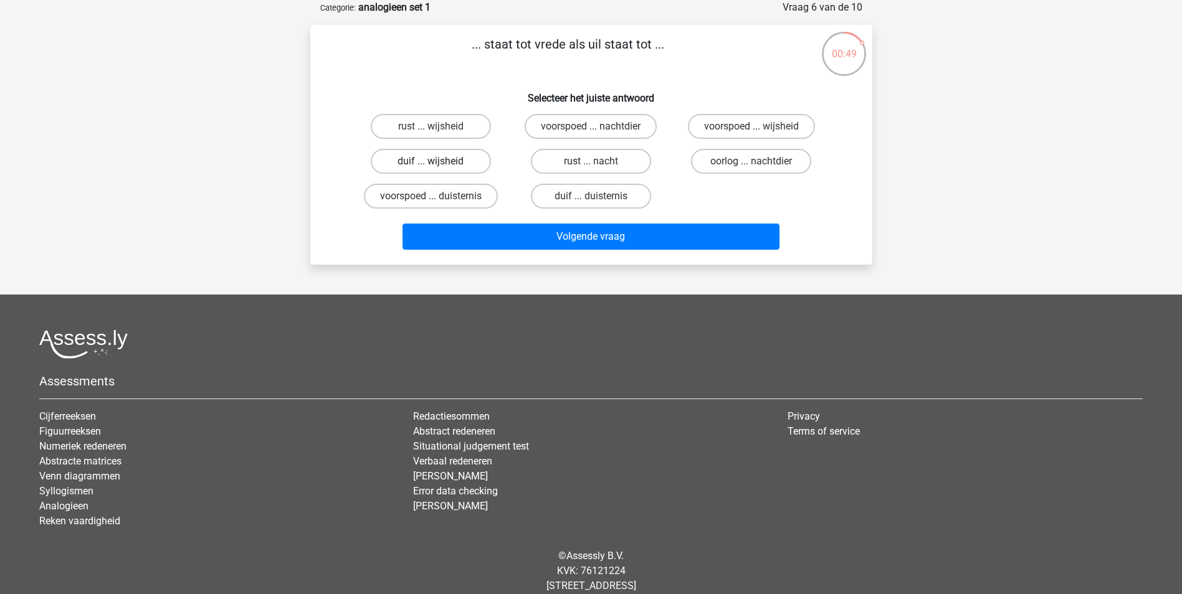
click at [430, 158] on label "duif ... wijsheid" at bounding box center [431, 161] width 120 height 25
click at [431, 161] on input "duif ... wijsheid" at bounding box center [435, 165] width 8 height 8
radio input "true"
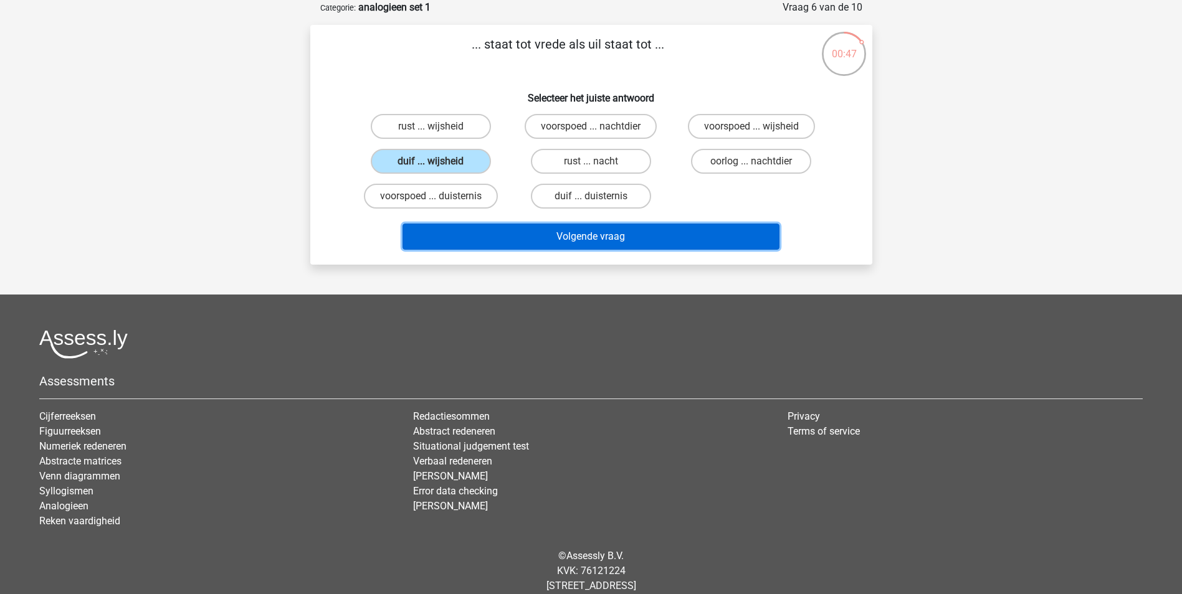
click at [545, 236] on button "Volgende vraag" at bounding box center [591, 237] width 377 height 26
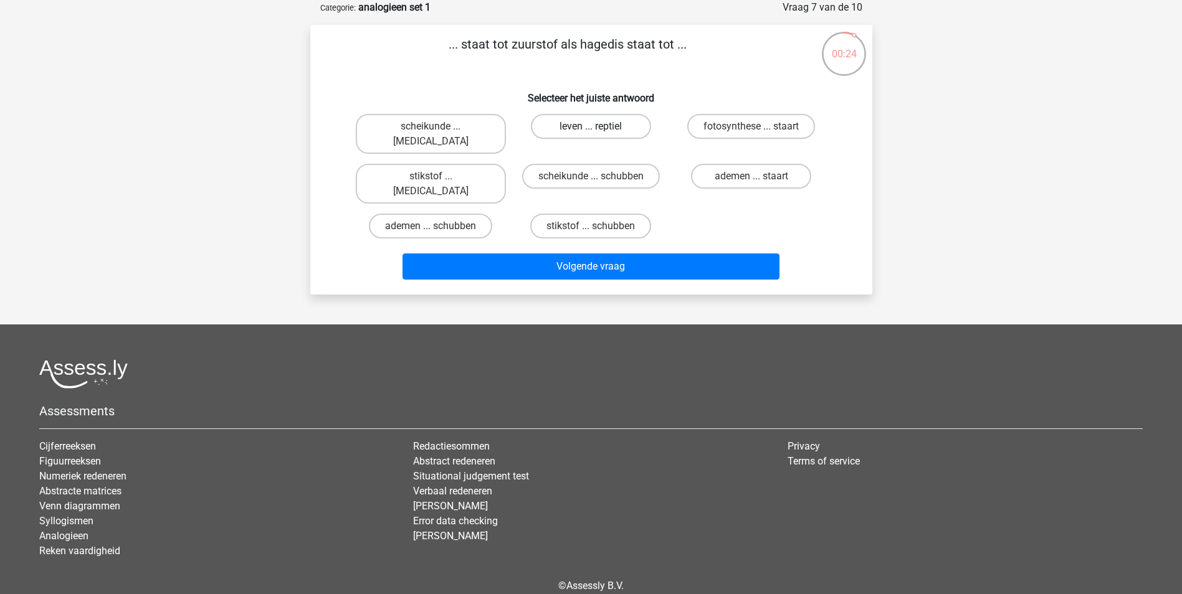
click at [552, 124] on label "leven ... reptiel" at bounding box center [591, 126] width 120 height 25
click at [591, 126] on input "leven ... reptiel" at bounding box center [595, 130] width 8 height 8
radio input "true"
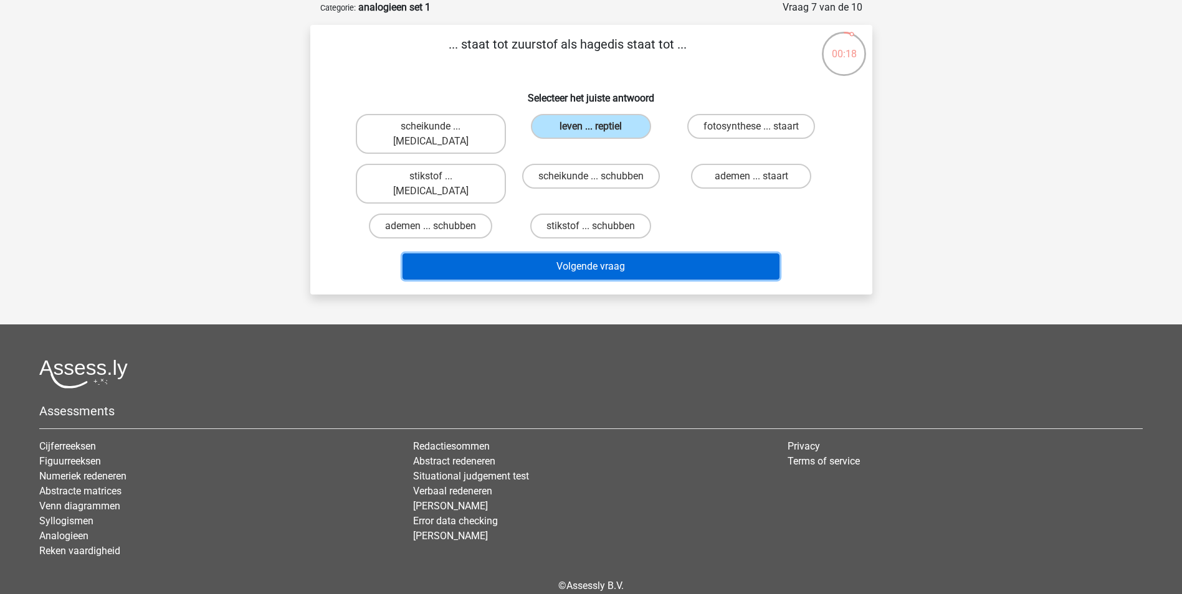
click at [527, 254] on button "Volgende vraag" at bounding box center [591, 267] width 377 height 26
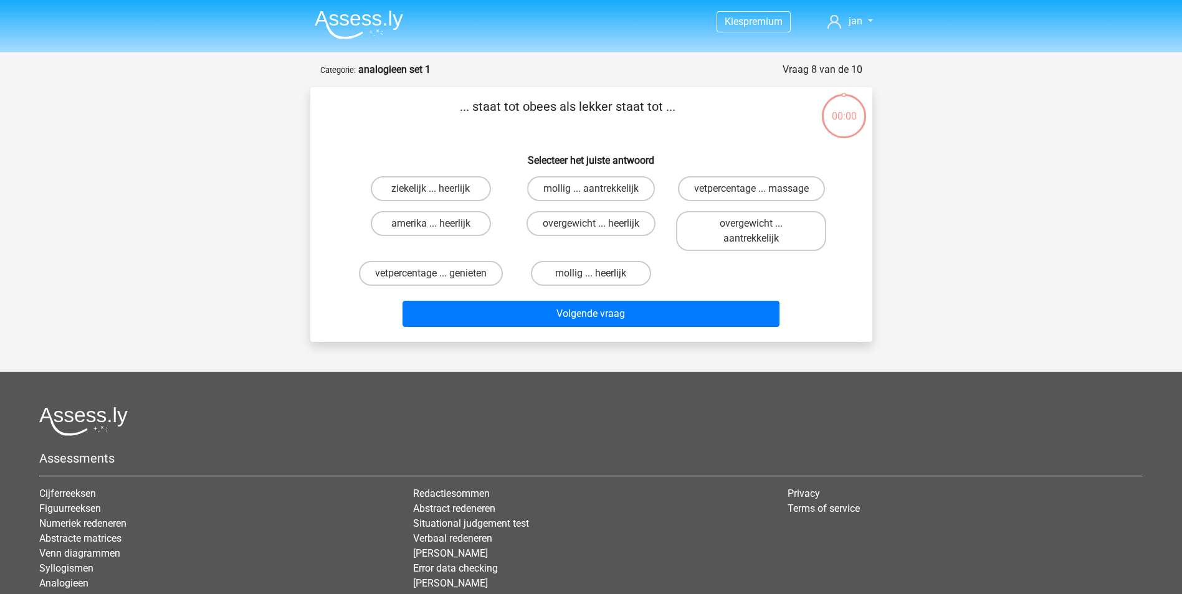
scroll to position [62, 0]
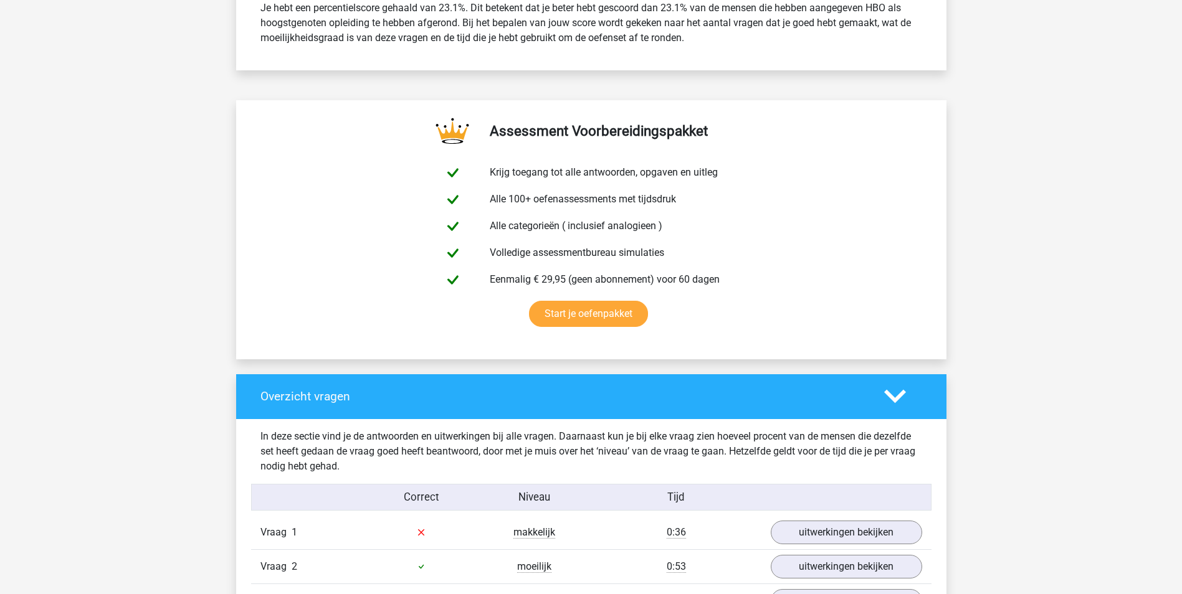
scroll to position [748, 0]
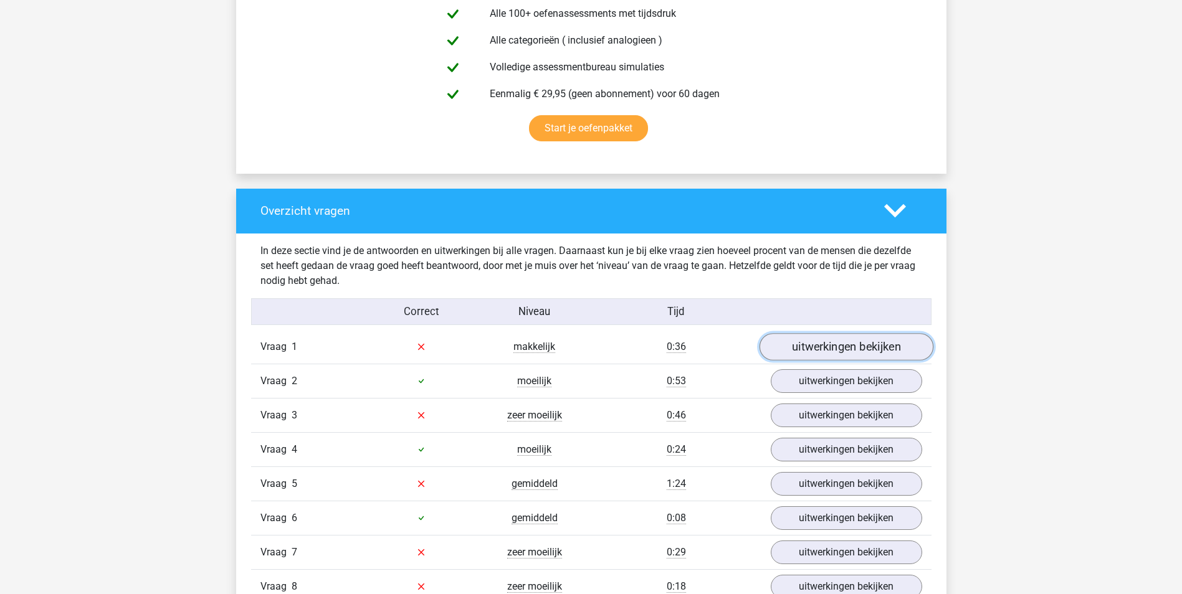
click at [831, 346] on link "uitwerkingen bekijken" at bounding box center [846, 346] width 174 height 27
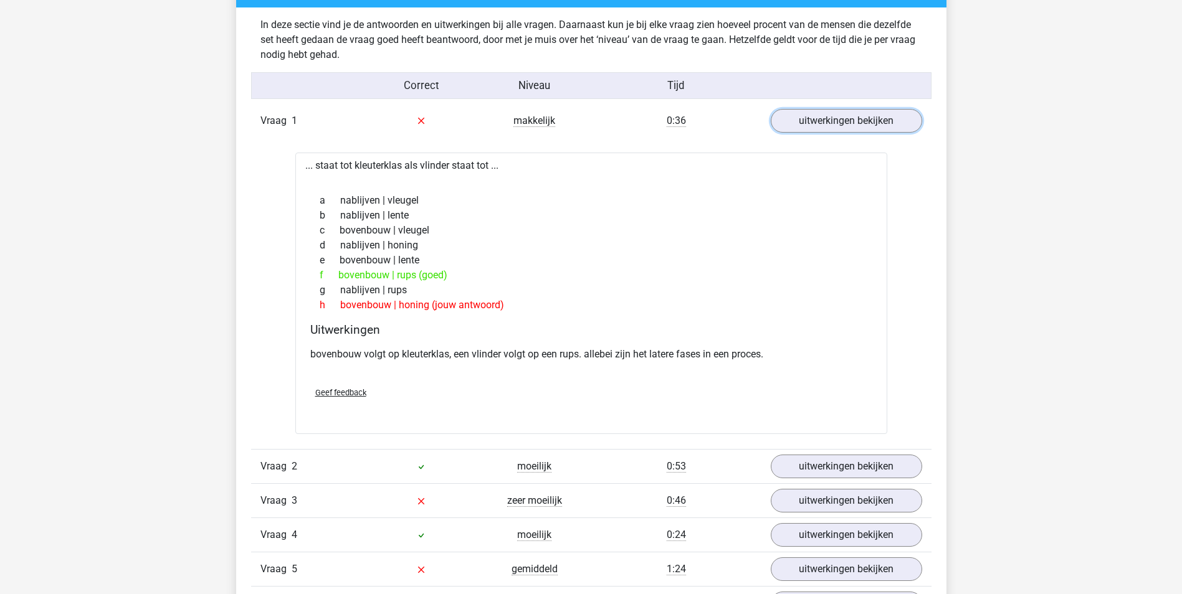
scroll to position [1184, 0]
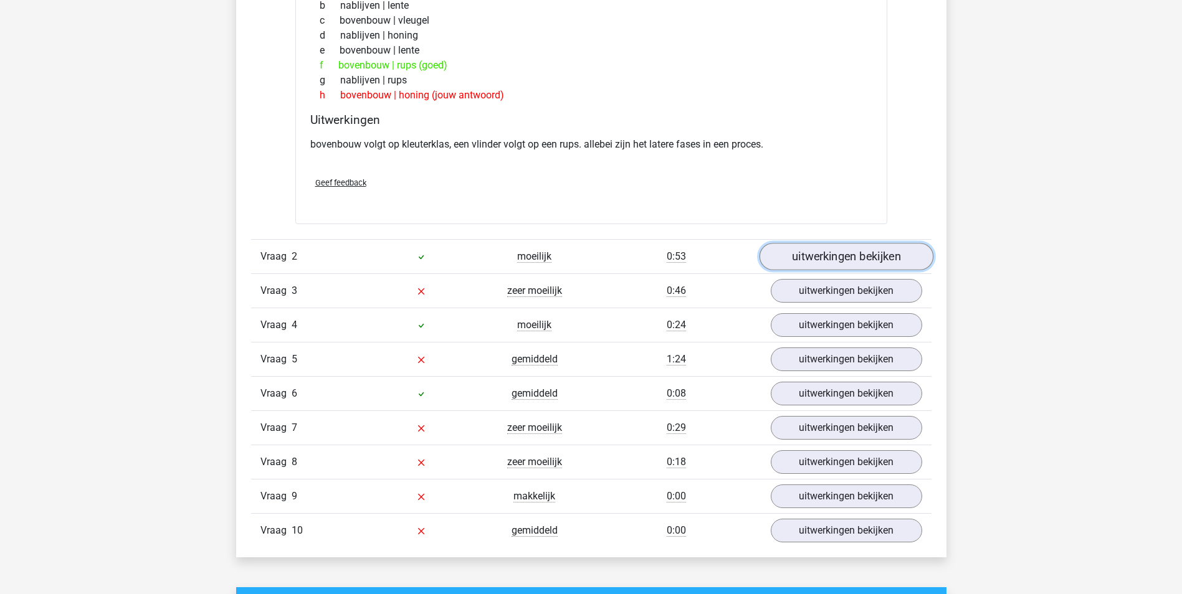
click at [783, 258] on link "uitwerkingen bekijken" at bounding box center [846, 256] width 174 height 27
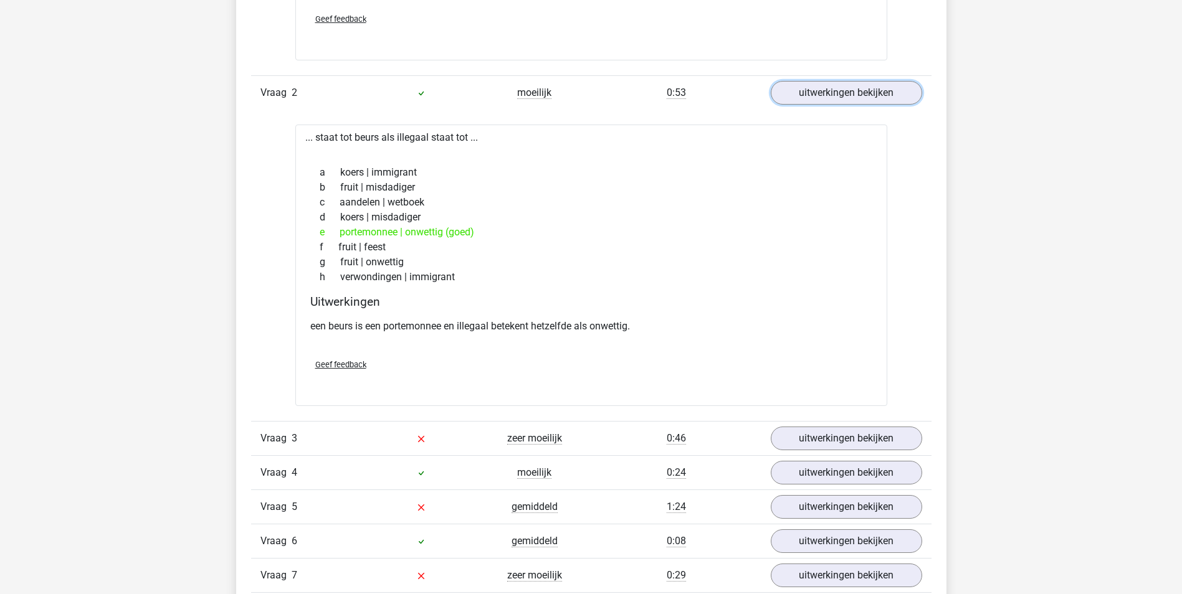
scroll to position [1496, 0]
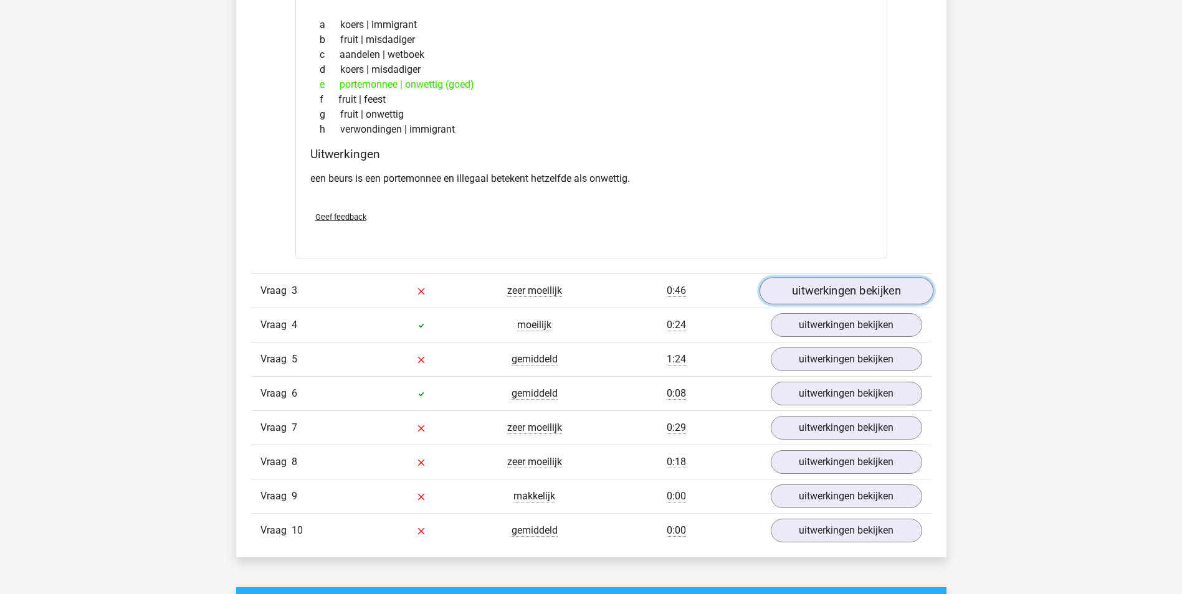
click at [809, 291] on link "uitwerkingen bekijken" at bounding box center [846, 290] width 174 height 27
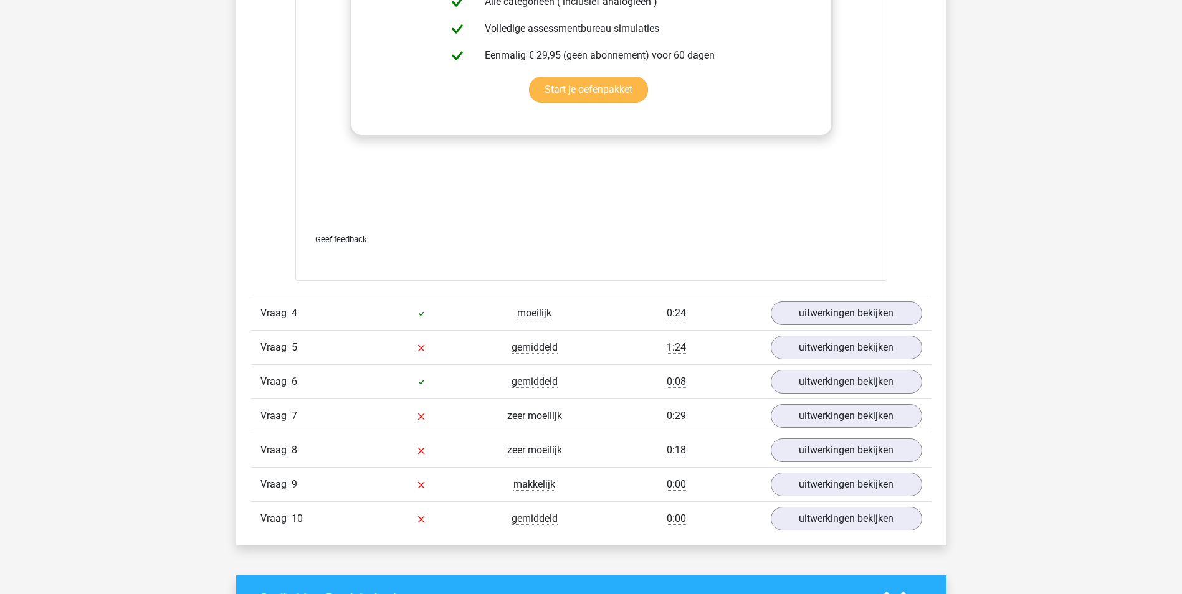
scroll to position [2181, 0]
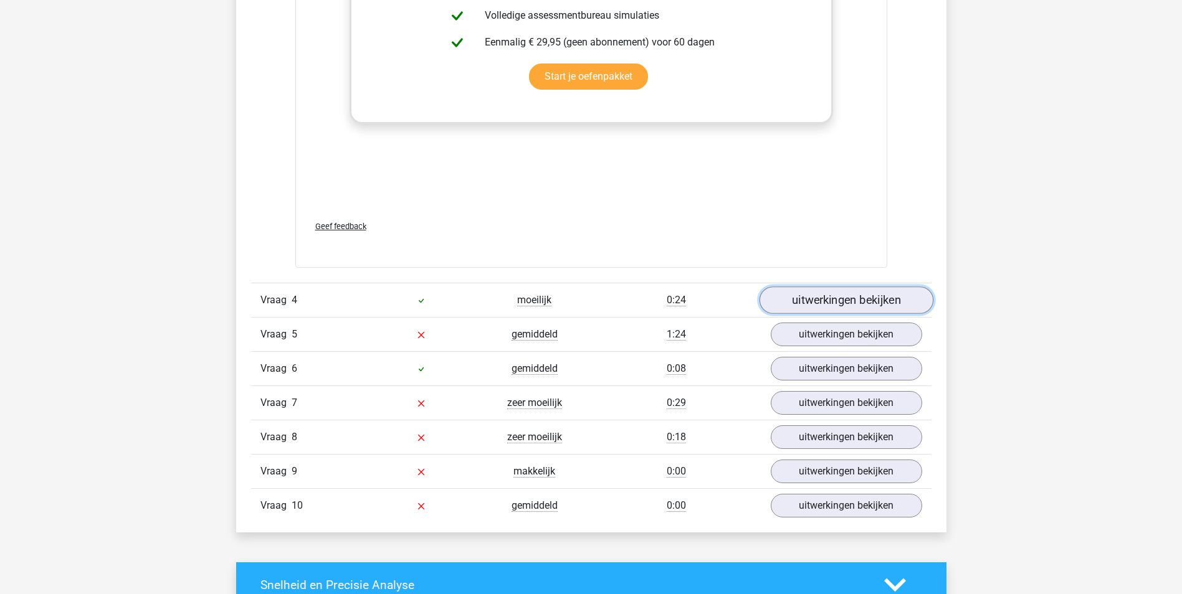
click at [842, 298] on link "uitwerkingen bekijken" at bounding box center [846, 300] width 174 height 27
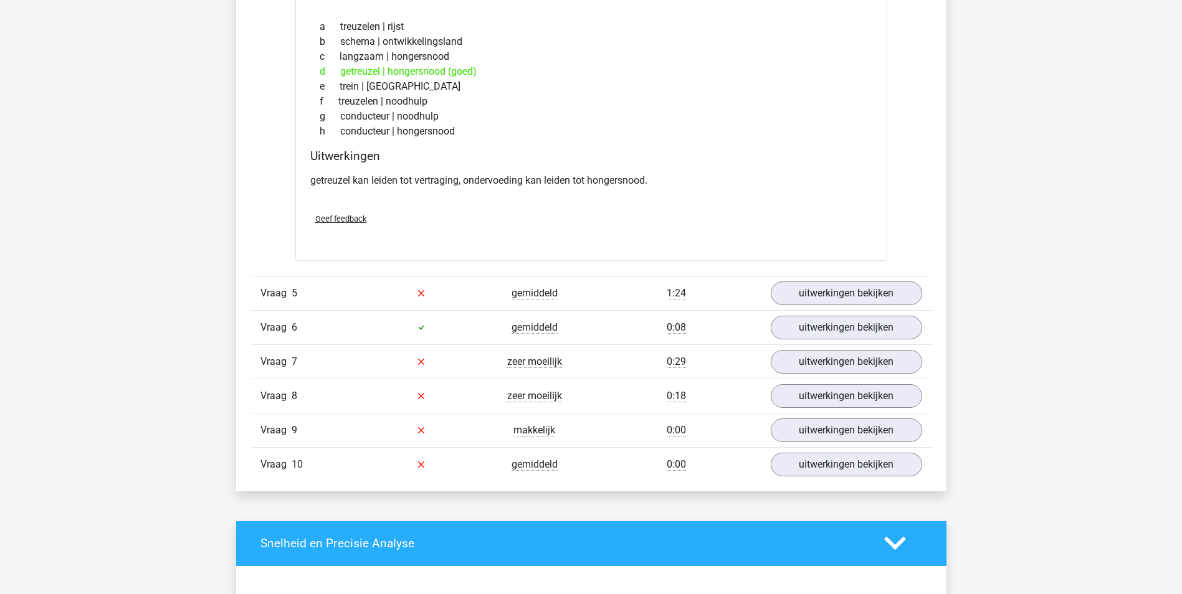
scroll to position [2555, 0]
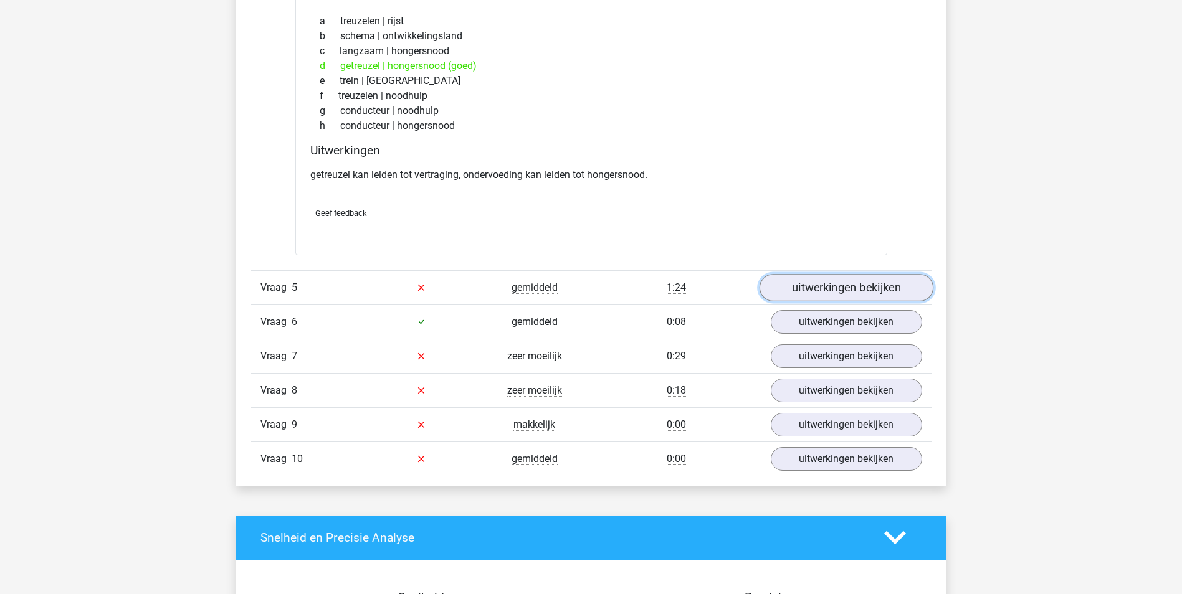
click at [814, 294] on link "uitwerkingen bekijken" at bounding box center [846, 287] width 174 height 27
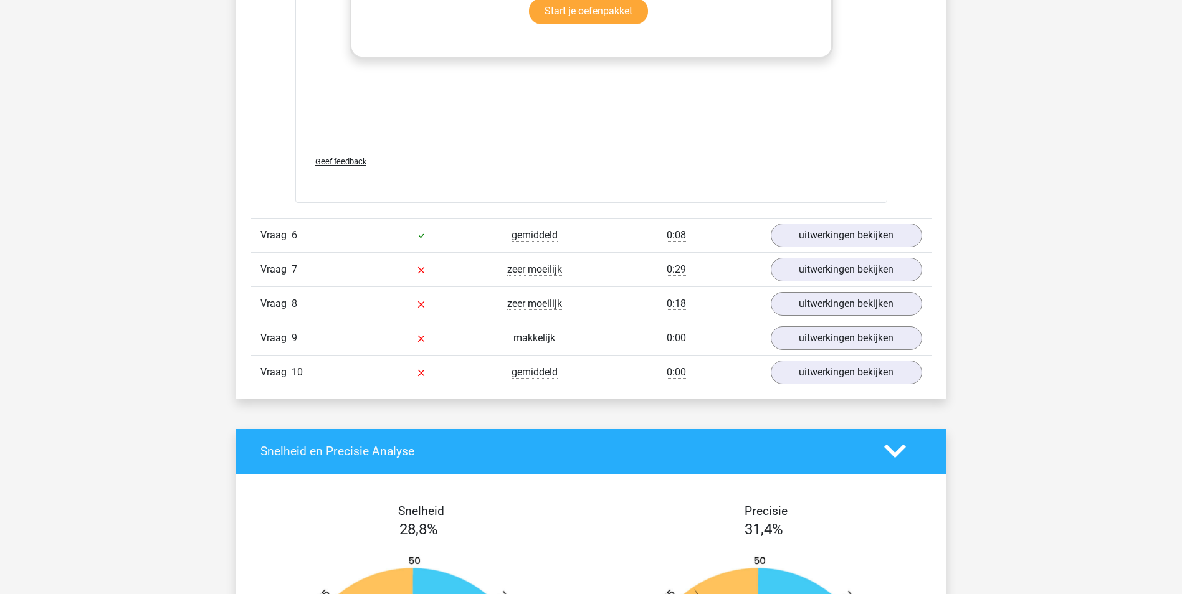
scroll to position [3303, 0]
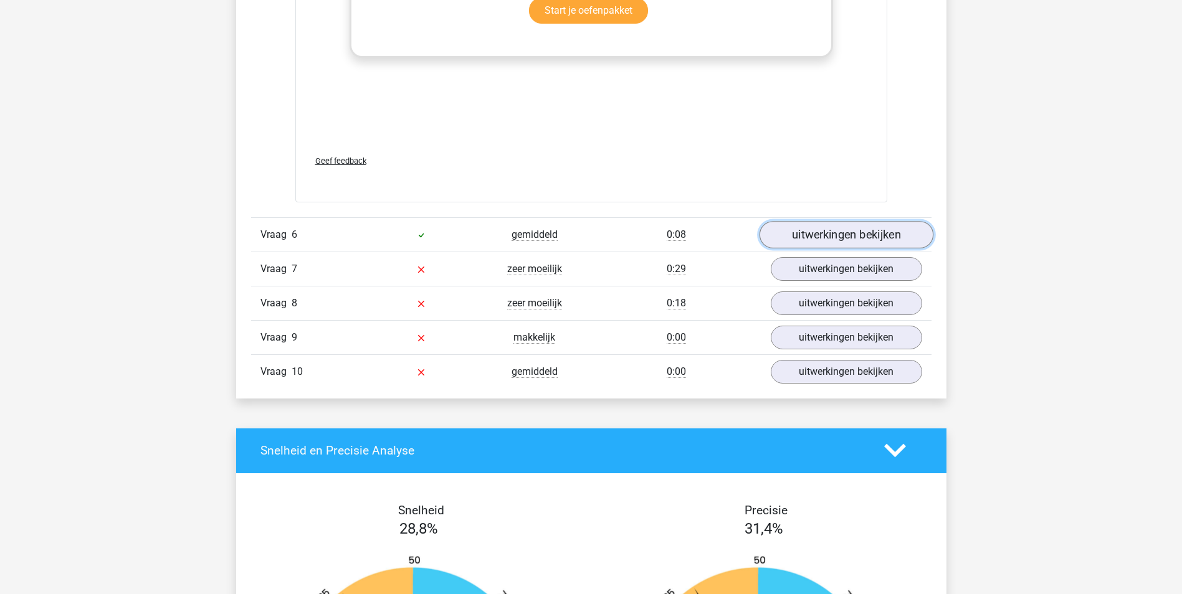
click at [826, 240] on link "uitwerkingen bekijken" at bounding box center [846, 234] width 174 height 27
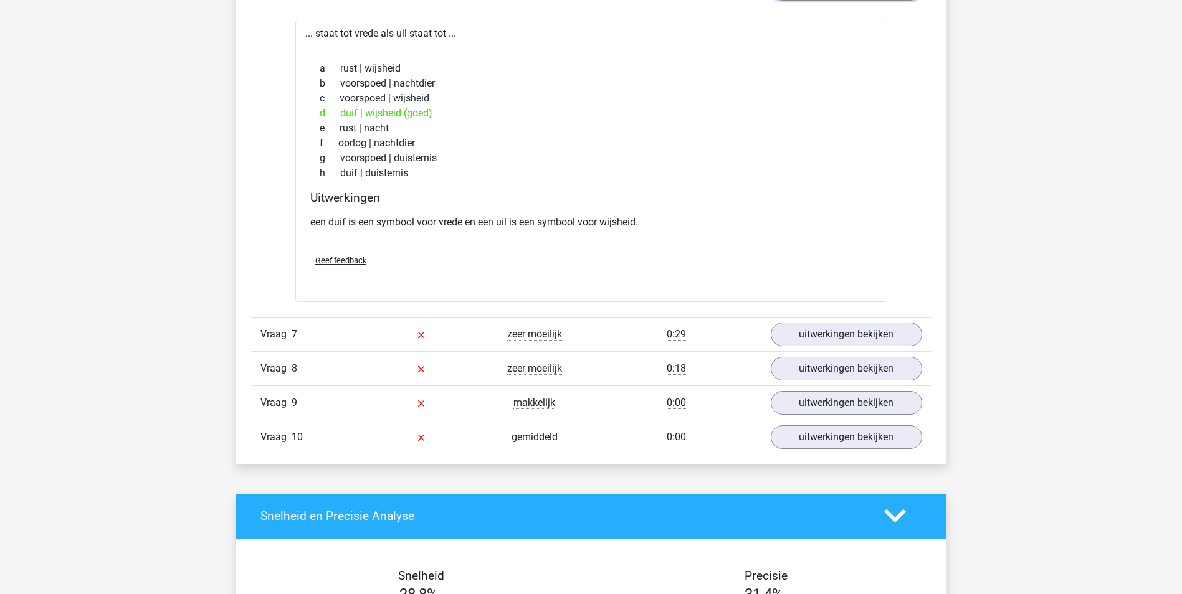
scroll to position [3614, 0]
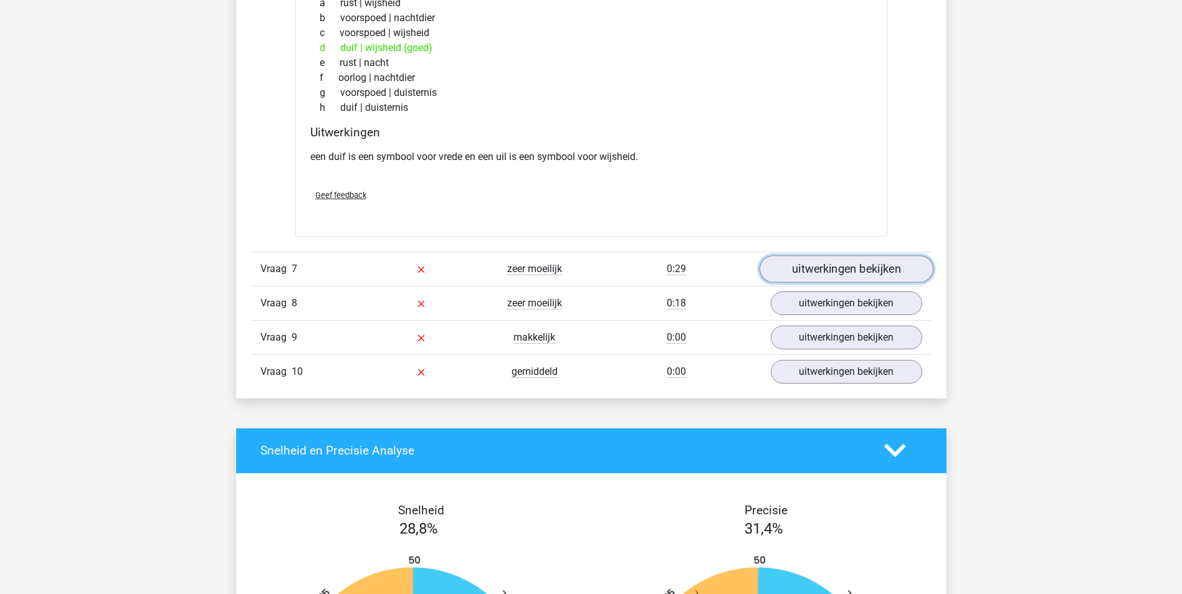
click at [836, 264] on link "uitwerkingen bekijken" at bounding box center [846, 268] width 174 height 27
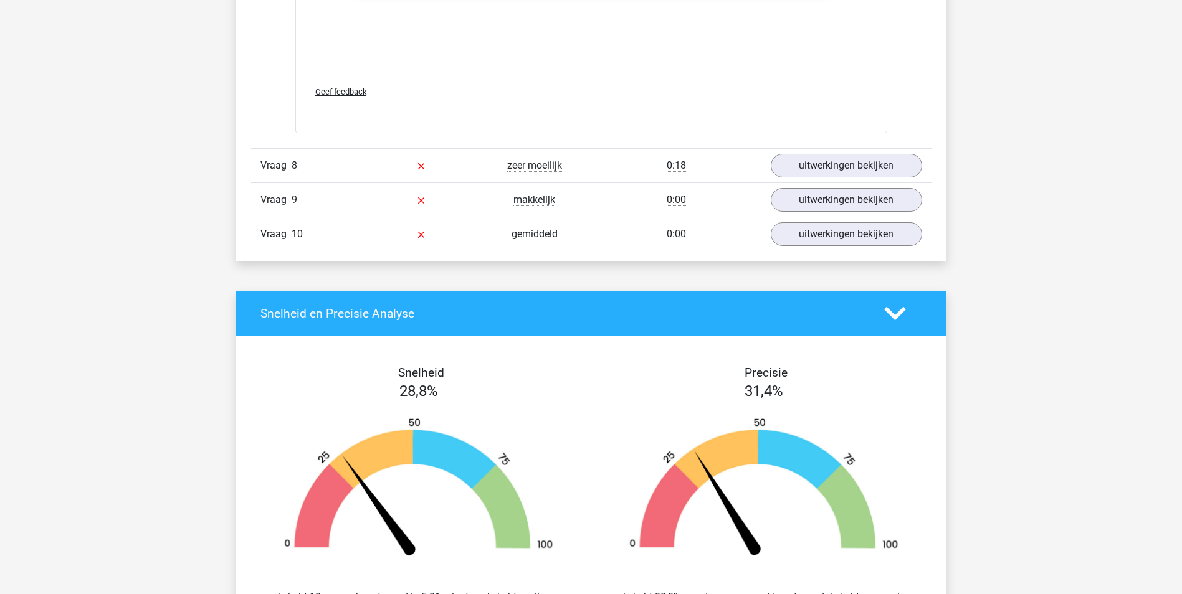
scroll to position [4424, 0]
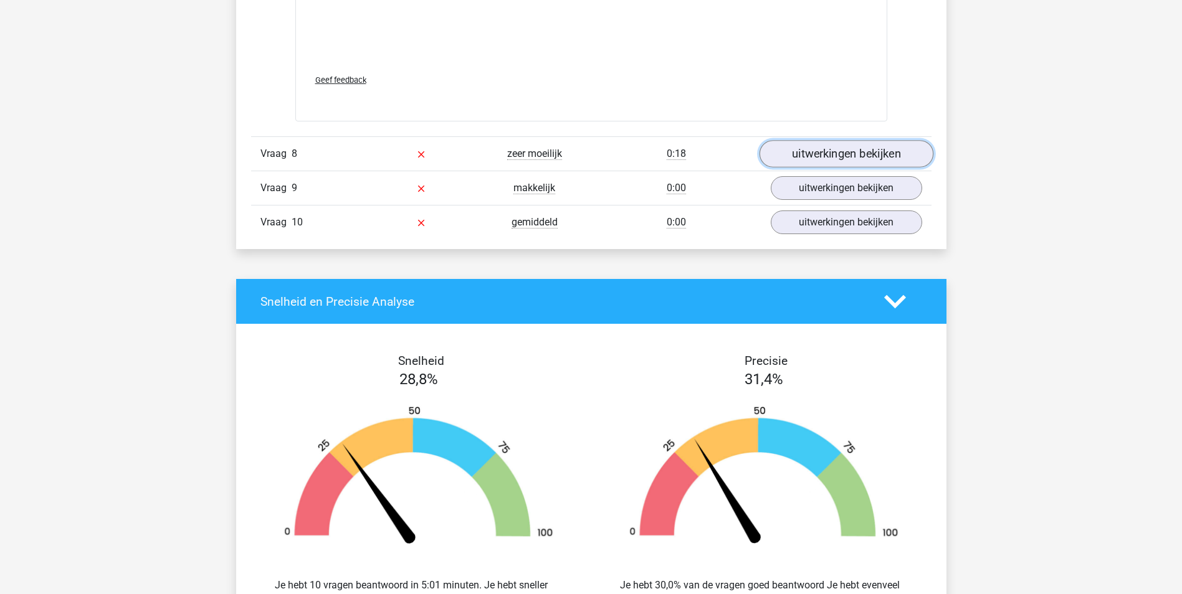
click at [809, 151] on link "uitwerkingen bekijken" at bounding box center [846, 153] width 174 height 27
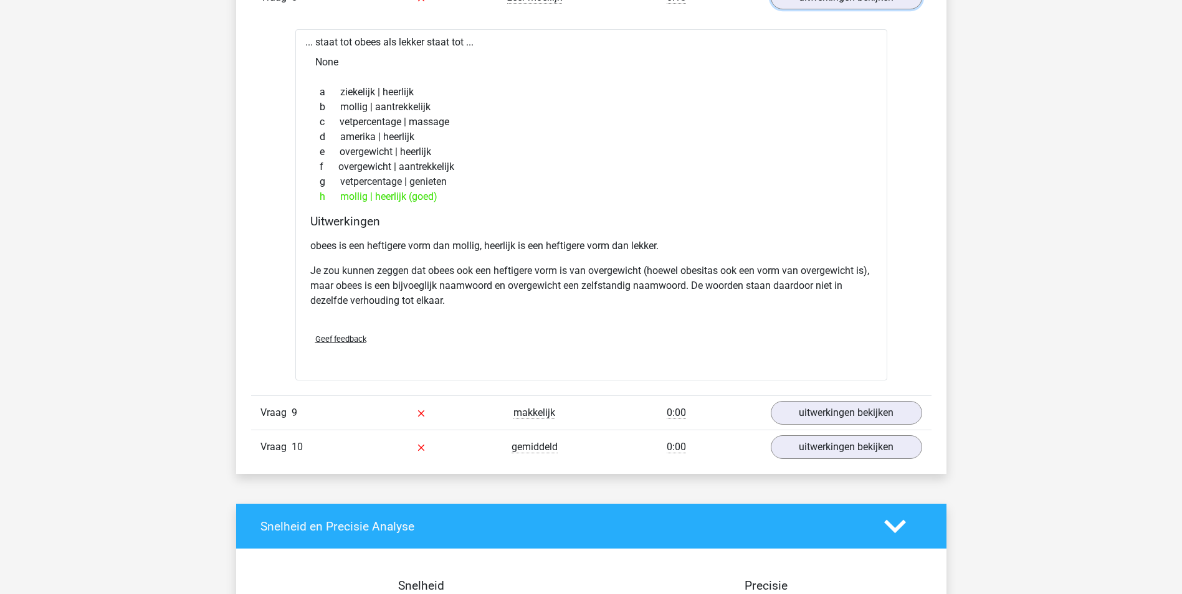
scroll to position [4674, 0]
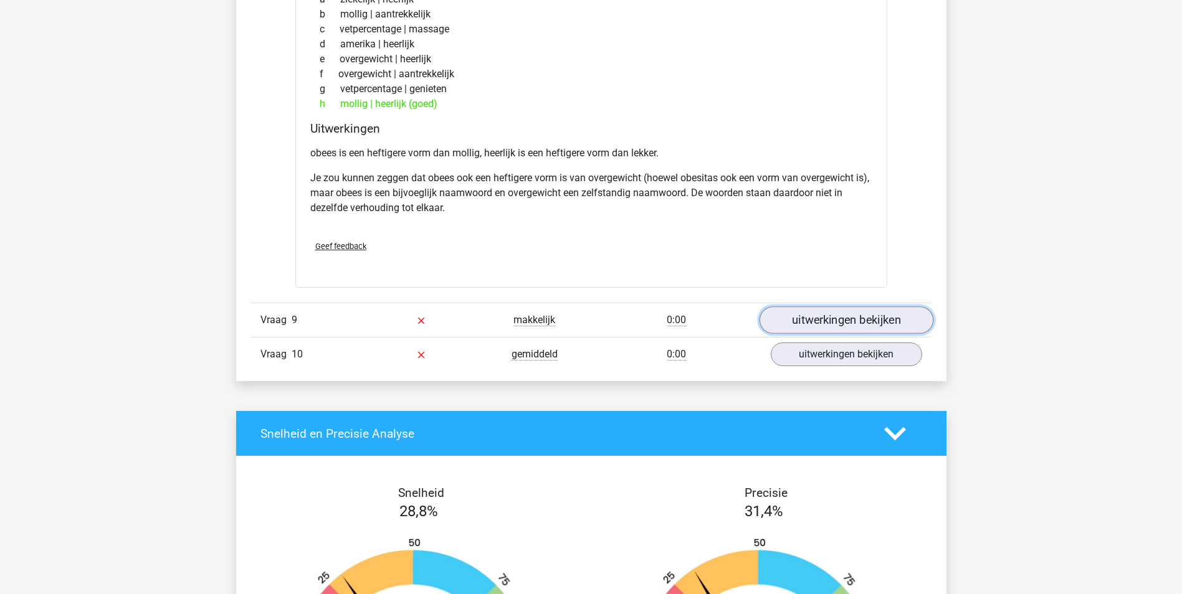
click at [816, 318] on link "uitwerkingen bekijken" at bounding box center [846, 320] width 174 height 27
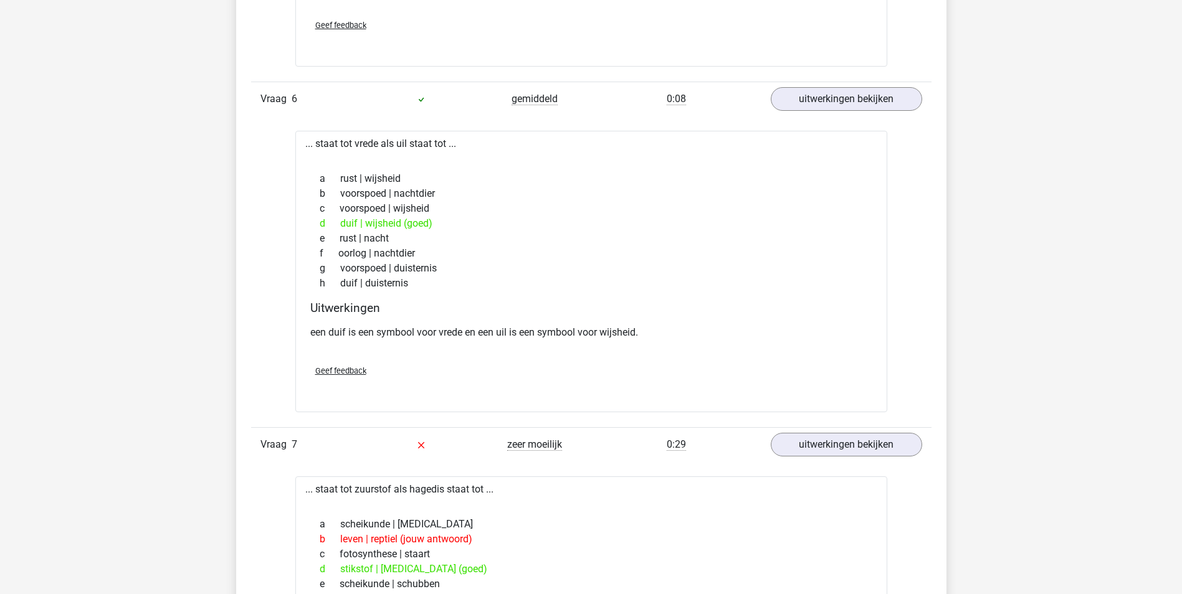
scroll to position [3361, 0]
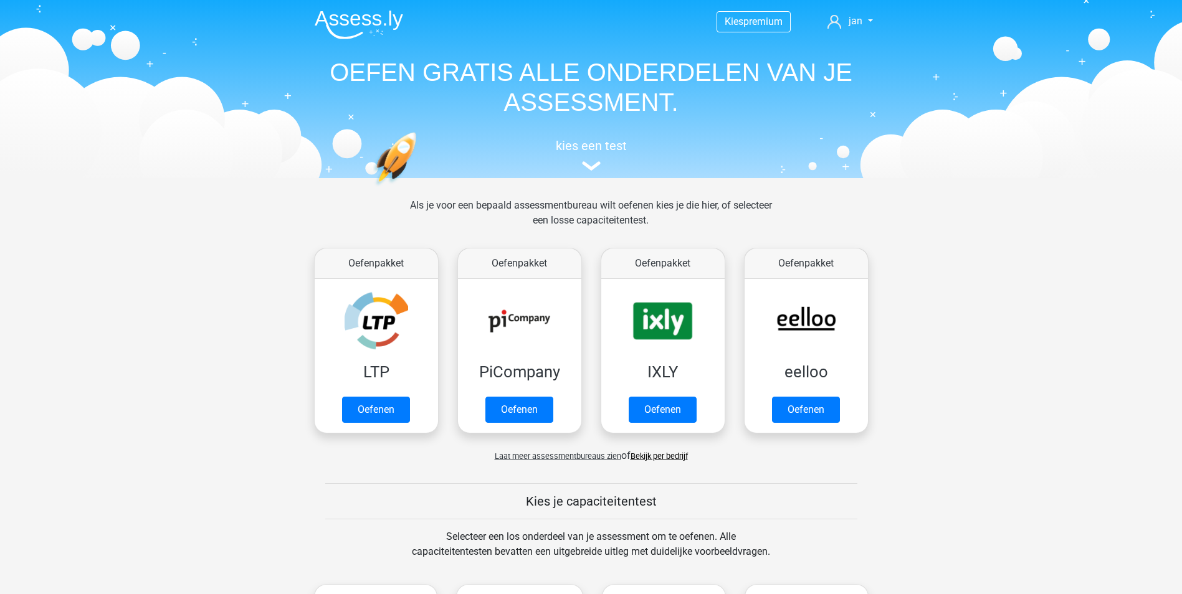
scroll to position [187, 0]
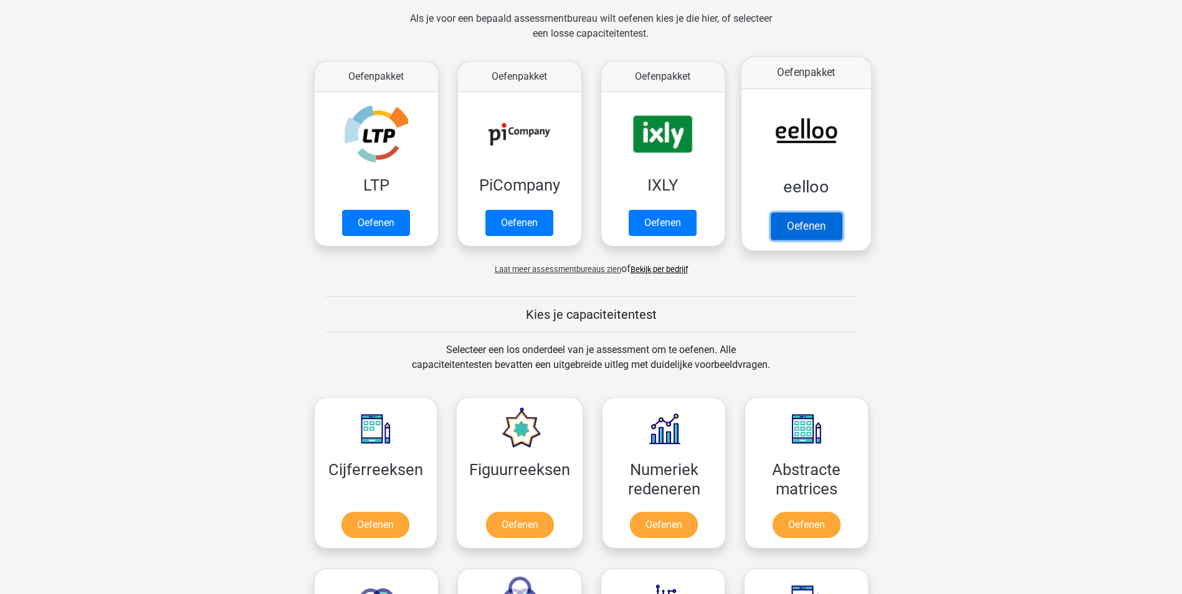
click at [802, 219] on link "Oefenen" at bounding box center [805, 225] width 71 height 27
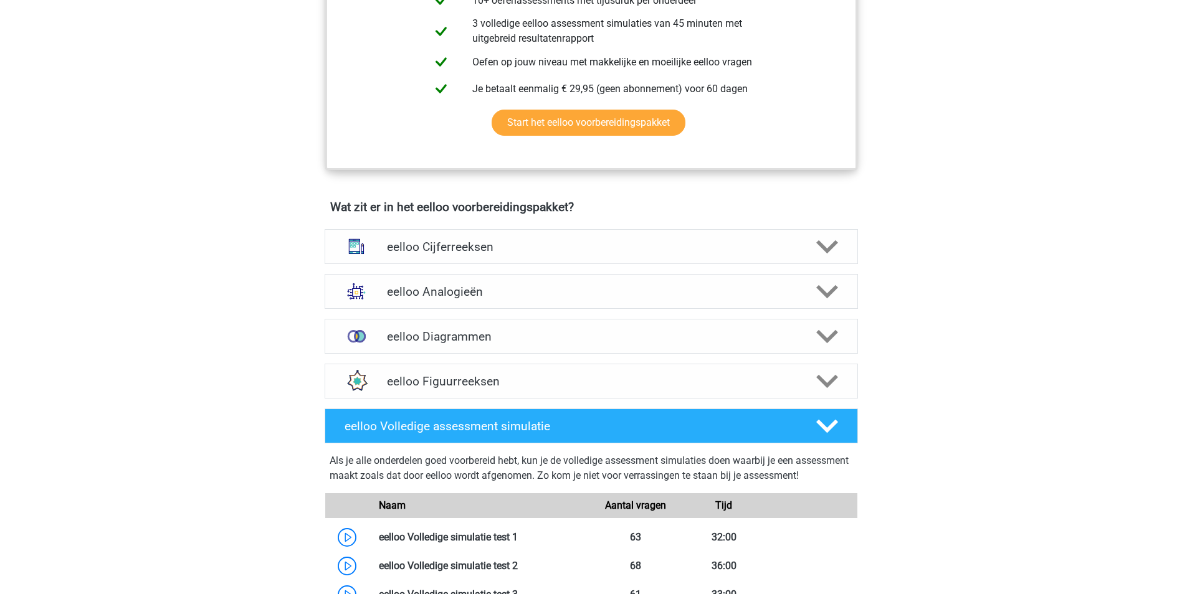
scroll to position [748, 0]
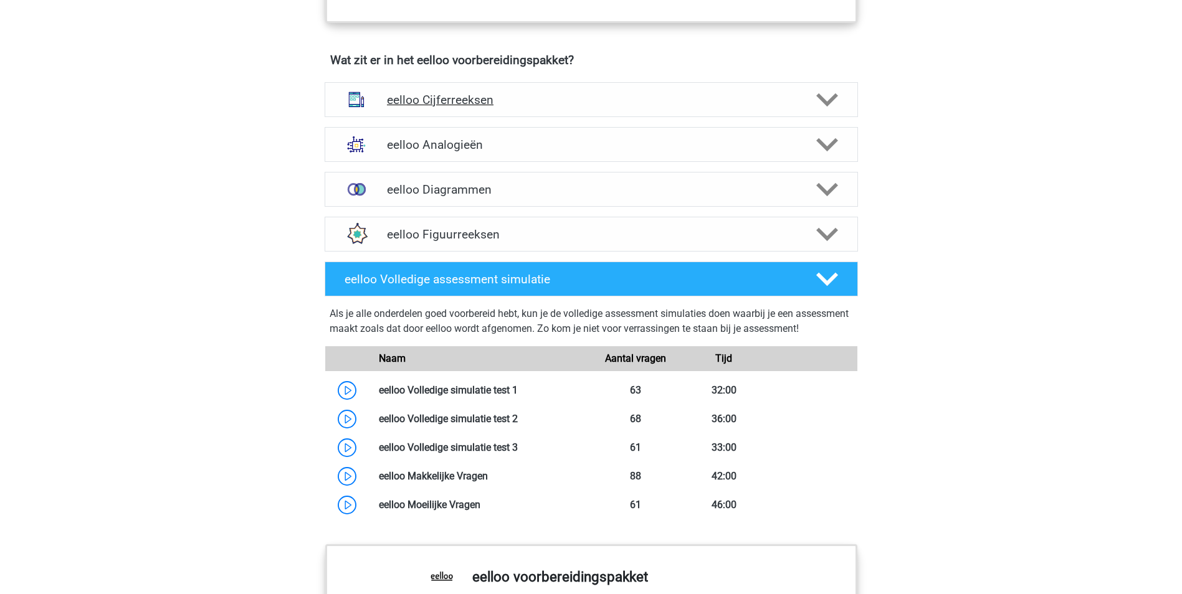
click at [411, 107] on h4 "eelloo Cijferreeksen" at bounding box center [591, 100] width 408 height 14
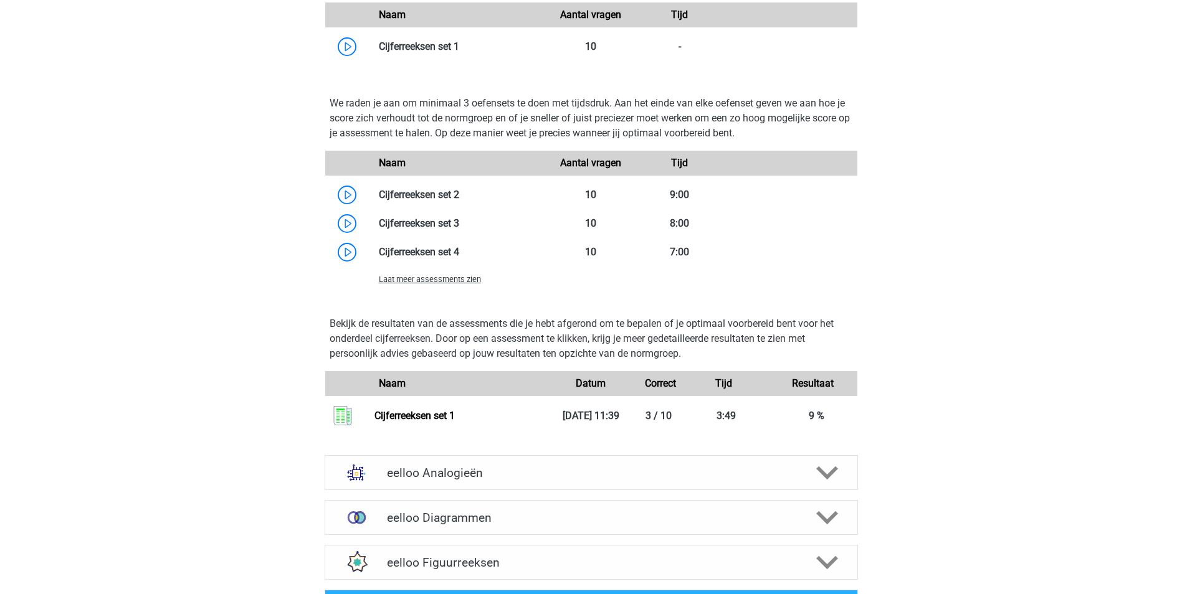
scroll to position [872, 0]
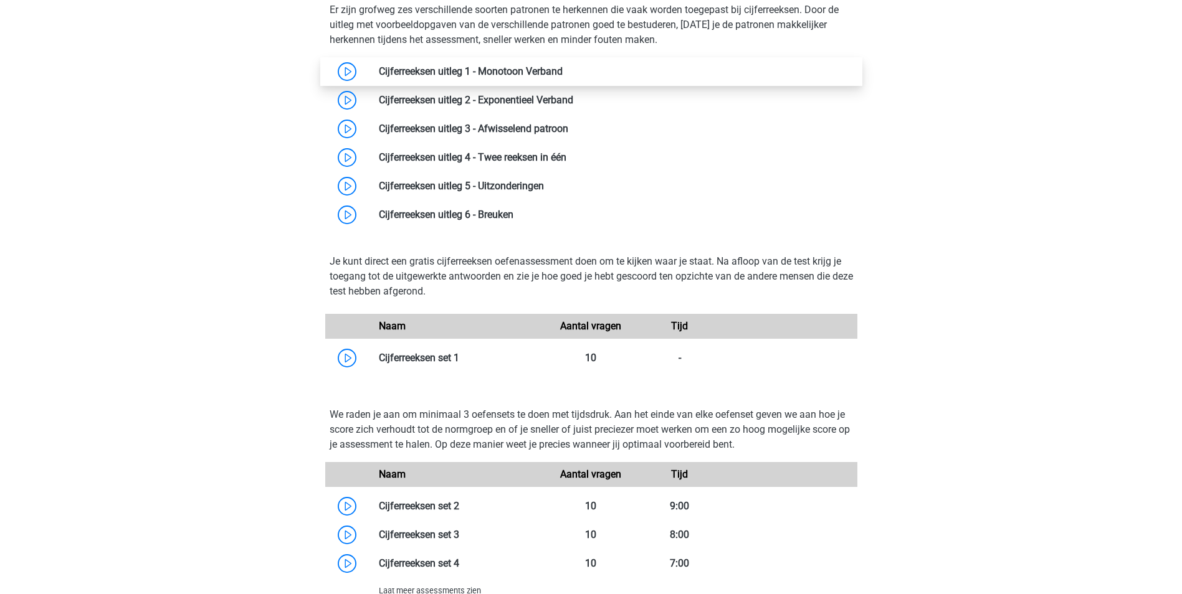
click at [563, 77] on link at bounding box center [563, 71] width 0 height 12
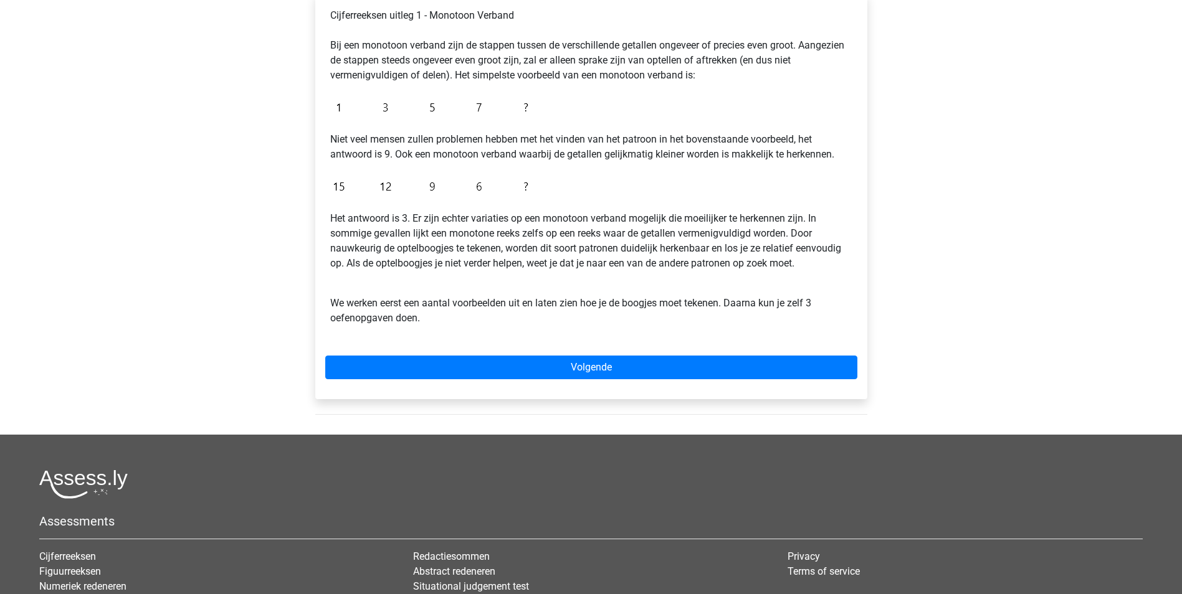
scroll to position [374, 0]
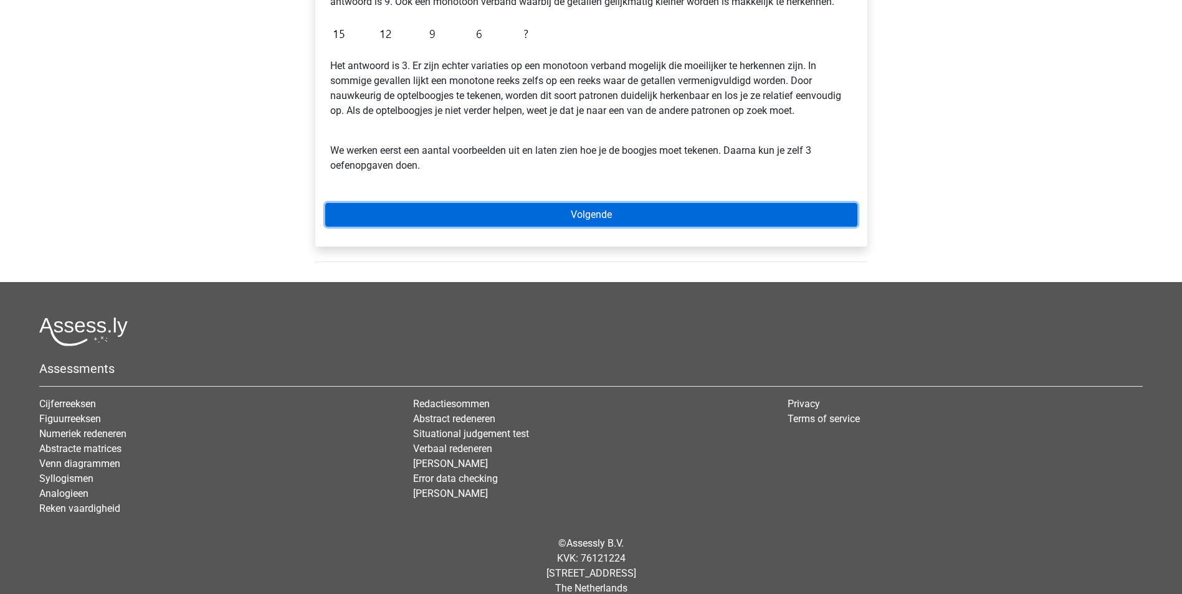
click at [580, 209] on link "Volgende" at bounding box center [591, 215] width 532 height 24
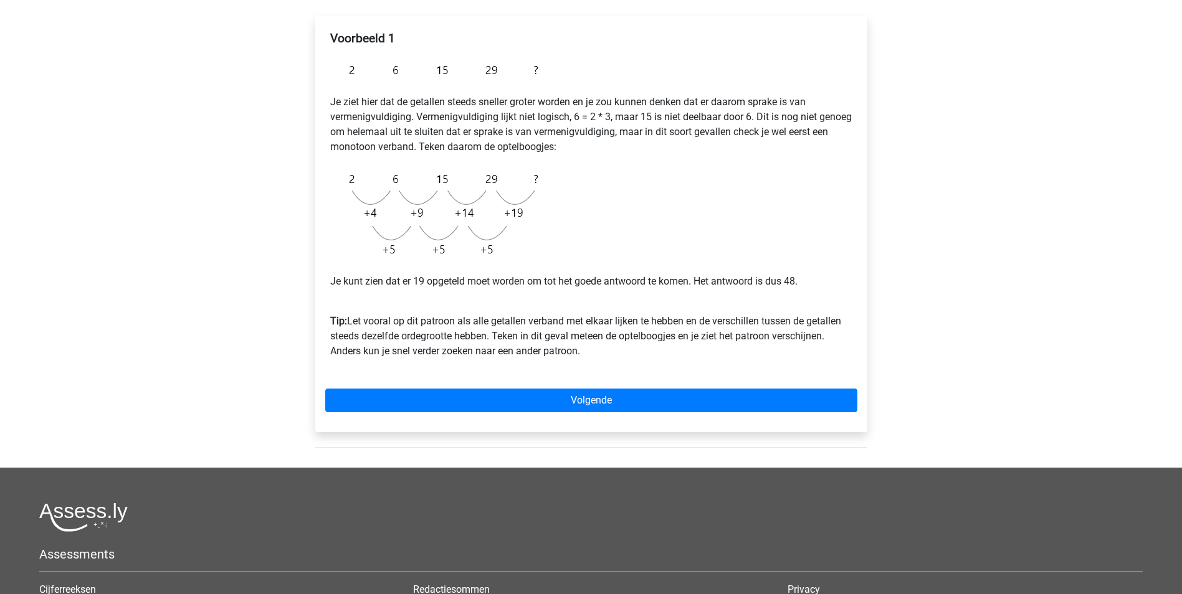
scroll to position [312, 0]
